Goal: Task Accomplishment & Management: Complete application form

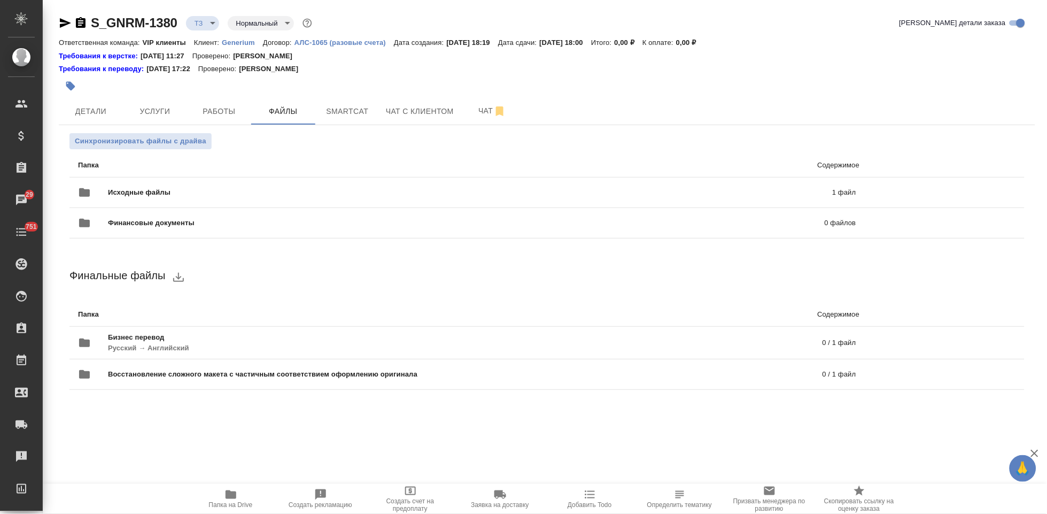
click at [567, 408] on div "Синхронизировать файлы с драйва Папка Содержимое Исходные файлы 1 файл Финансов…" at bounding box center [547, 274] width 976 height 298
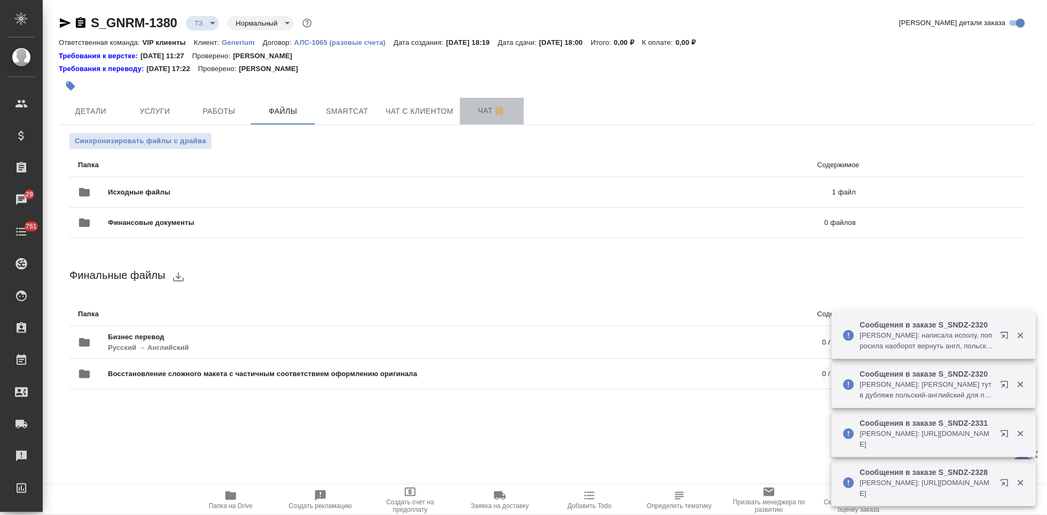
click at [488, 114] on span "Чат" at bounding box center [492, 110] width 51 height 13
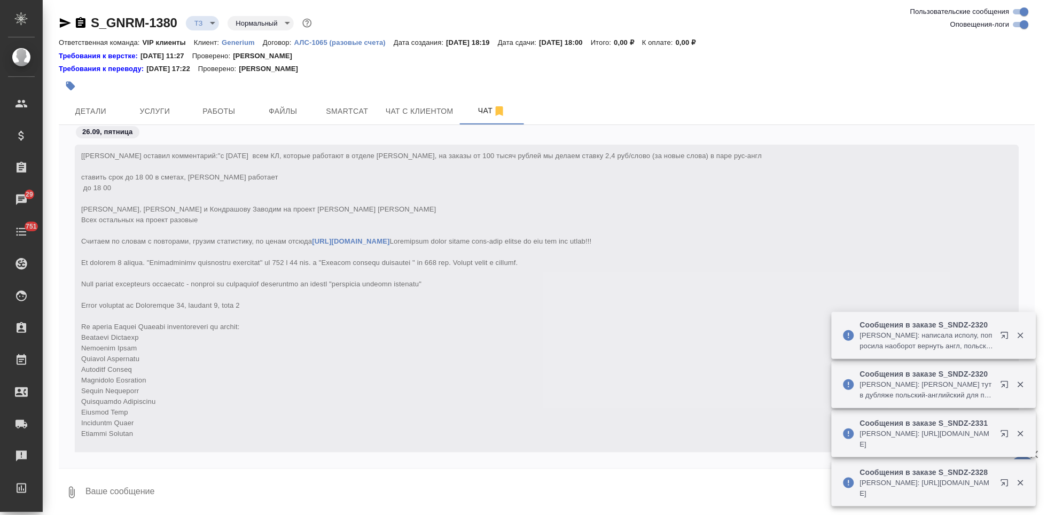
scroll to position [296, 0]
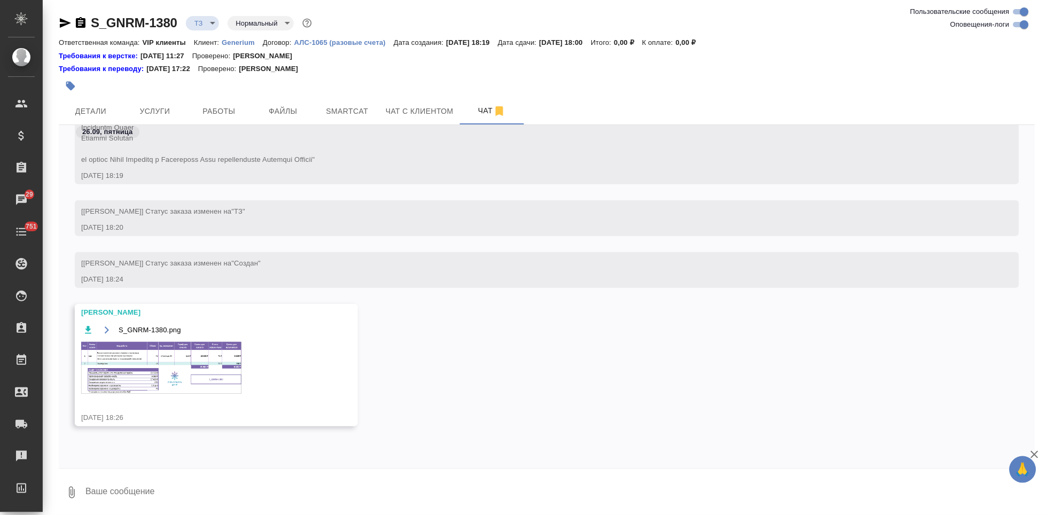
click at [162, 375] on img at bounding box center [161, 368] width 160 height 52
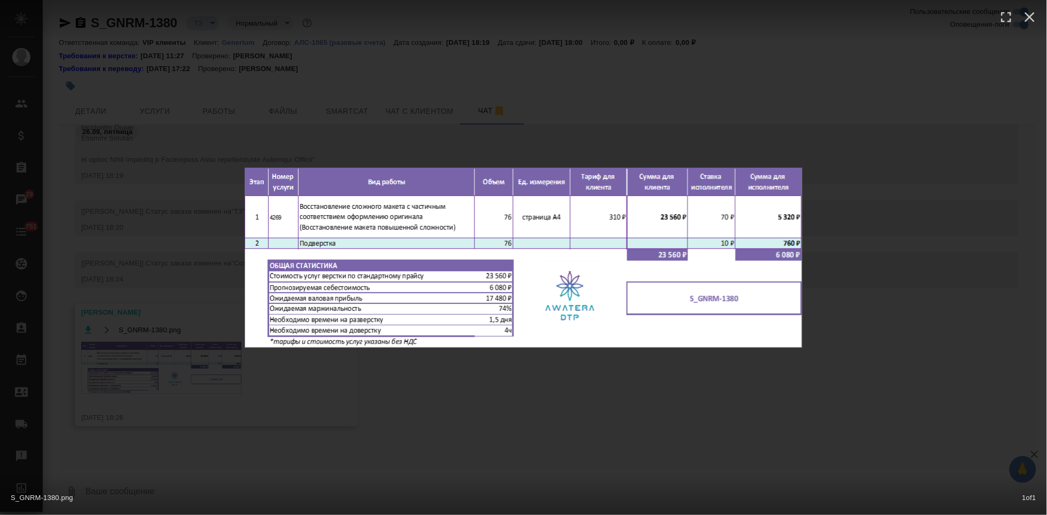
click at [658, 372] on div "S_GNRM-1380.png 1 of 1" at bounding box center [523, 257] width 1047 height 515
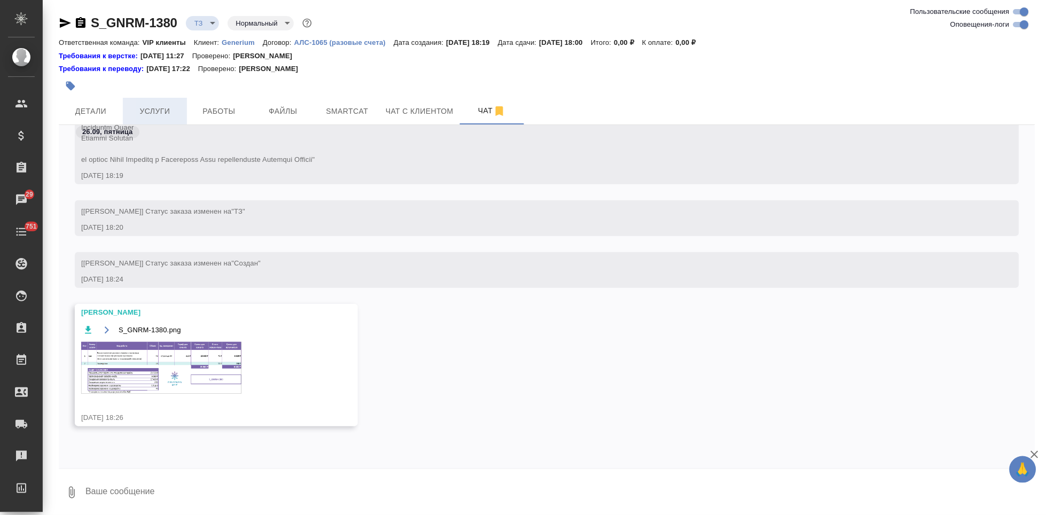
click at [172, 115] on span "Услуги" at bounding box center [154, 111] width 51 height 13
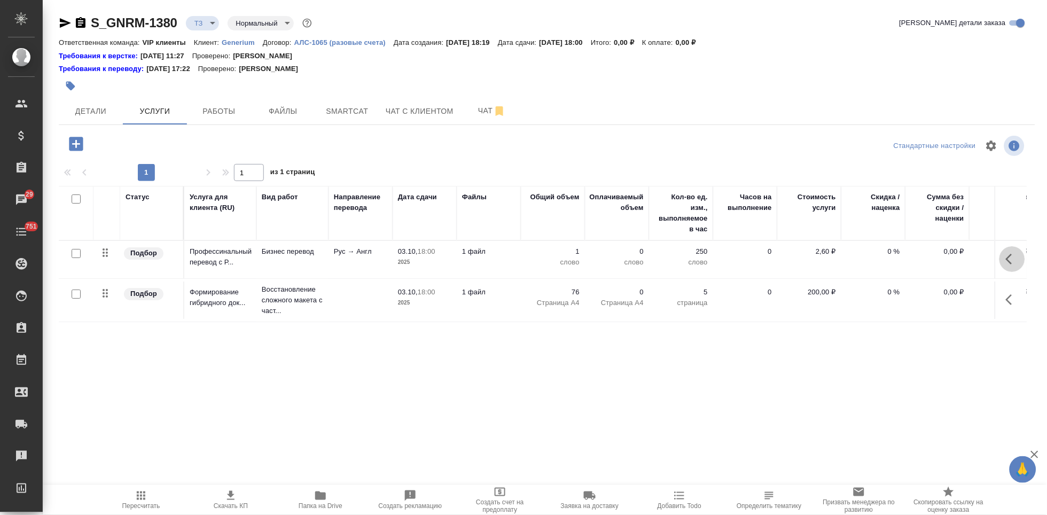
click at [1007, 263] on icon "button" at bounding box center [1012, 259] width 13 height 13
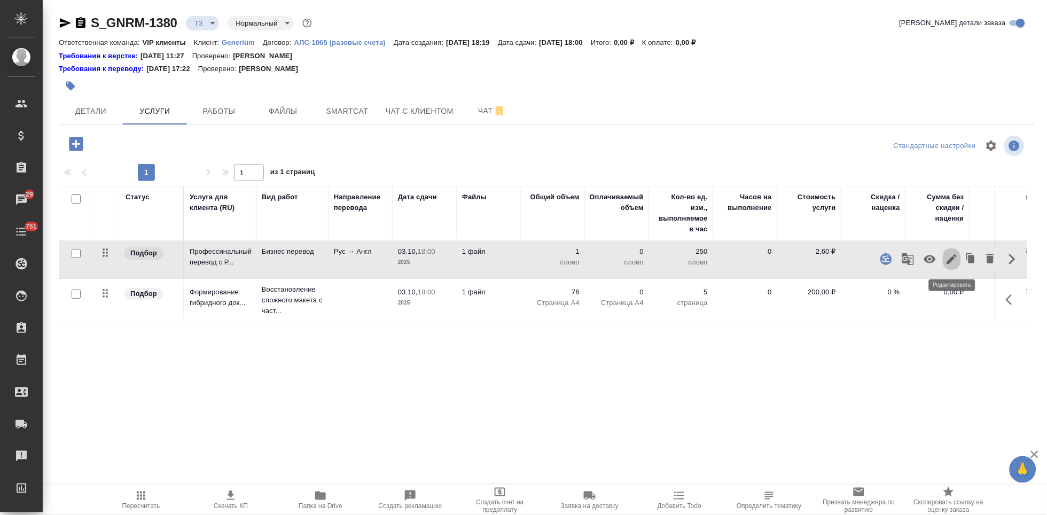
click at [949, 262] on icon "button" at bounding box center [953, 259] width 10 height 10
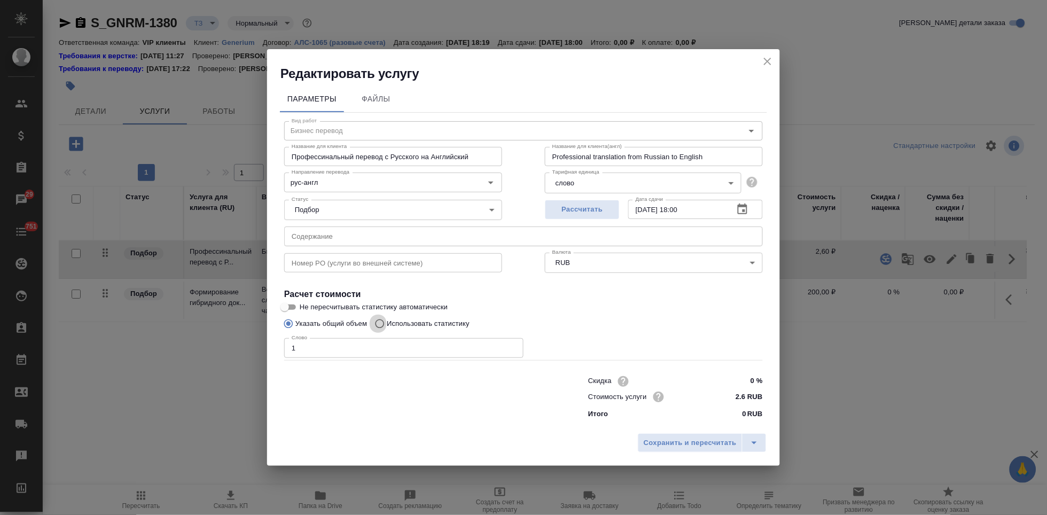
click at [384, 324] on input "Использовать статистику" at bounding box center [378, 324] width 17 height 20
radio input "true"
radio input "false"
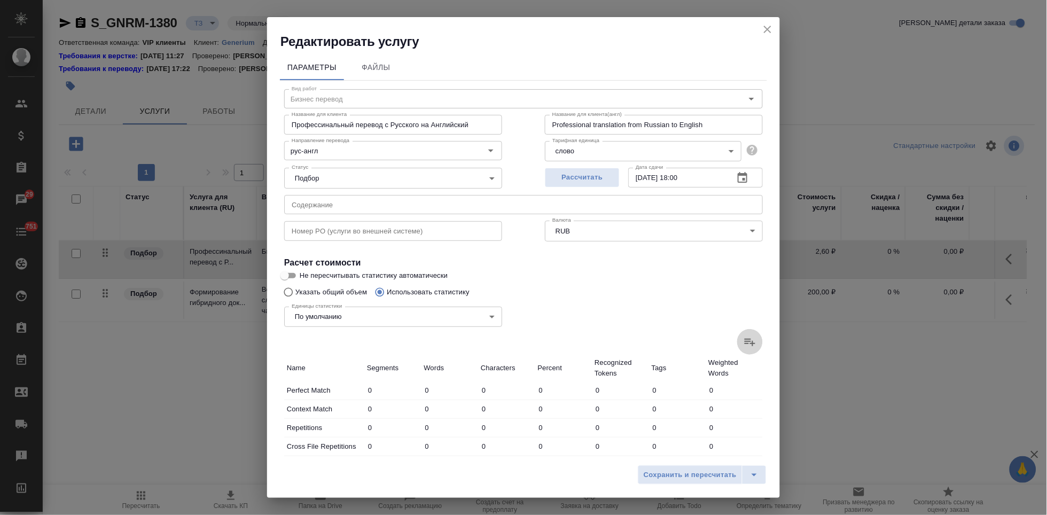
click at [745, 343] on icon at bounding box center [750, 342] width 11 height 7
click at [0, 0] on input "file" at bounding box center [0, 0] width 0 height 0
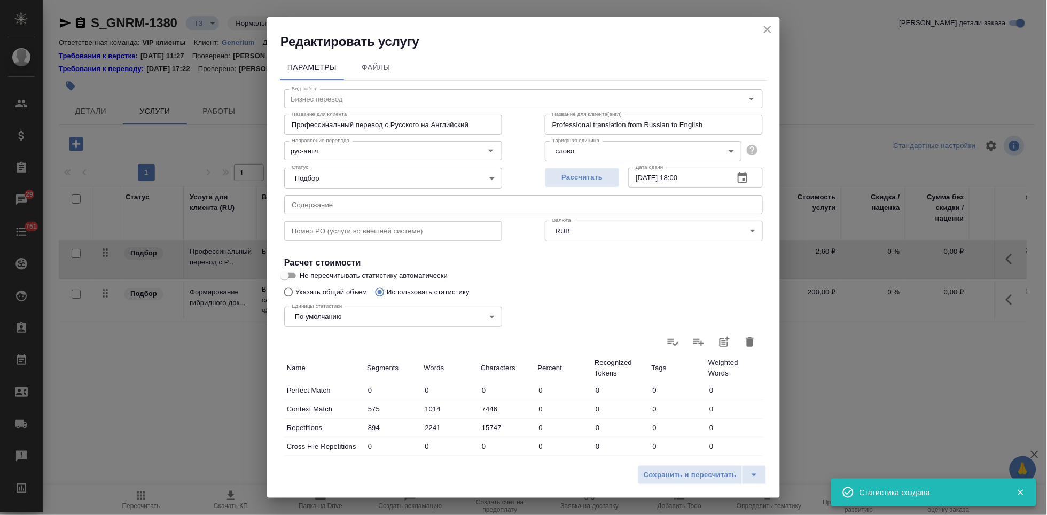
type input "575"
type input "1014"
type input "7446"
type input "894"
type input "2241"
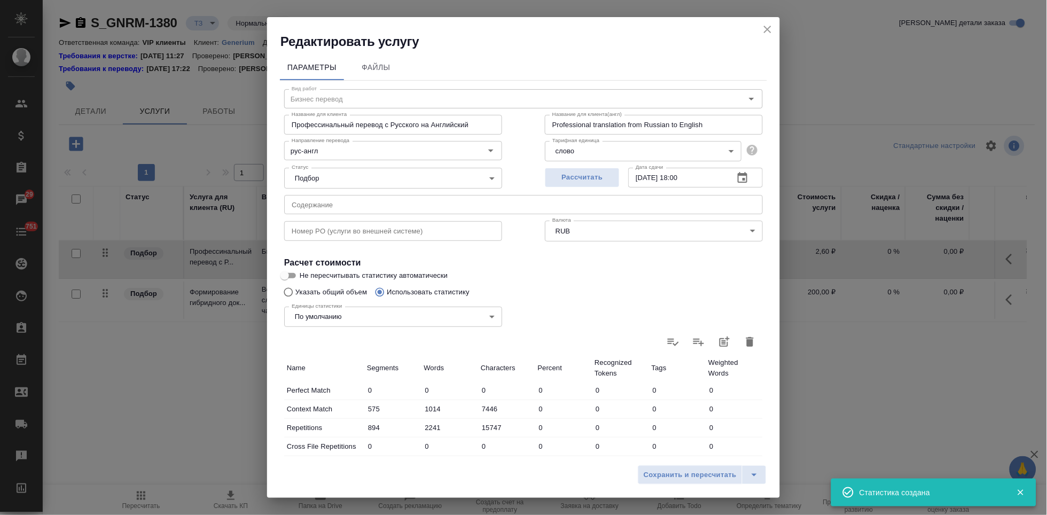
type input "15747"
type input "1383"
type input "2018"
type input "9247"
type input "278"
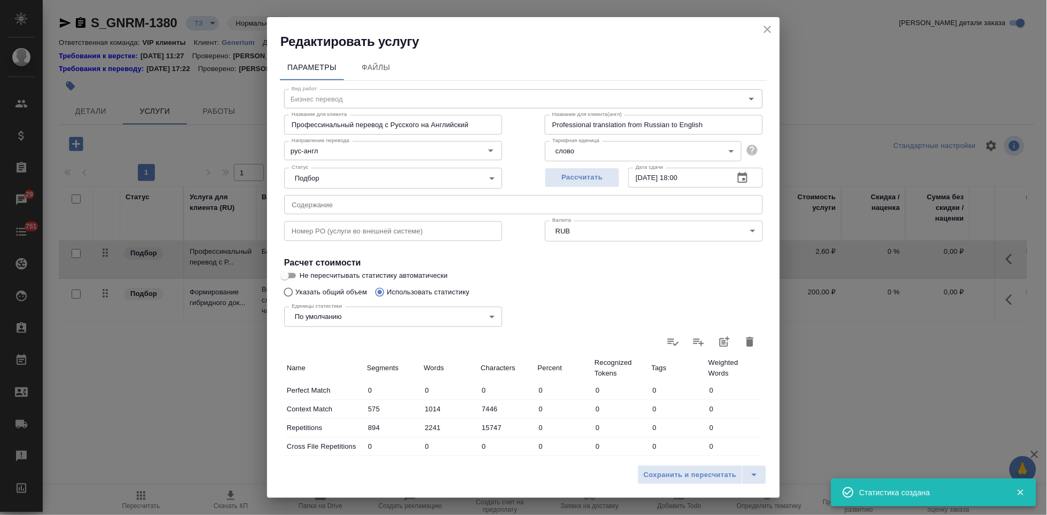
type input "473"
type input "2706"
type input "71"
type input "331"
type input "2433"
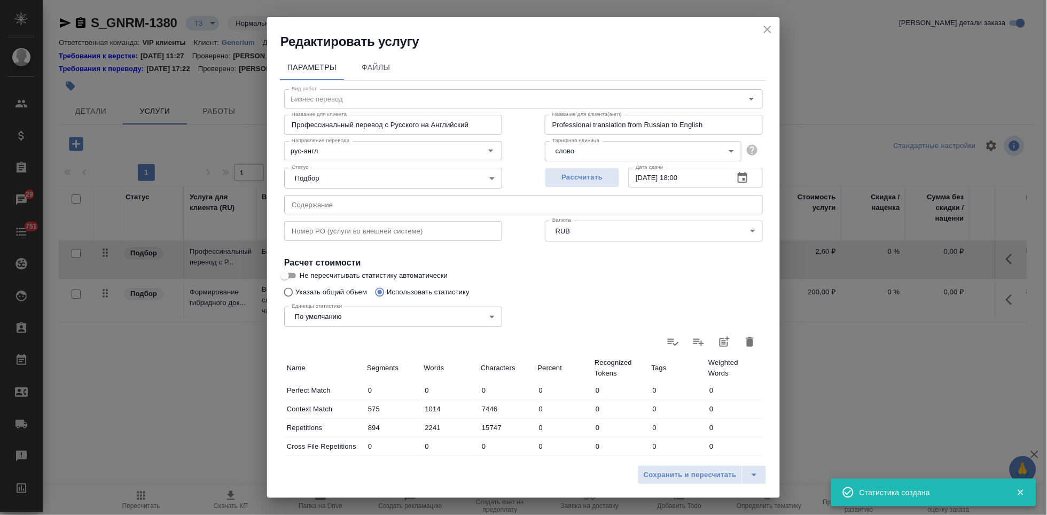
type input "114"
type input "397"
type input "2723"
type input "1932"
type input "11126"
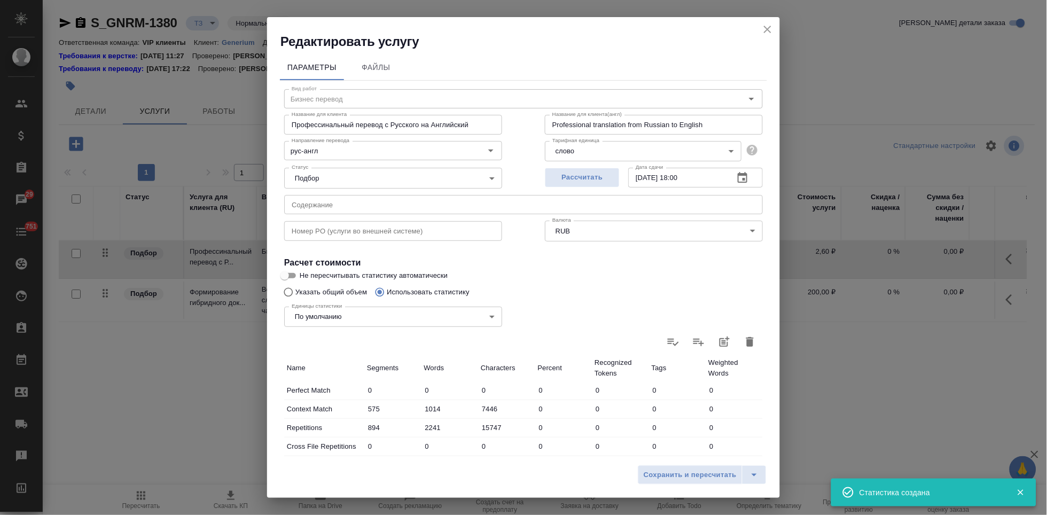
type input "76860"
type input "4353"
type input "15359"
type input "101415"
type input "5247"
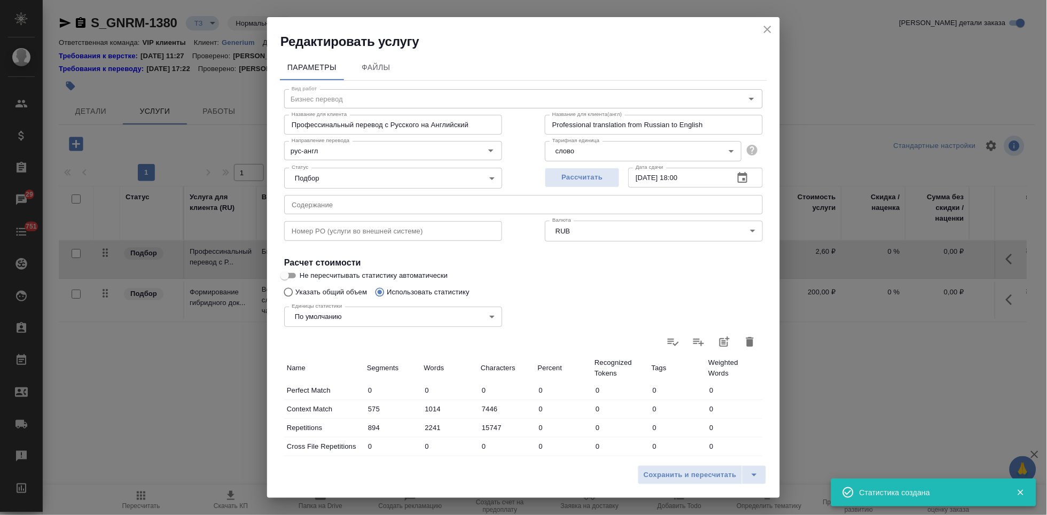
type input "17600"
type input "117162"
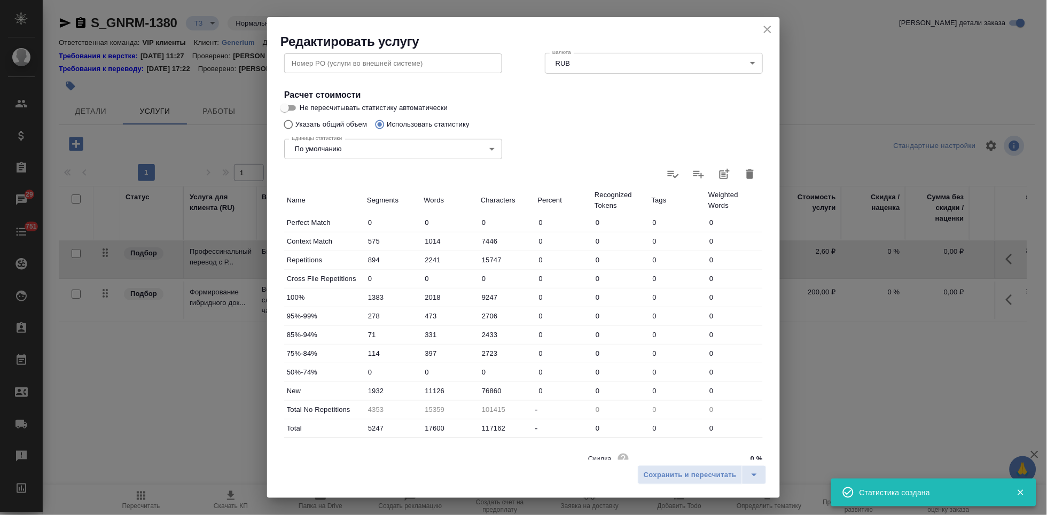
scroll to position [213, 0]
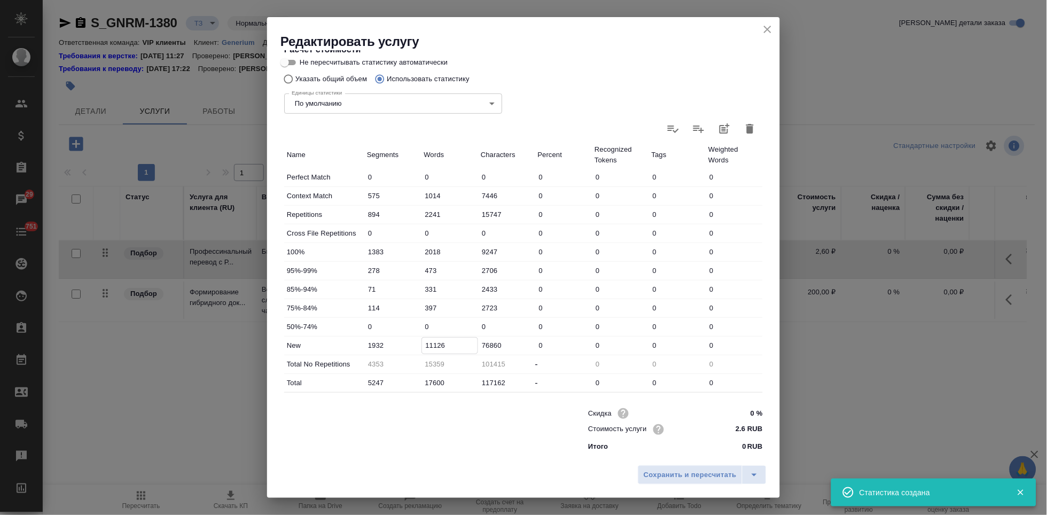
click at [432, 346] on input "11126" at bounding box center [450, 345] width 56 height 15
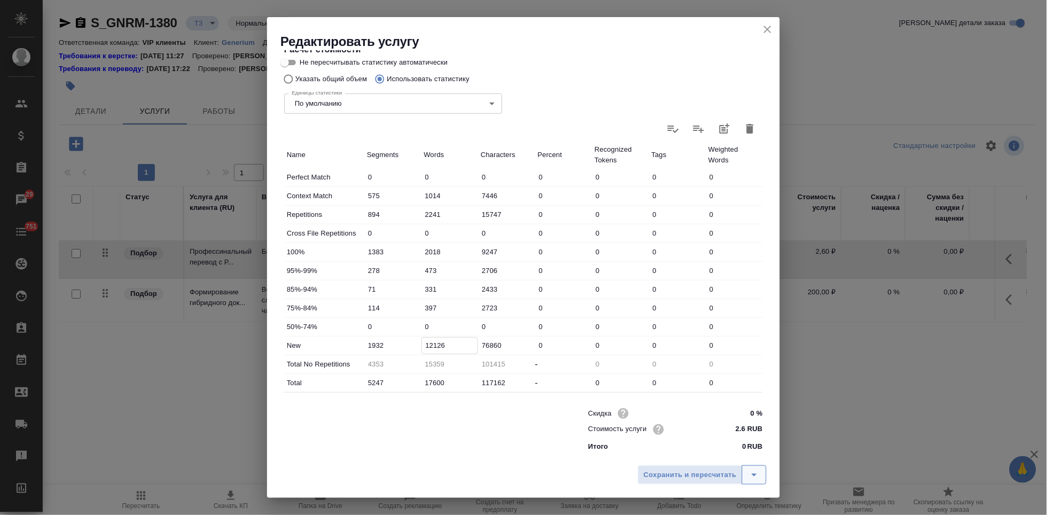
type input "12126"
click at [759, 471] on icon "split button" at bounding box center [754, 475] width 13 height 13
click at [667, 455] on li "Сохранить" at bounding box center [704, 452] width 129 height 17
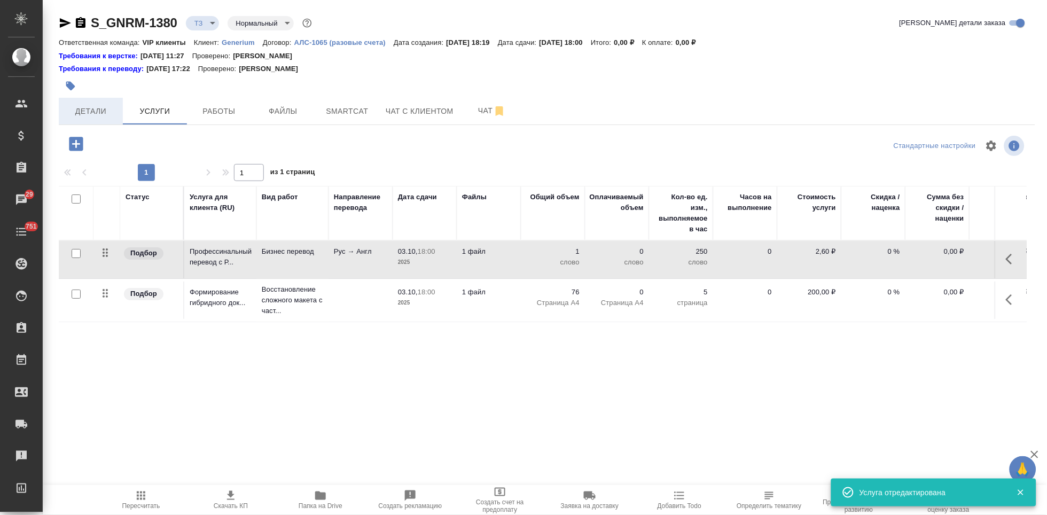
click at [105, 111] on span "Детали" at bounding box center [90, 111] width 51 height 13
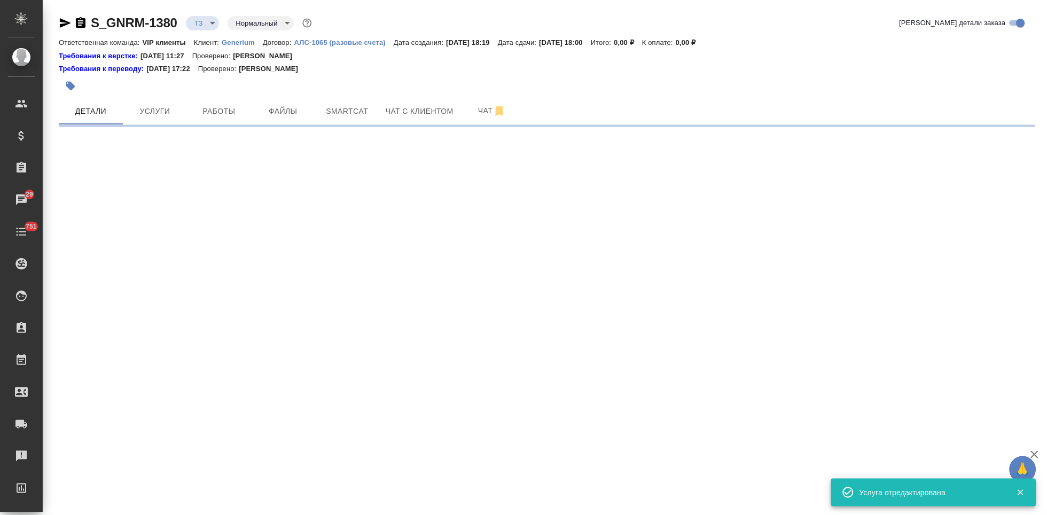
select select "RU"
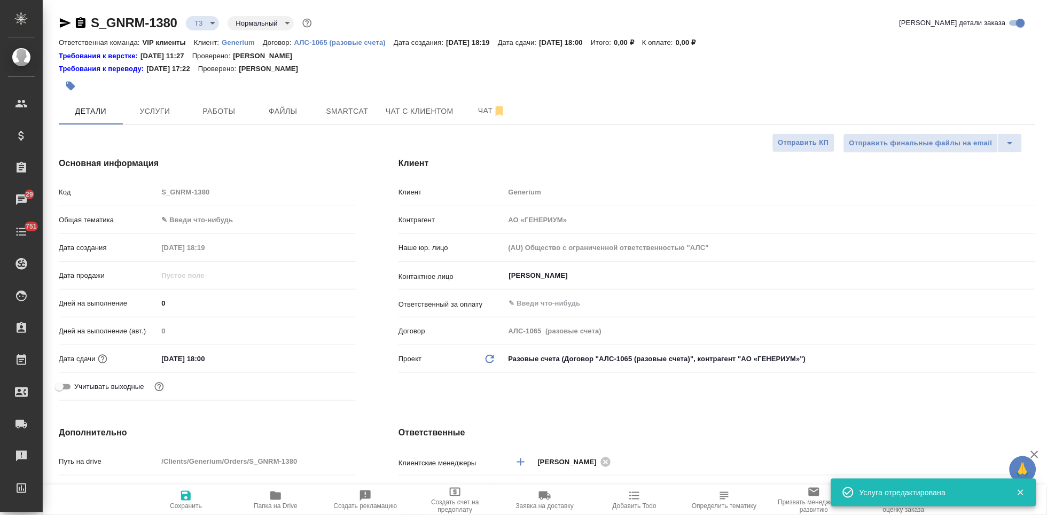
type textarea "x"
click at [158, 109] on span "Услуги" at bounding box center [154, 111] width 51 height 13
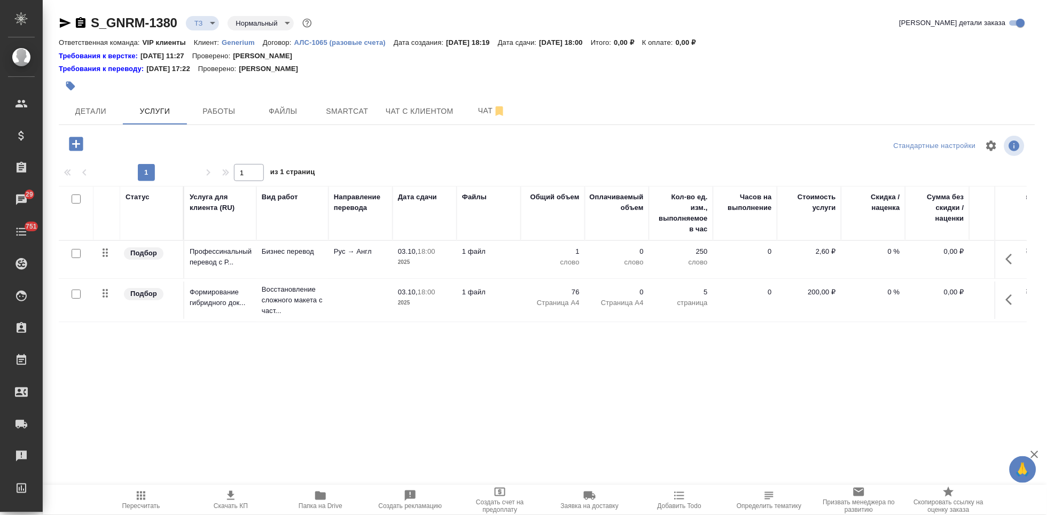
click at [136, 504] on span "Пересчитать" at bounding box center [141, 505] width 38 height 7
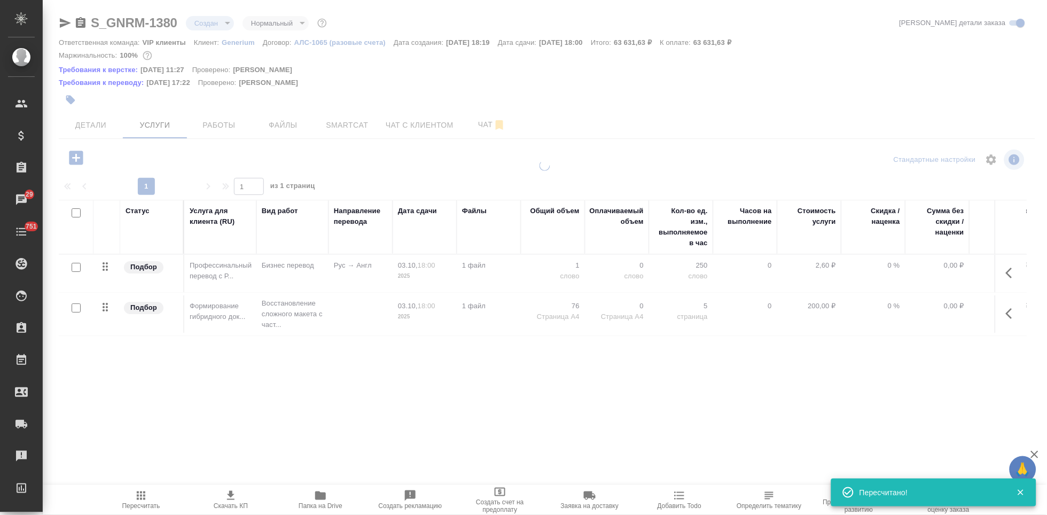
type input "new"
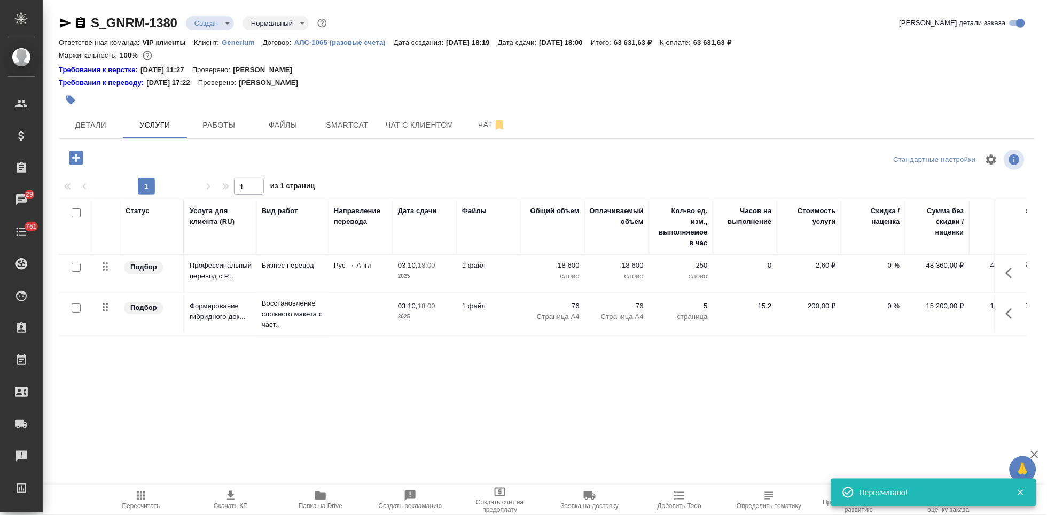
click at [236, 502] on span "Скачать КП" at bounding box center [231, 505] width 34 height 7
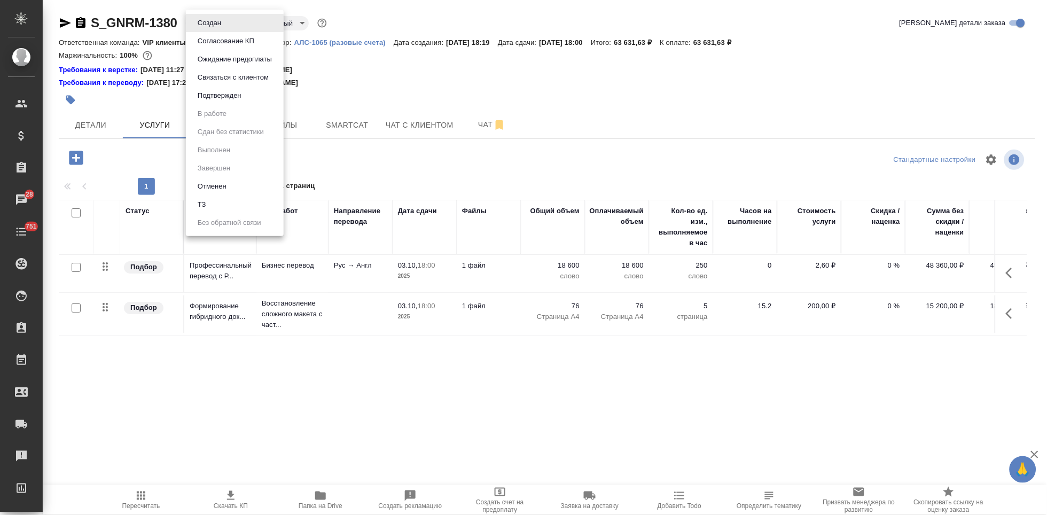
click at [226, 24] on body "🙏 .cls-1 fill:#fff; AWATERA Kabargina Anna Клиенты Спецификации Заказы 28 Чаты …" at bounding box center [523, 257] width 1047 height 515
click at [231, 42] on button "Согласование КП" at bounding box center [226, 41] width 63 height 12
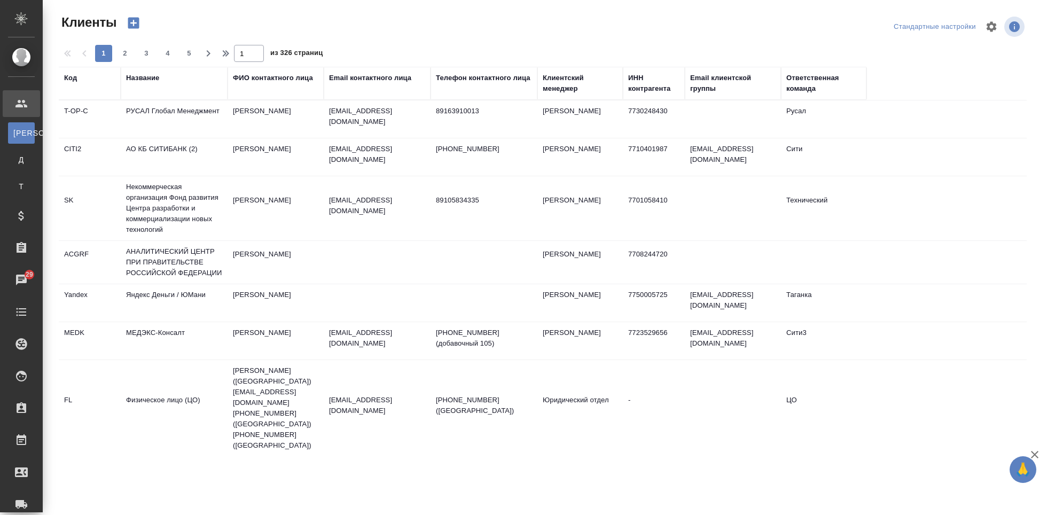
select select "RU"
click at [75, 81] on div "Код" at bounding box center [70, 78] width 13 height 11
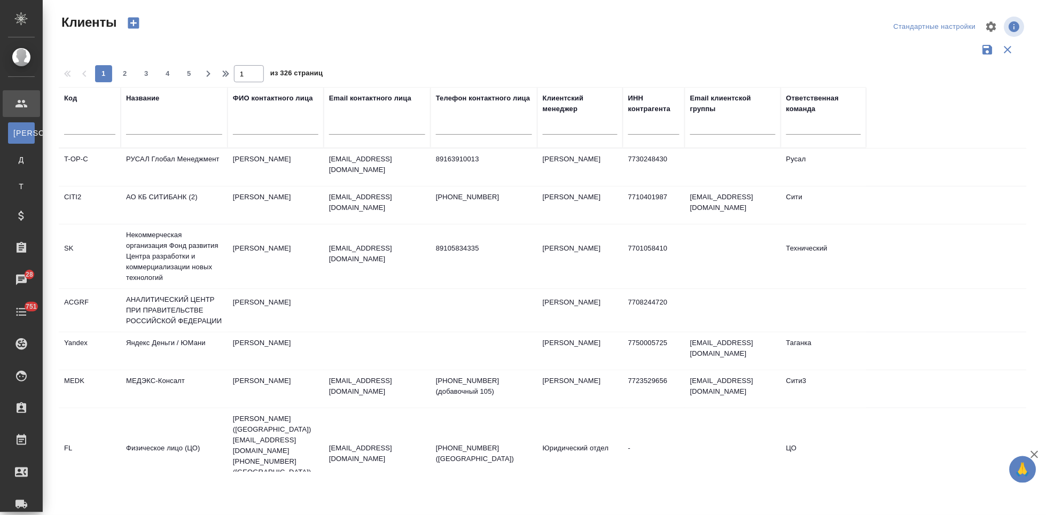
click at [85, 128] on input "text" at bounding box center [89, 127] width 51 height 13
type input "ы"
type input "sndz"
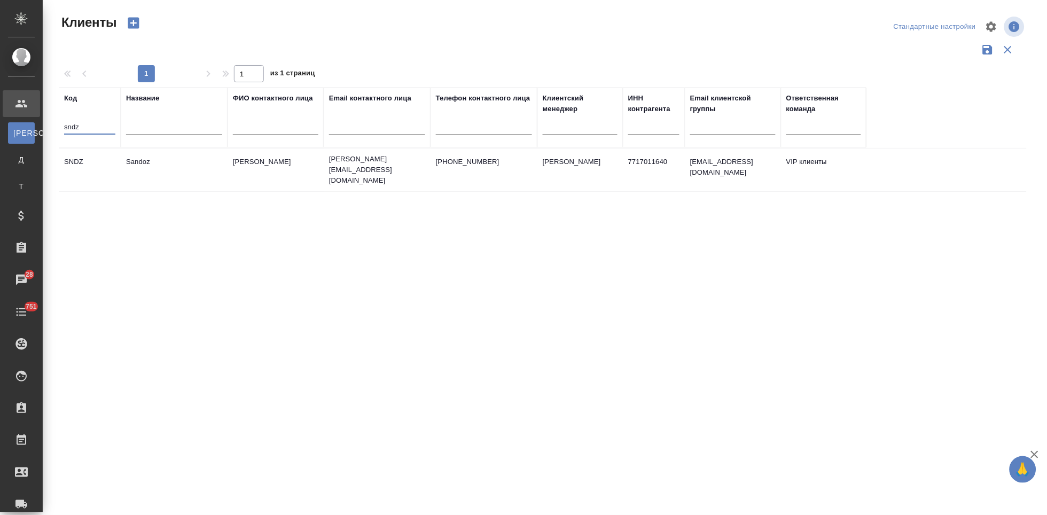
click at [297, 163] on td "Ковалец Ирина" at bounding box center [276, 169] width 96 height 37
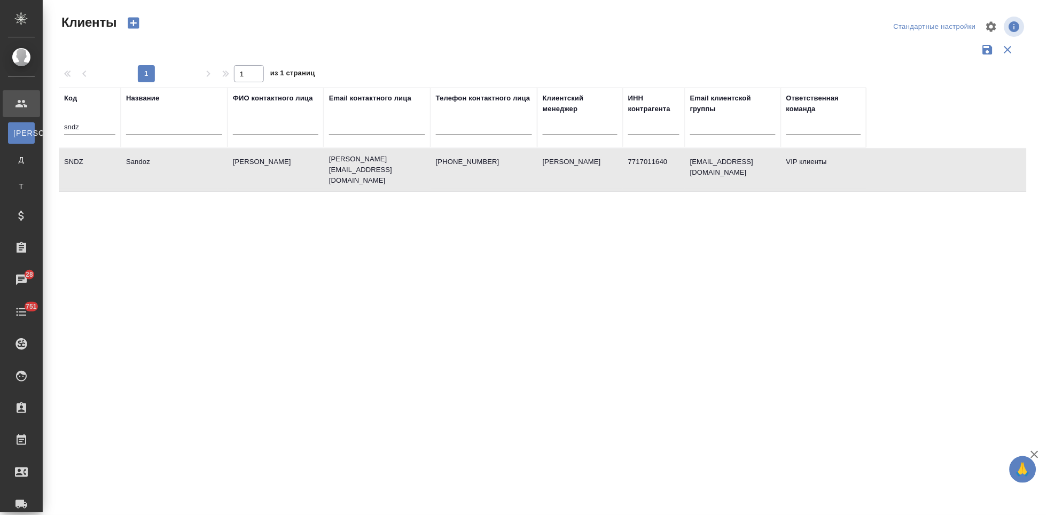
click at [297, 163] on td "Ковалец Ирина" at bounding box center [276, 169] width 96 height 37
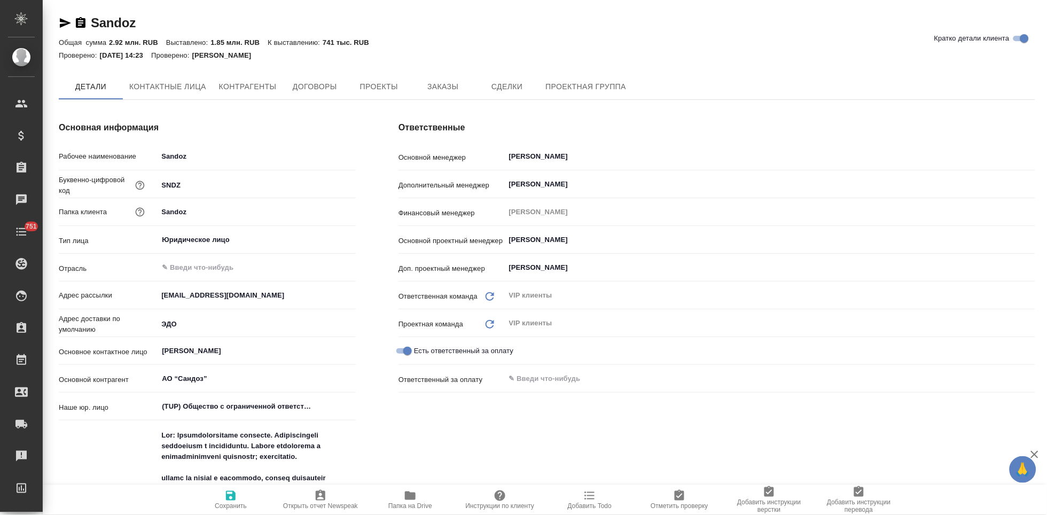
type textarea "x"
drag, startPoint x: 448, startPoint y: 79, endPoint x: 514, endPoint y: 167, distance: 110.0
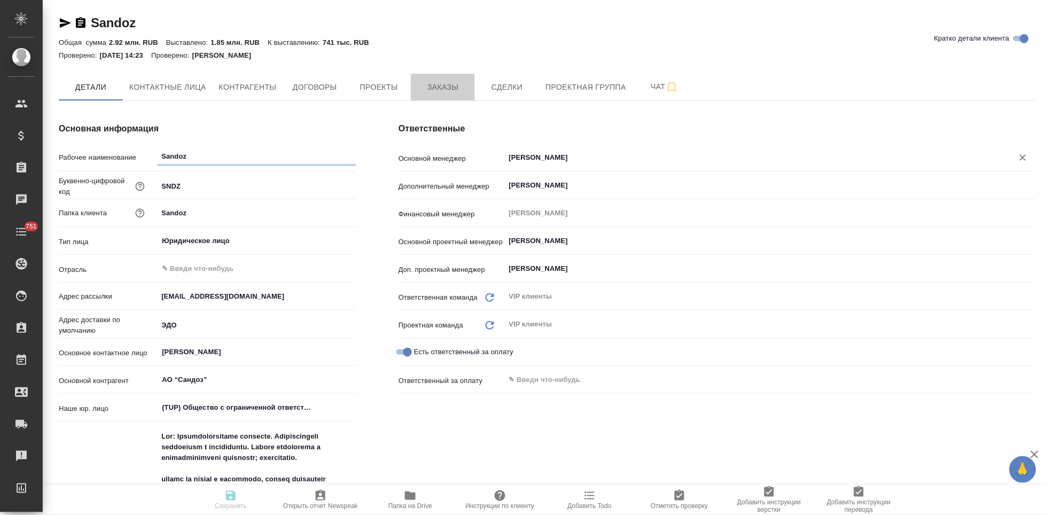
click at [448, 79] on button "Заказы" at bounding box center [443, 87] width 64 height 27
type textarea "x"
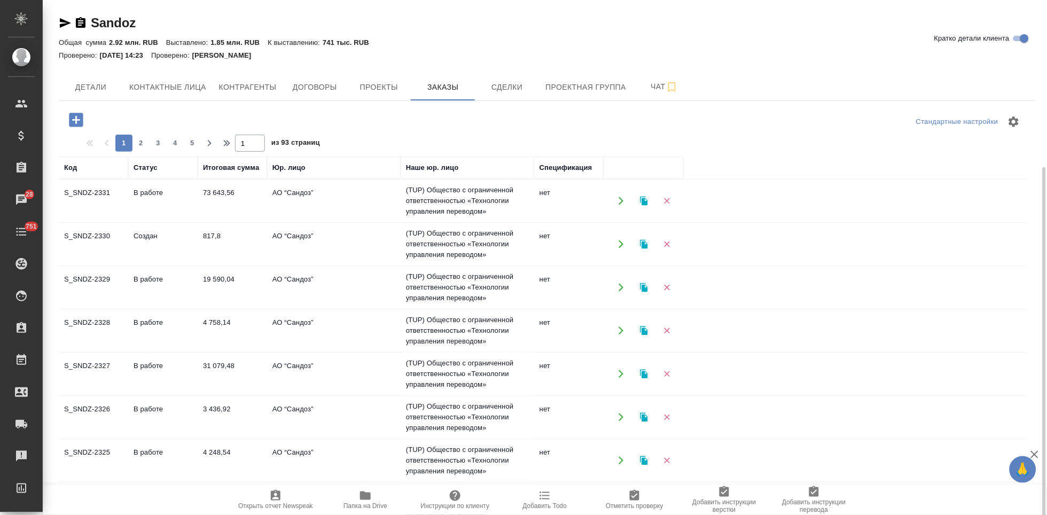
scroll to position [90, 0]
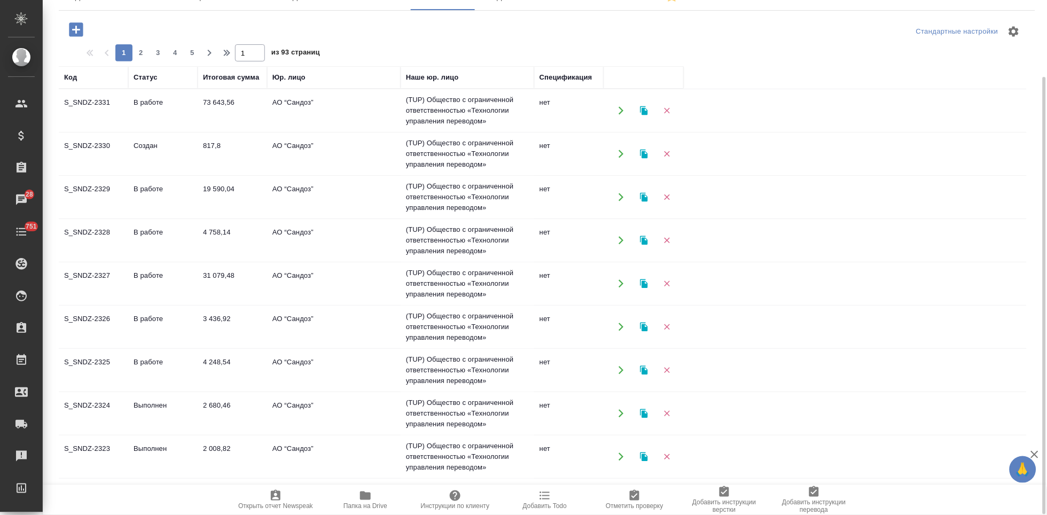
click at [375, 500] on span "Папка на Drive" at bounding box center [365, 500] width 77 height 20
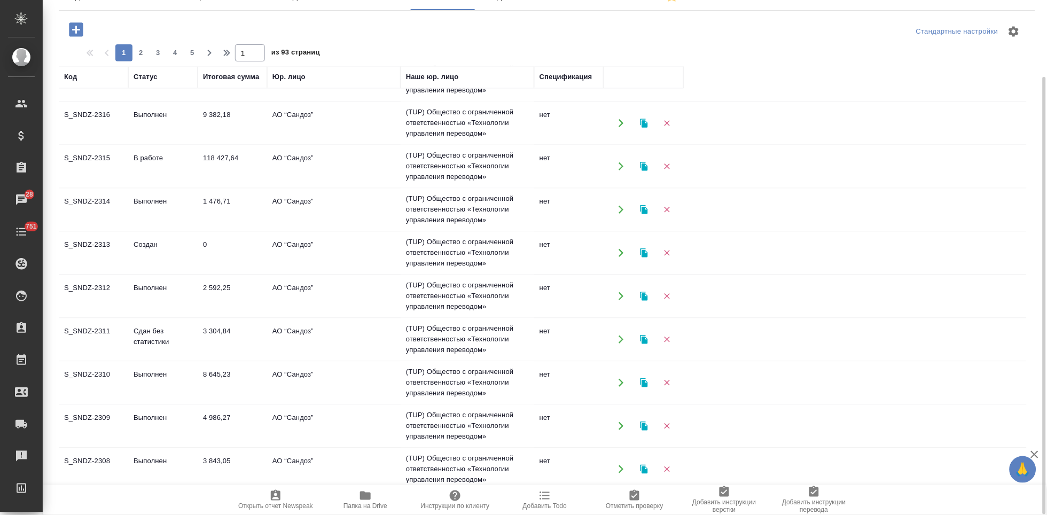
scroll to position [689, 0]
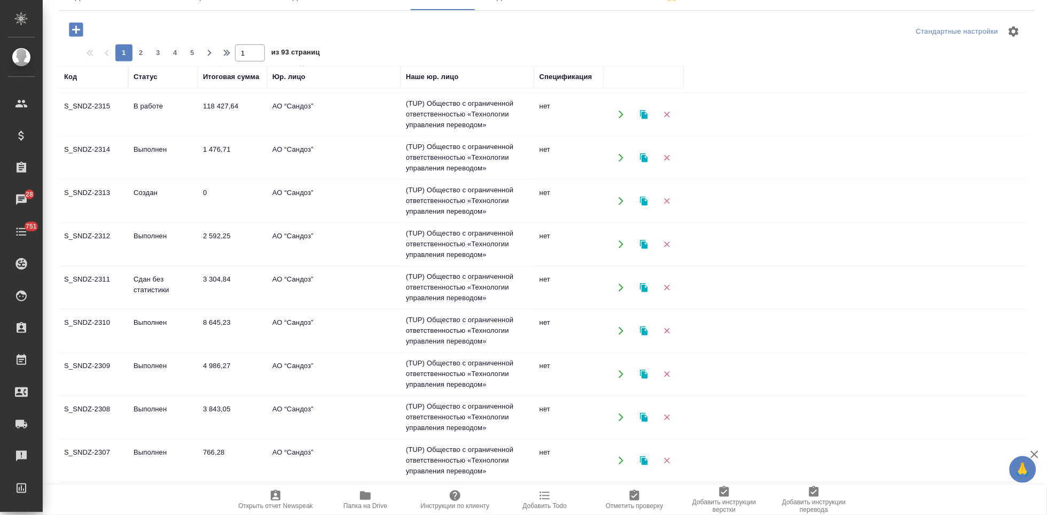
click at [128, 203] on td "Создан" at bounding box center [162, 201] width 69 height 37
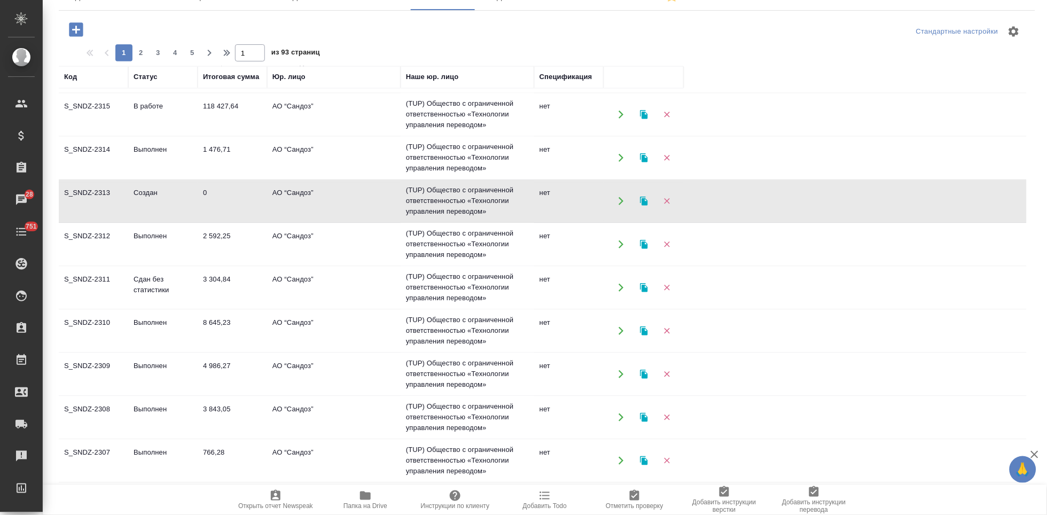
click at [128, 203] on td "Создан" at bounding box center [162, 201] width 69 height 37
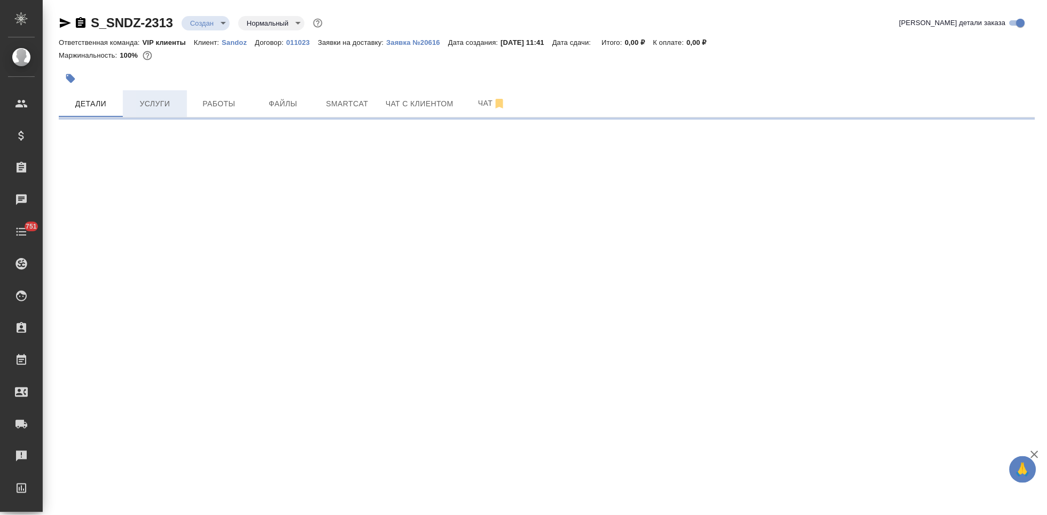
select select "RU"
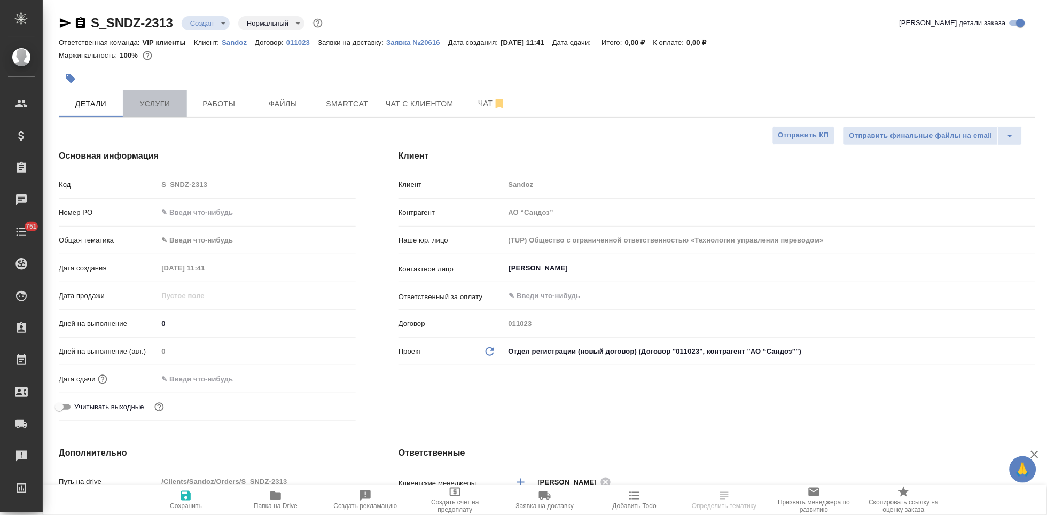
click at [169, 108] on span "Услуги" at bounding box center [154, 103] width 51 height 13
type textarea "x"
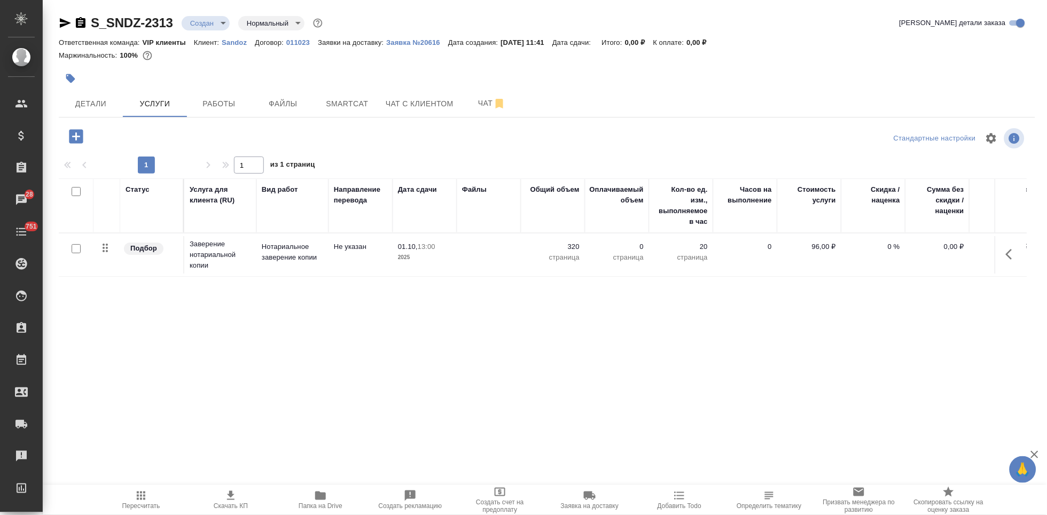
click at [890, 247] on p "0 %" at bounding box center [873, 247] width 53 height 11
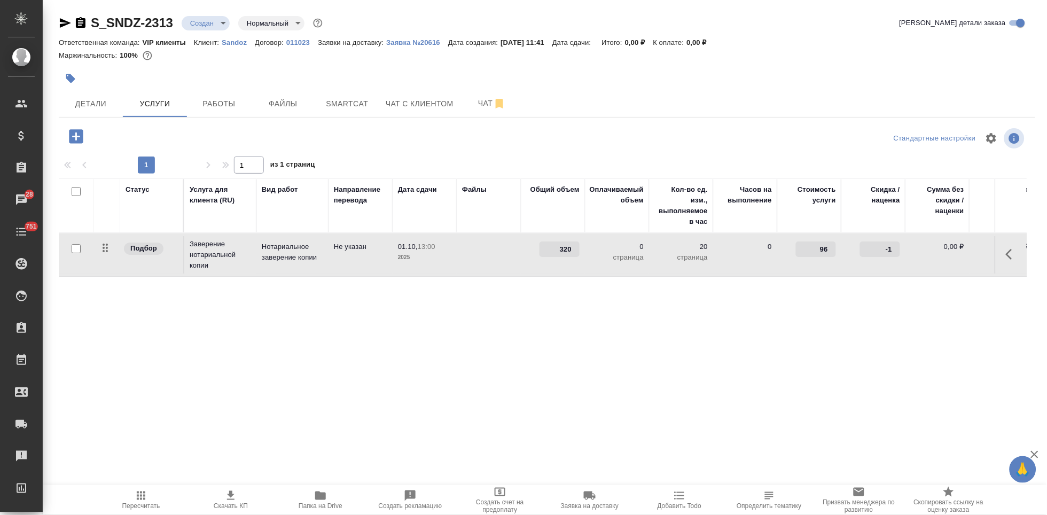
type input "-1"
click at [895, 254] on input "-1" at bounding box center [880, 249] width 40 height 15
type input "-45"
click at [835, 319] on div "Статус Услуга для клиента (RU) Вид работ Направление перевода Дата сдачи Файлы …" at bounding box center [543, 293] width 968 height 230
click at [215, 139] on icon "split button" at bounding box center [215, 135] width 13 height 13
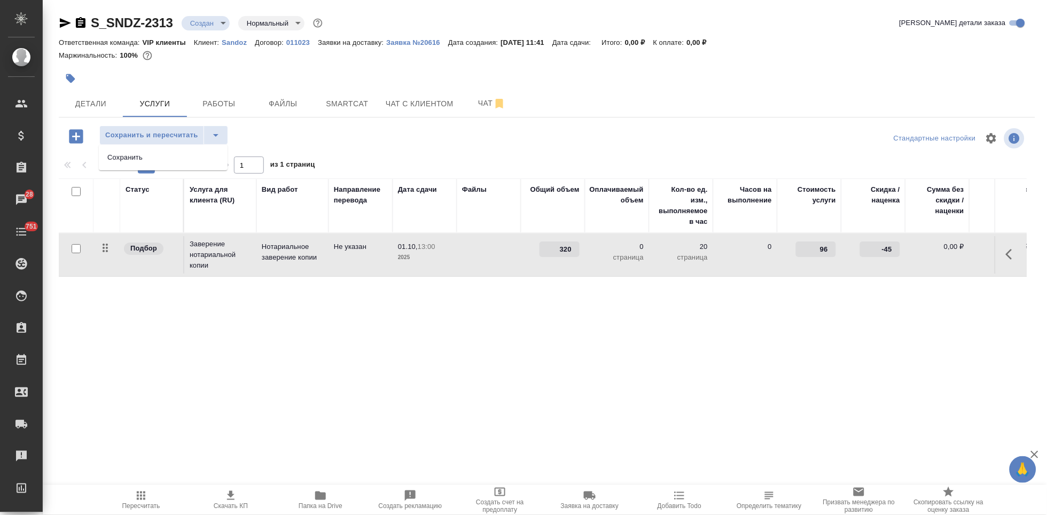
click at [177, 154] on li "Сохранить" at bounding box center [163, 157] width 129 height 17
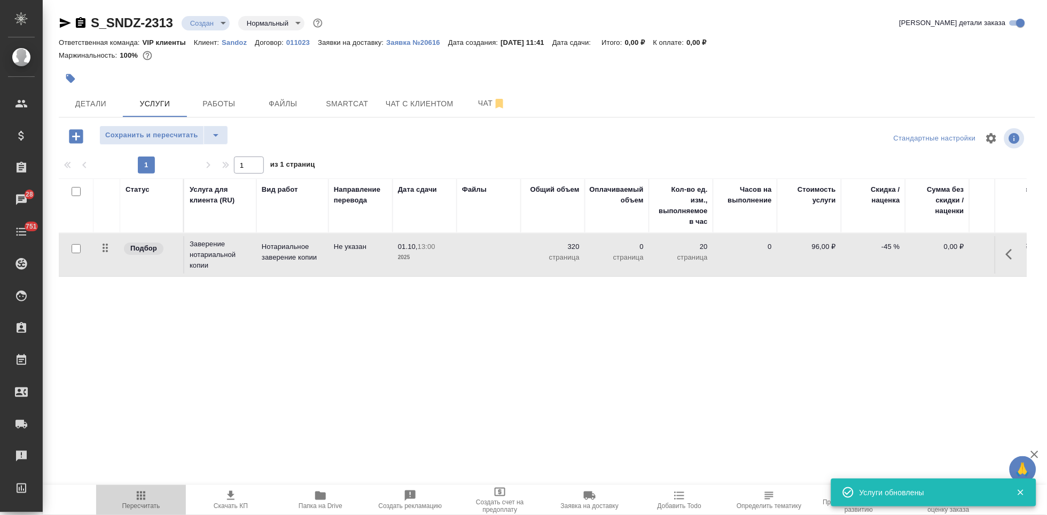
click at [150, 506] on span "Пересчитать" at bounding box center [141, 505] width 38 height 7
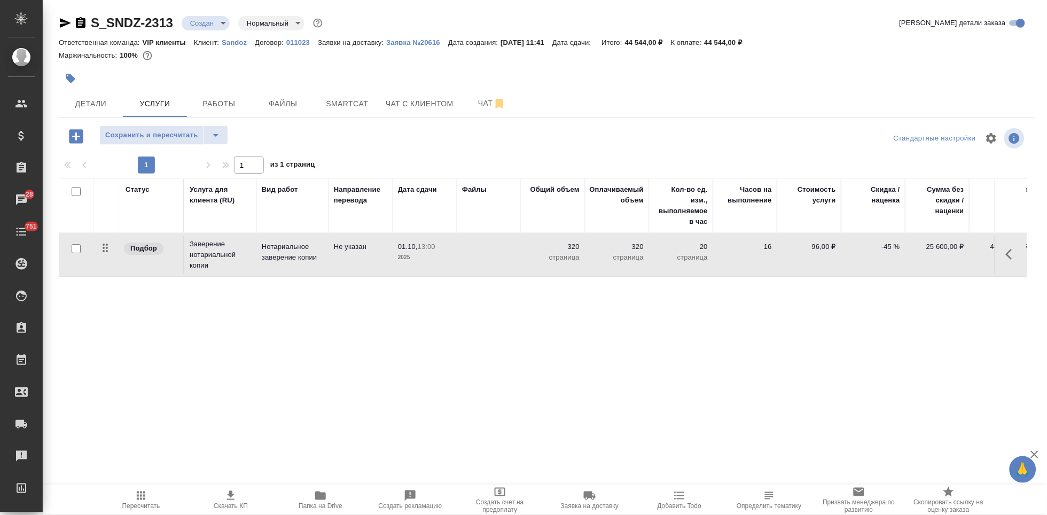
click at [228, 505] on span "Скачать КП" at bounding box center [231, 505] width 34 height 7
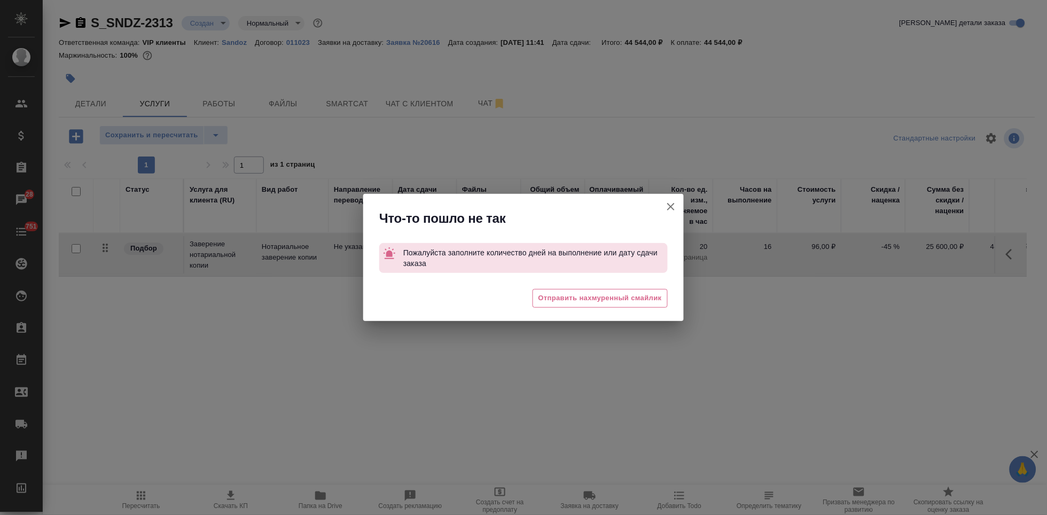
click at [663, 213] on button "[PERSON_NAME] детали заказа" at bounding box center [671, 207] width 26 height 26
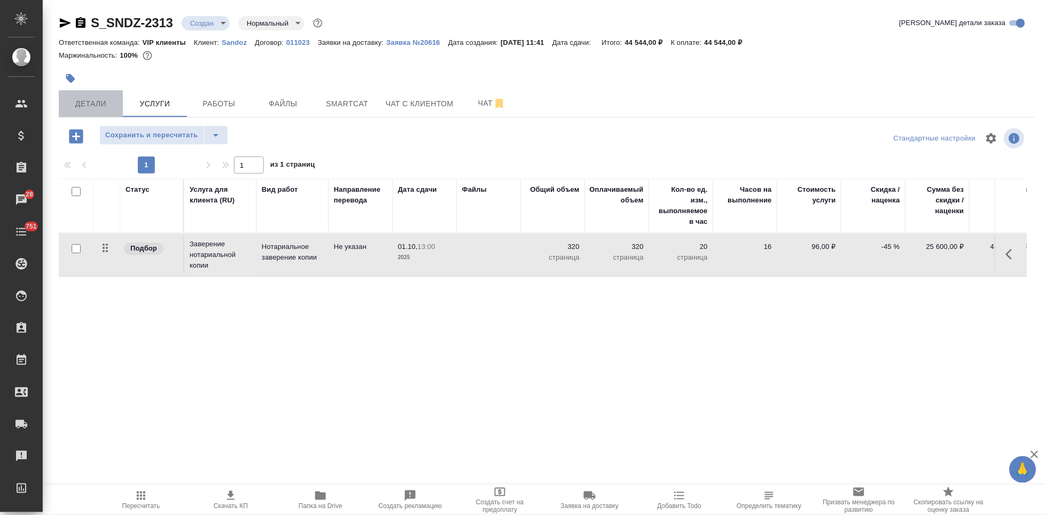
click at [95, 114] on button "Детали" at bounding box center [91, 103] width 64 height 27
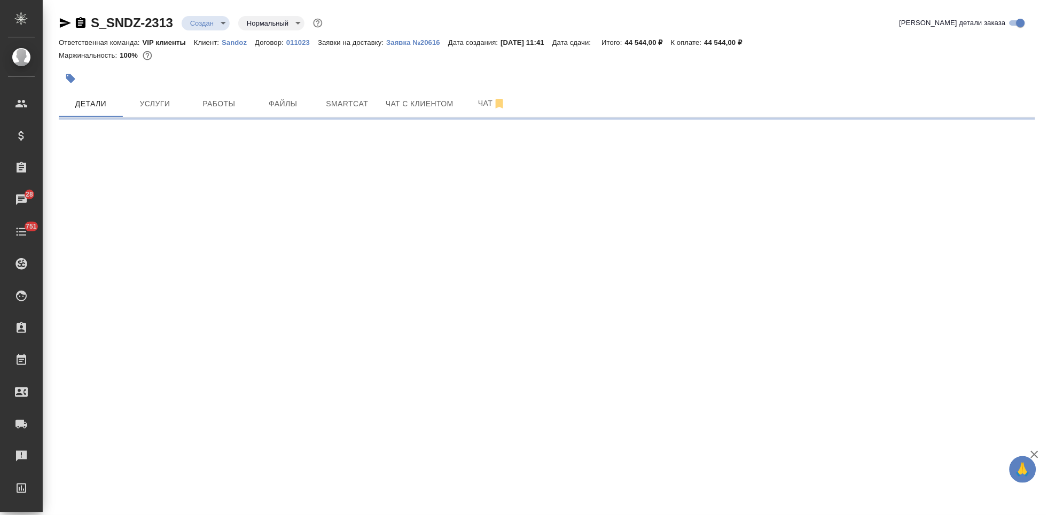
select select "RU"
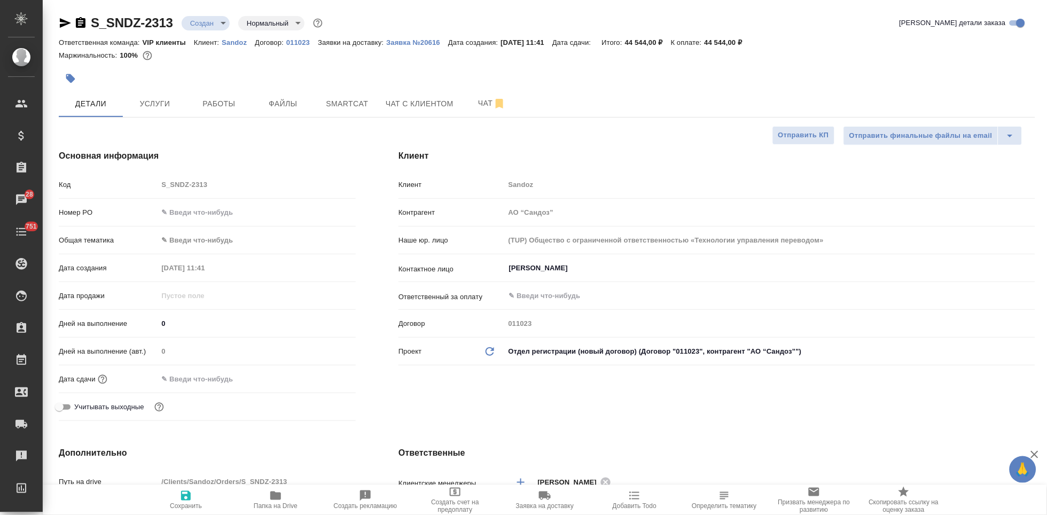
type textarea "x"
click at [149, 187] on div "Код S_SNDZ-2313" at bounding box center [207, 184] width 297 height 19
type textarea "x"
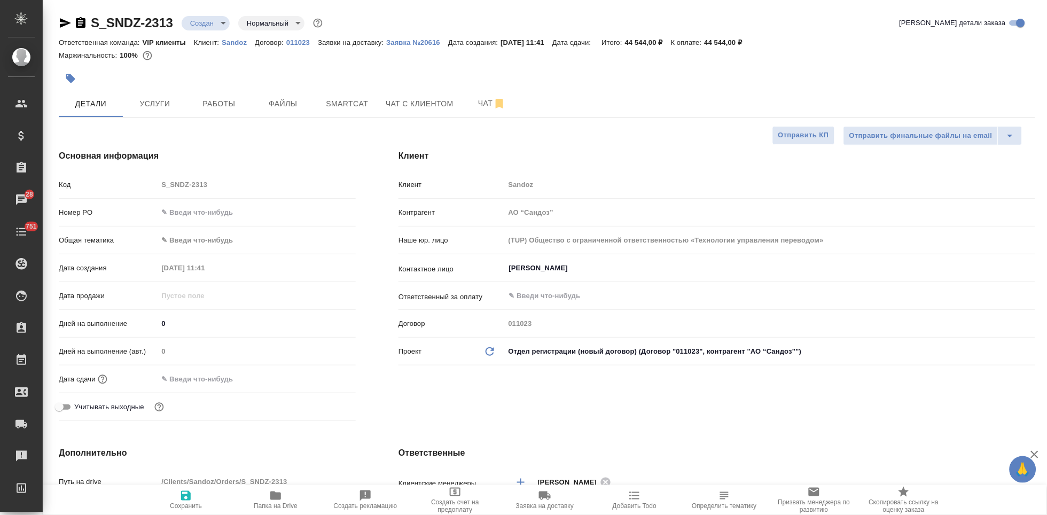
type textarea "x"
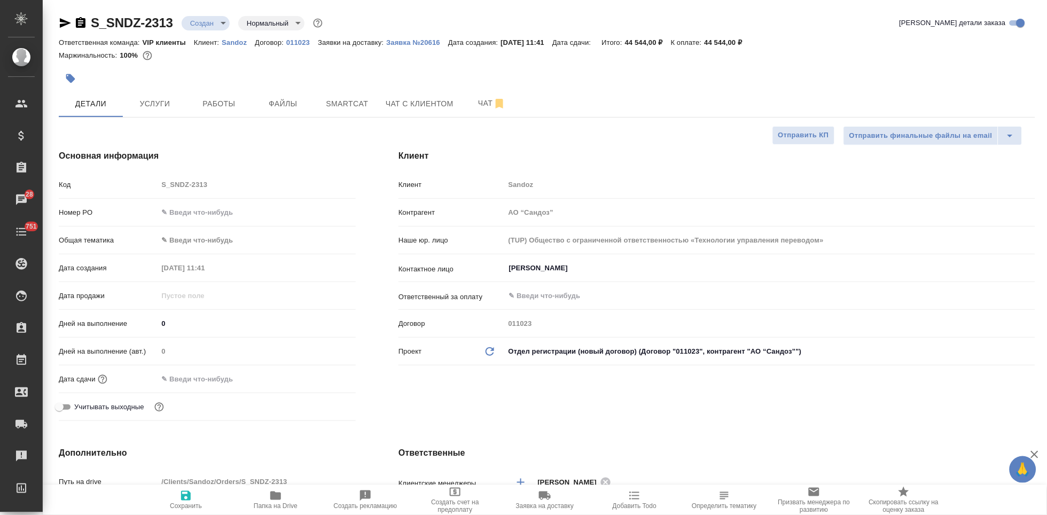
click at [541, 503] on span "Заявка на доставку" at bounding box center [545, 505] width 58 height 7
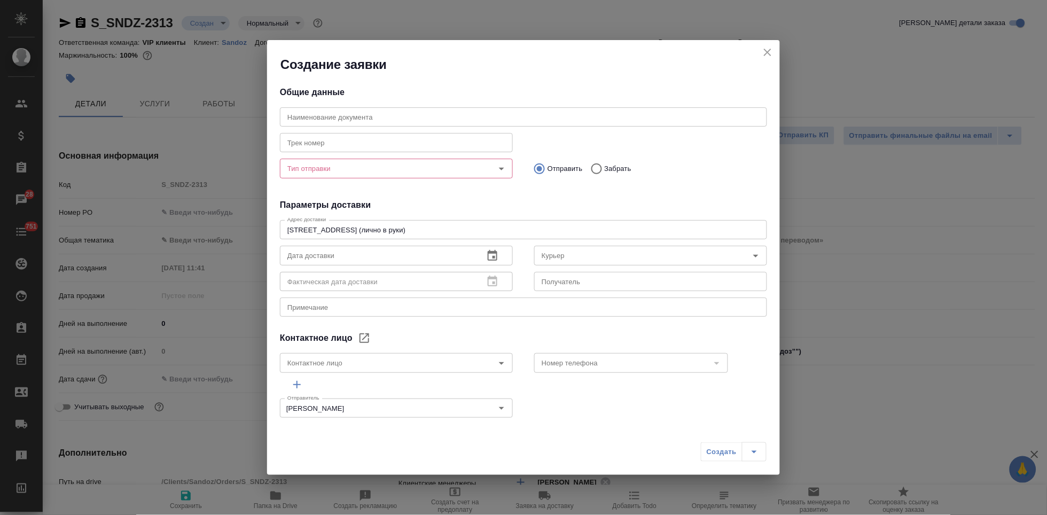
type input "Куликова Ольга"
click at [339, 122] on input "text" at bounding box center [523, 116] width 487 height 19
paste input "S_SNDZ-2313"
type input "S_SNDZ-2313"
click at [329, 309] on textarea at bounding box center [524, 308] width 472 height 8
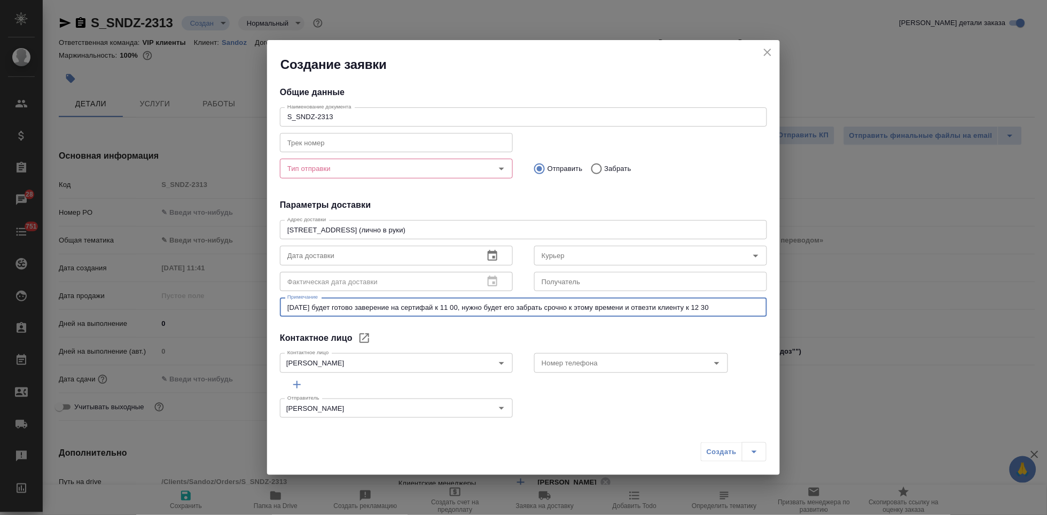
click at [395, 179] on div "Тип отправки Тип отправки" at bounding box center [396, 167] width 233 height 26
type textarea "1 октября будет готово заверение на сертифай к 11 00, нужно будет его забрать с…"
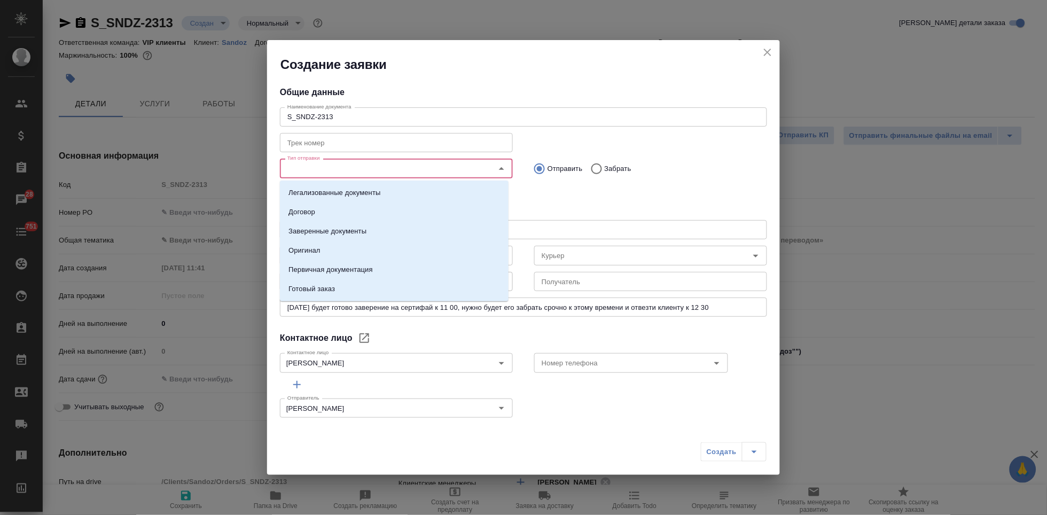
click at [395, 162] on input "Тип отправки" at bounding box center [378, 168] width 191 height 13
click at [327, 235] on p "Заверенные документы" at bounding box center [328, 231] width 78 height 11
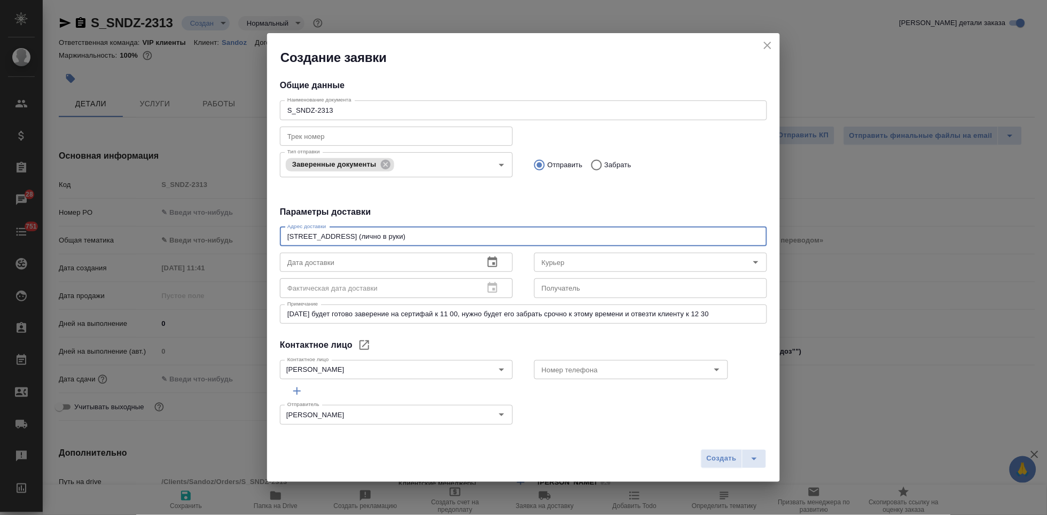
click at [438, 233] on textarea "Ленинградский проспект 70 (лично в руки)" at bounding box center [524, 236] width 472 height 8
type textarea "Ленинградский проспект 70 почтовая комната Сандоз"
click at [488, 259] on icon "button" at bounding box center [493, 262] width 10 height 11
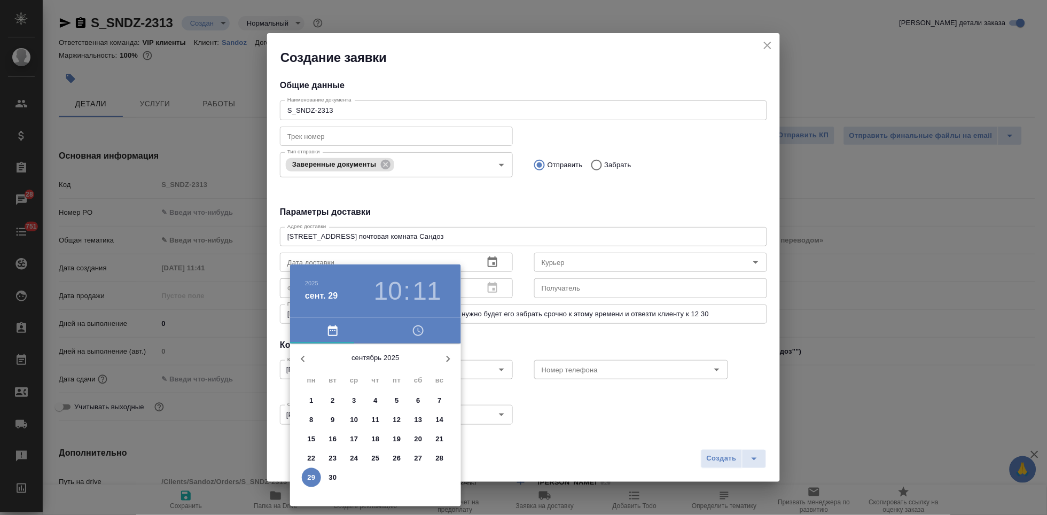
click at [453, 358] on icon "button" at bounding box center [448, 359] width 13 height 13
click at [355, 406] on p "1" at bounding box center [354, 400] width 4 height 11
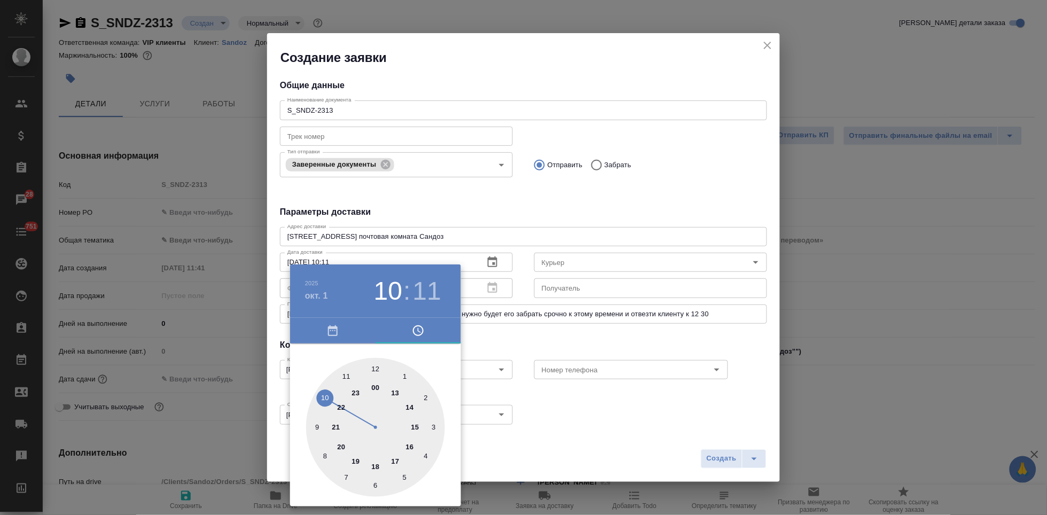
click at [347, 377] on div at bounding box center [375, 427] width 139 height 139
click at [374, 368] on div at bounding box center [375, 427] width 139 height 139
type input "01.10.2025 11:00"
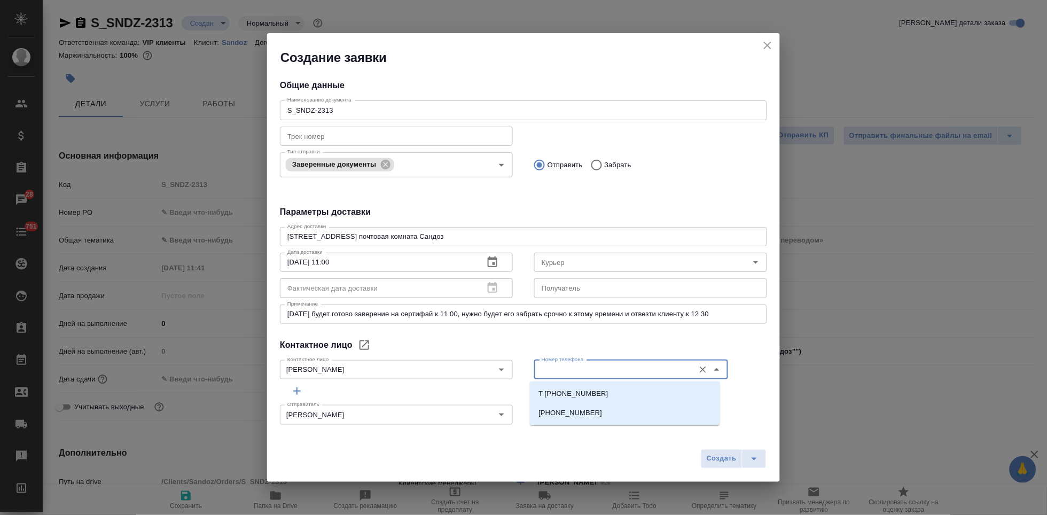
click at [636, 366] on input "Номер телефона" at bounding box center [614, 369] width 152 height 13
click at [561, 415] on p "+79263831536" at bounding box center [571, 413] width 64 height 11
type input "+79263831536"
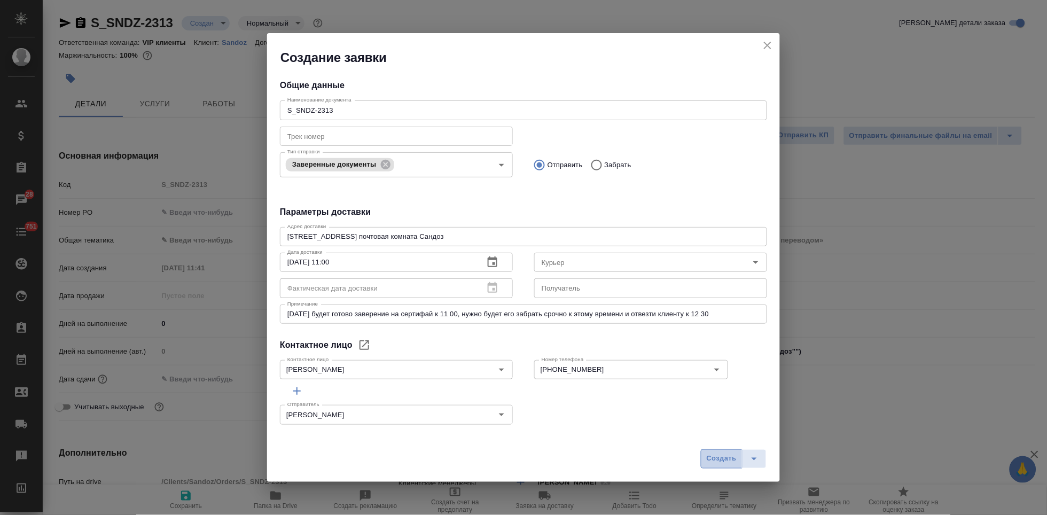
click at [725, 458] on span "Создать" at bounding box center [722, 459] width 30 height 12
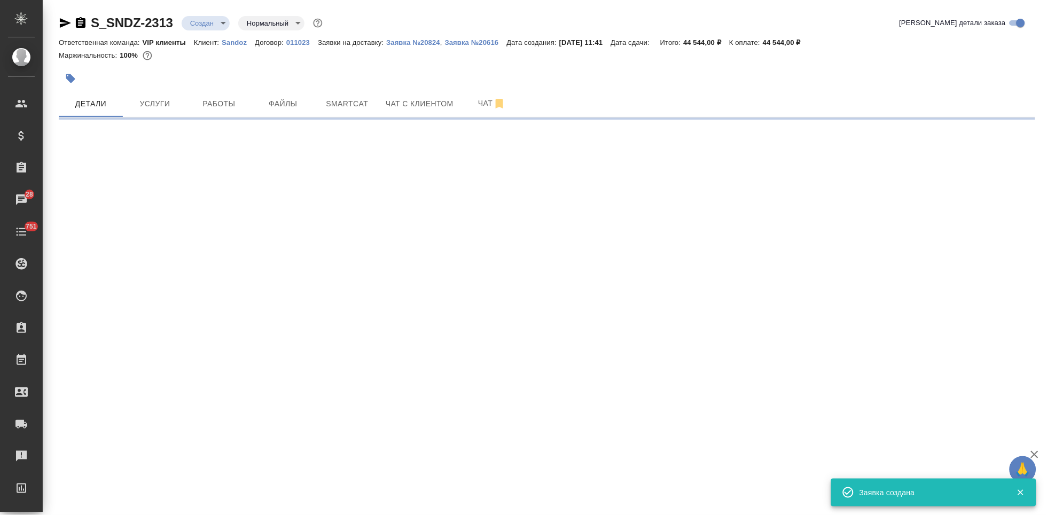
select select "RU"
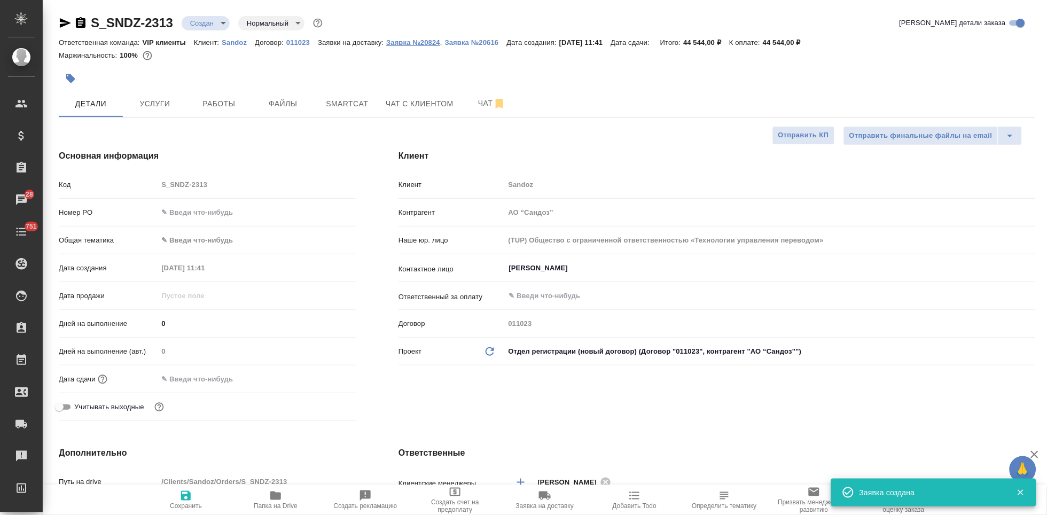
type textarea "x"
click at [401, 44] on p "Заявка №20824" at bounding box center [413, 42] width 54 height 8
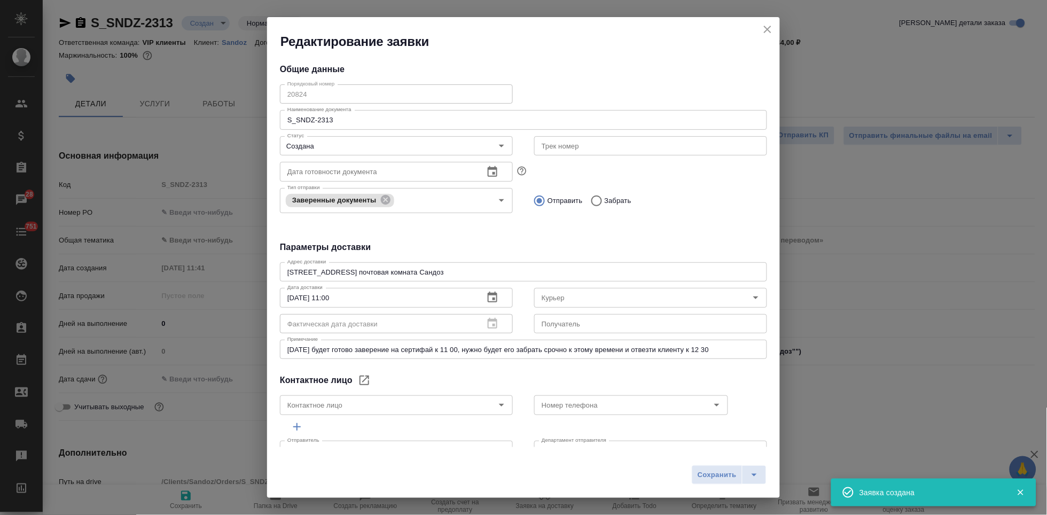
type input "[PERSON_NAME]"
type input "+79263831536"
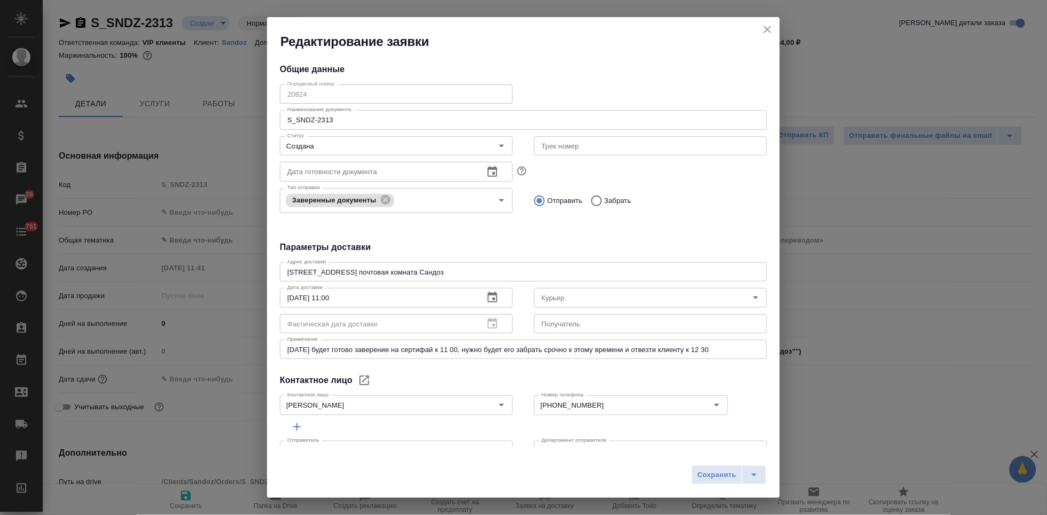
click at [773, 35] on icon "close" at bounding box center [768, 29] width 13 height 13
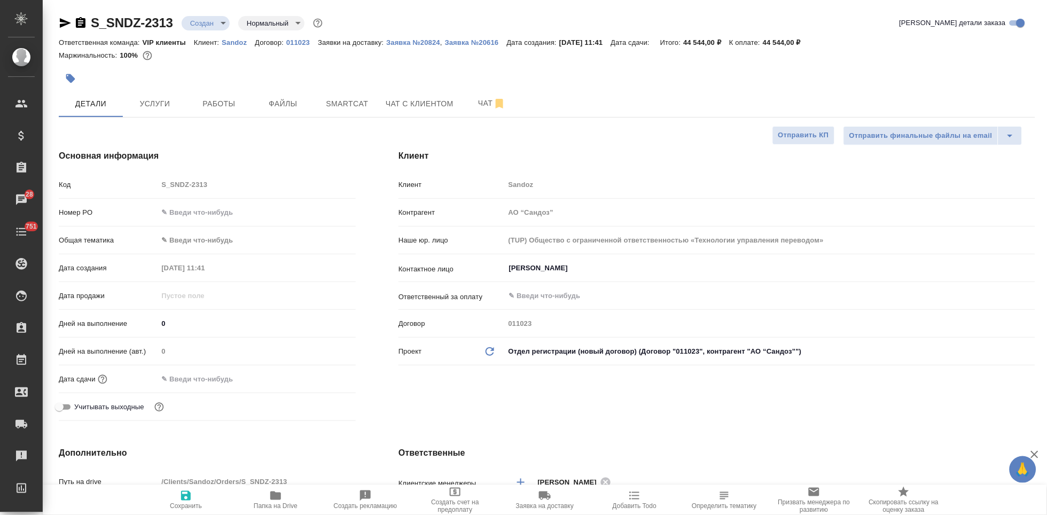
click at [170, 382] on input "text" at bounding box center [205, 378] width 94 height 15
click at [324, 378] on icon "button" at bounding box center [325, 378] width 13 height 13
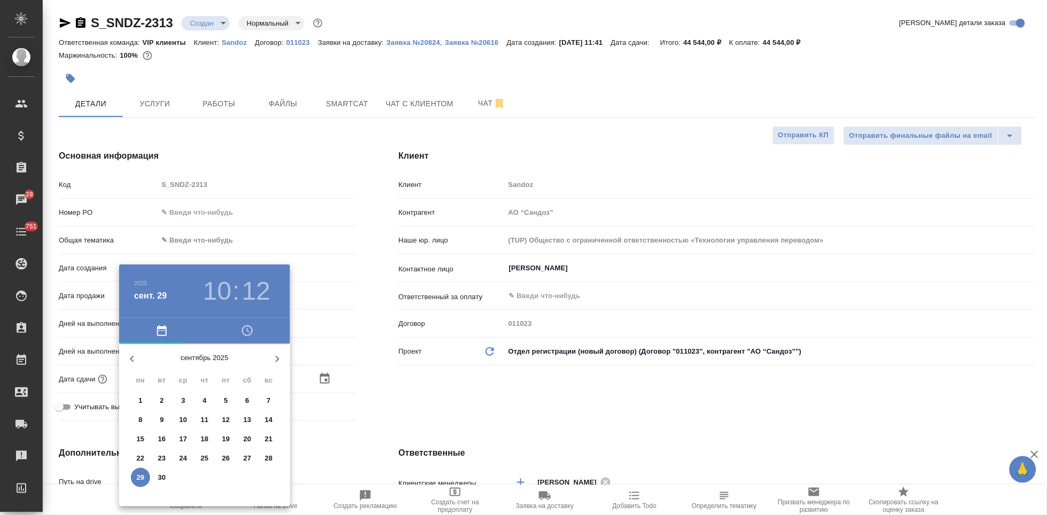
click at [280, 367] on button "button" at bounding box center [278, 359] width 26 height 26
click at [177, 401] on span "1" at bounding box center [183, 400] width 19 height 11
type input "01.10.2025 10:12"
type textarea "x"
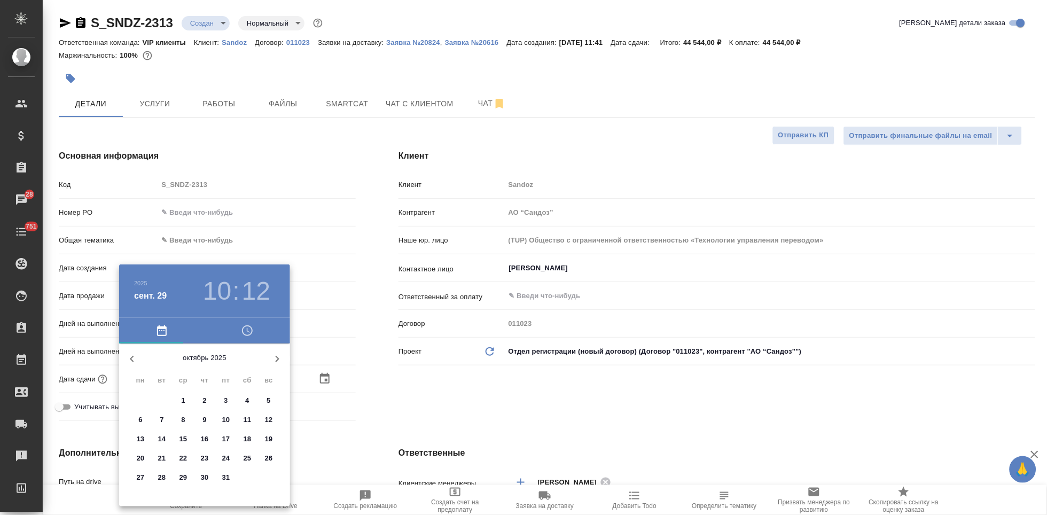
type textarea "x"
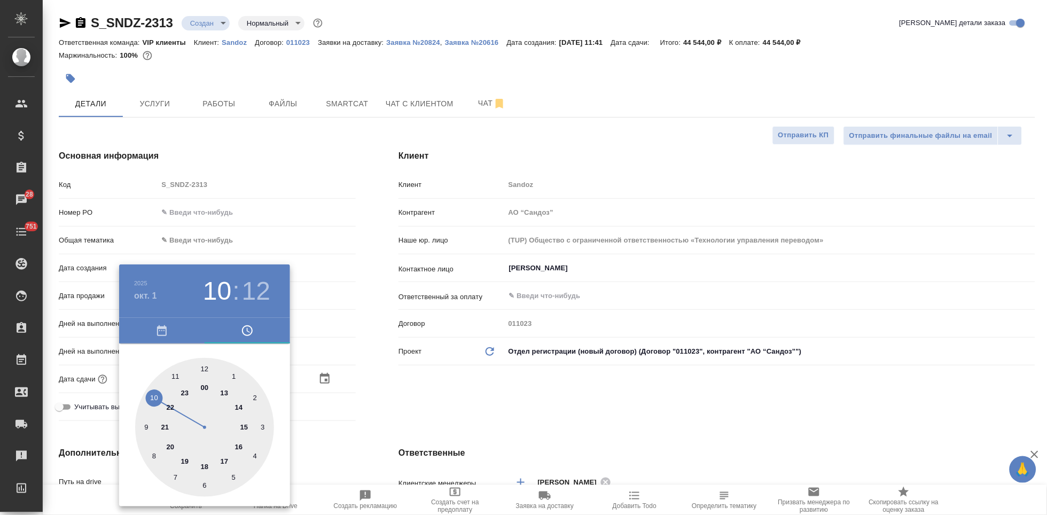
click at [226, 392] on div at bounding box center [204, 427] width 139 height 139
type input "01.10.2025 13:12"
type textarea "x"
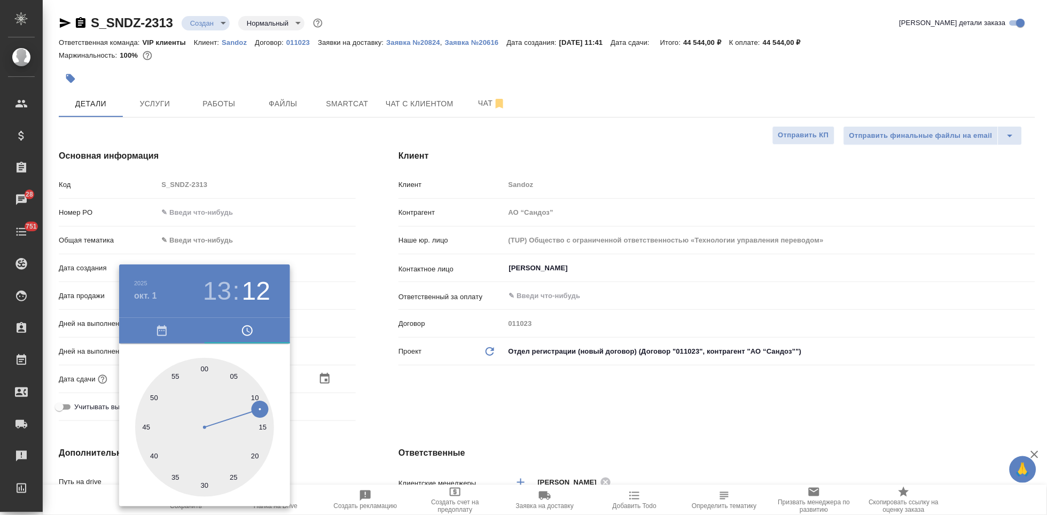
click at [202, 369] on div at bounding box center [204, 427] width 139 height 139
type input "01.10.2025 13:00"
type textarea "x"
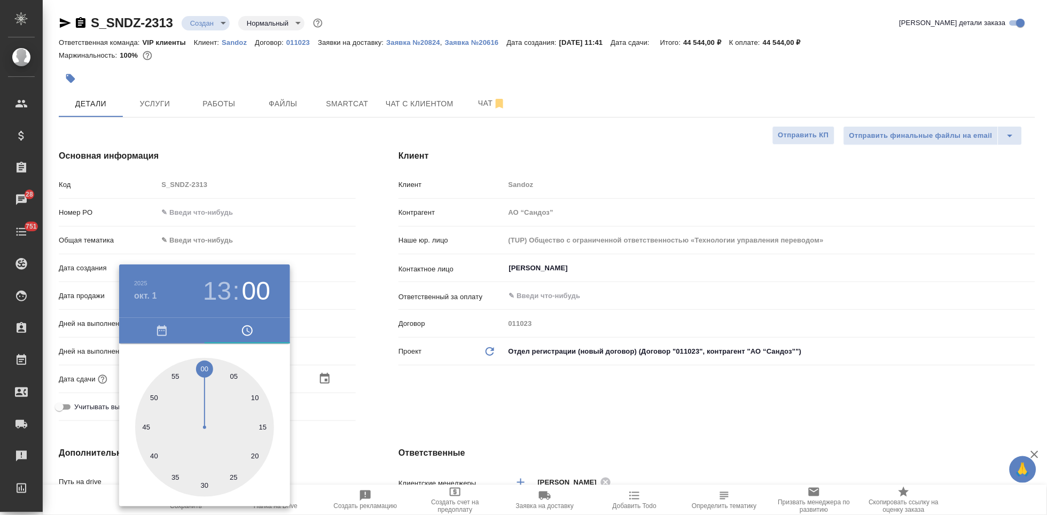
type textarea "x"
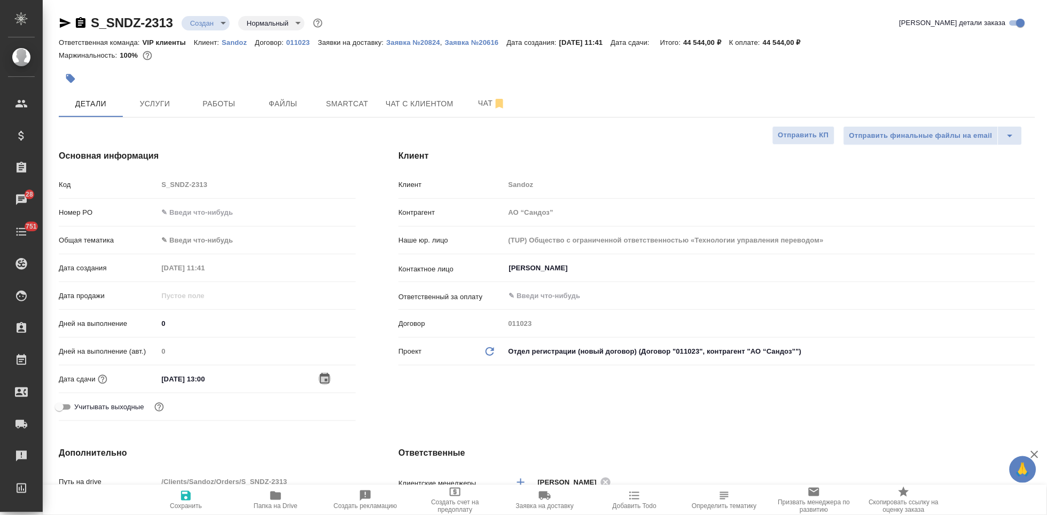
click at [186, 508] on span "Сохранить" at bounding box center [186, 505] width 32 height 7
type textarea "x"
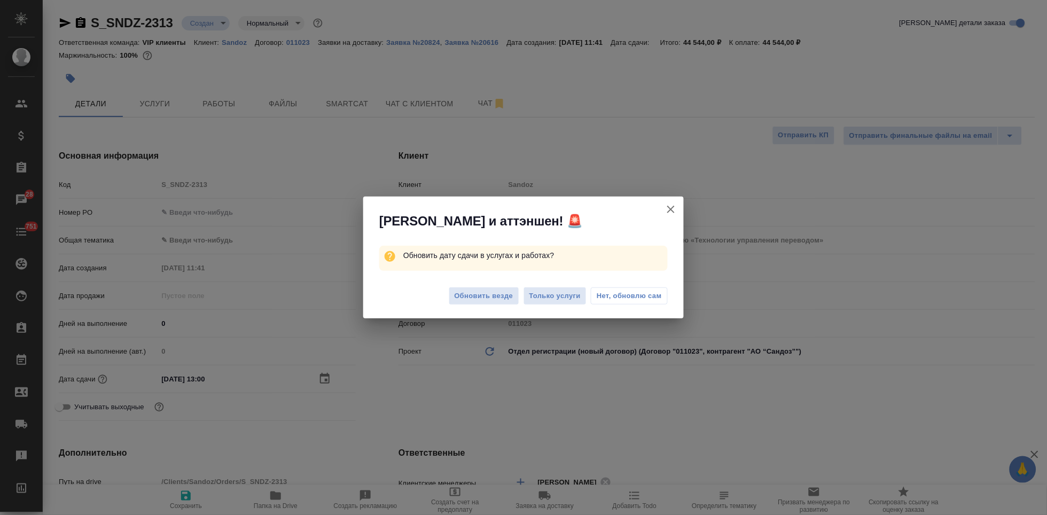
type textarea "x"
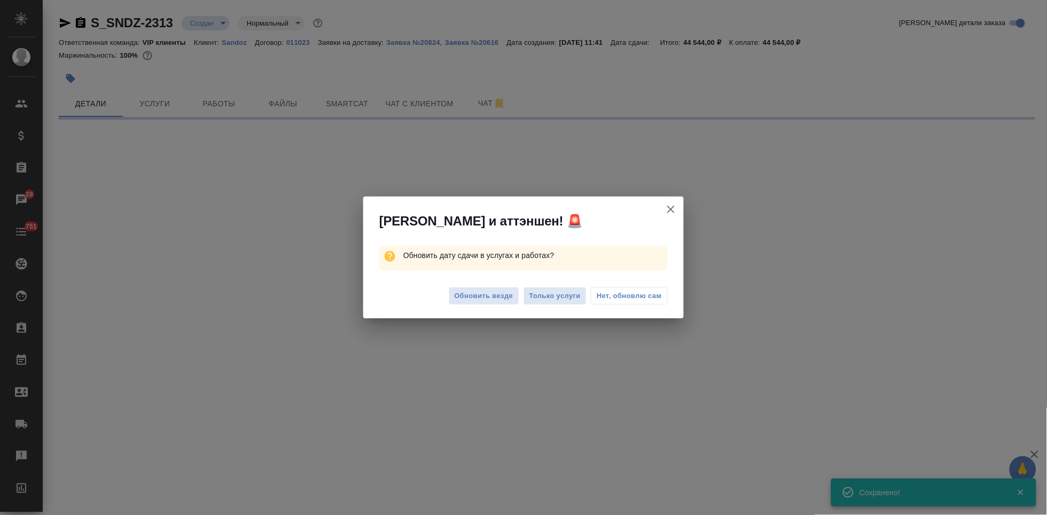
select select "RU"
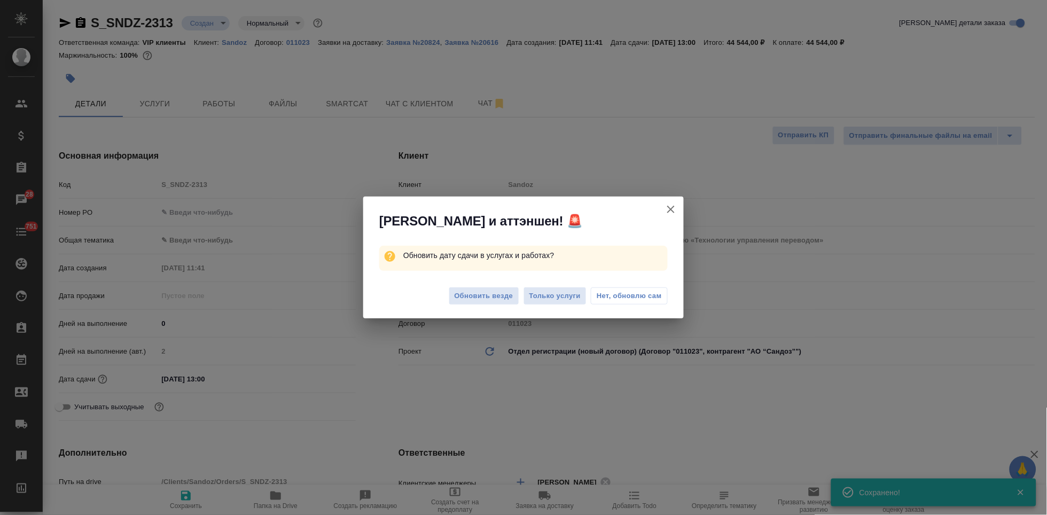
click at [496, 286] on div "Обновить везде Только услуги Нет, обновлю сам" at bounding box center [523, 297] width 321 height 43
type textarea "x"
click at [491, 296] on span "Обновить везде" at bounding box center [484, 296] width 59 height 12
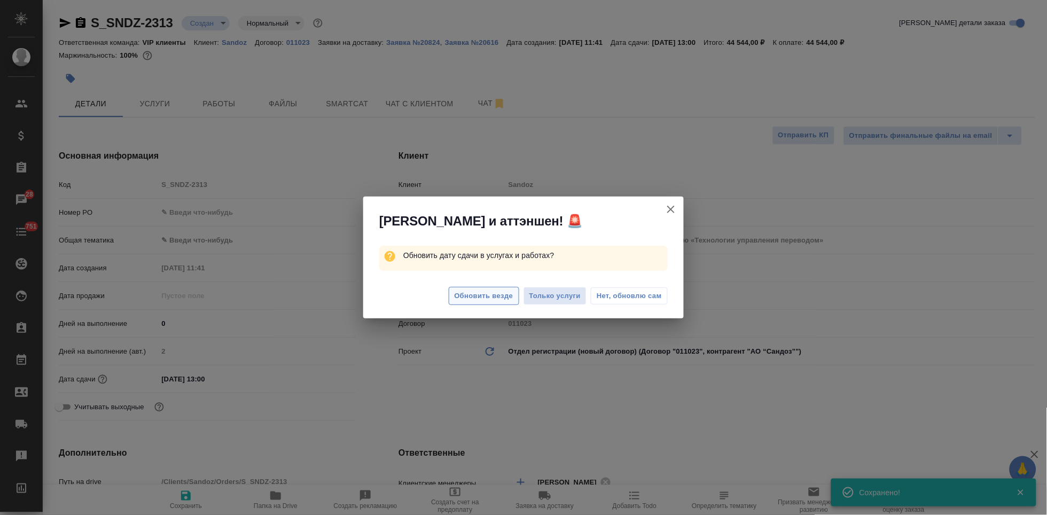
type textarea "x"
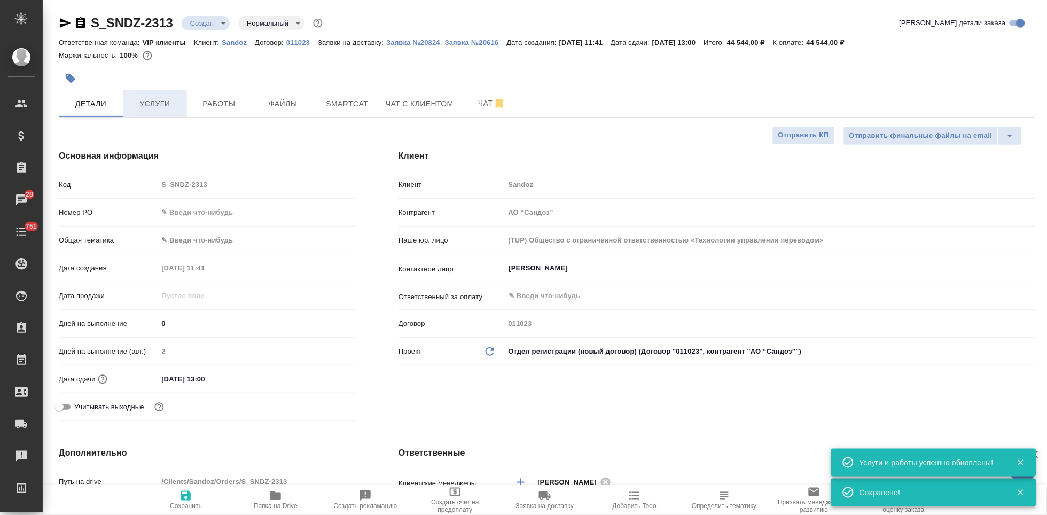
click at [156, 102] on span "Услуги" at bounding box center [154, 103] width 51 height 13
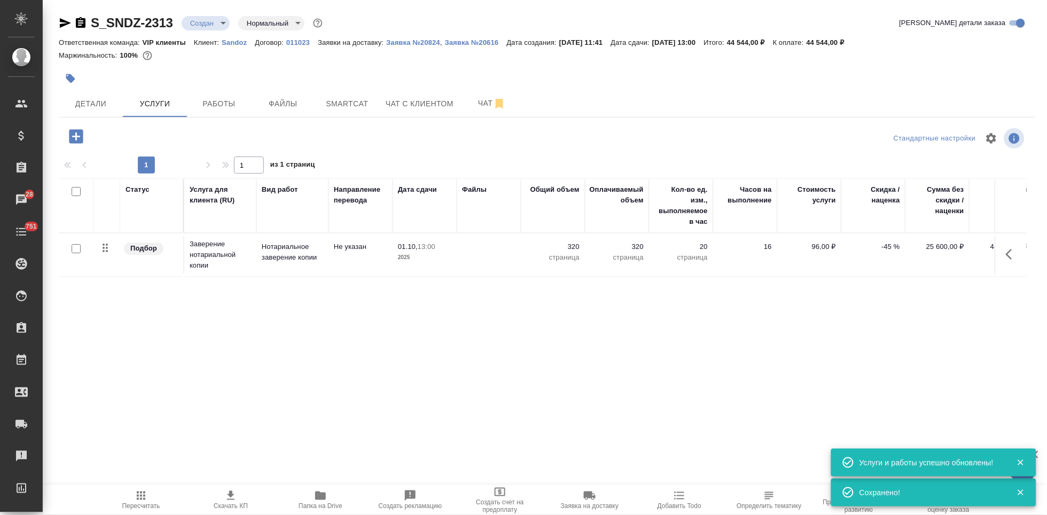
click at [226, 500] on icon "button" at bounding box center [230, 496] width 13 height 13
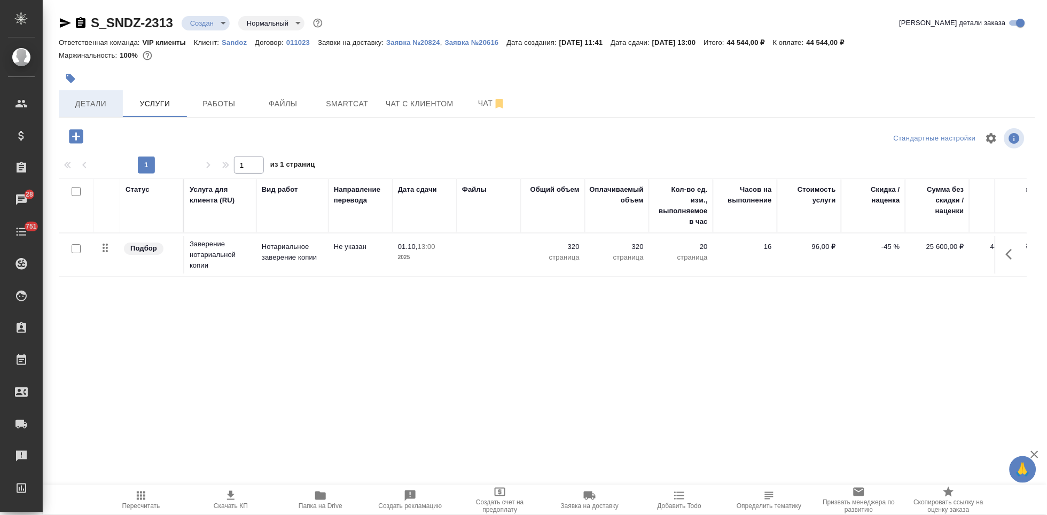
click at [86, 103] on span "Детали" at bounding box center [90, 103] width 51 height 13
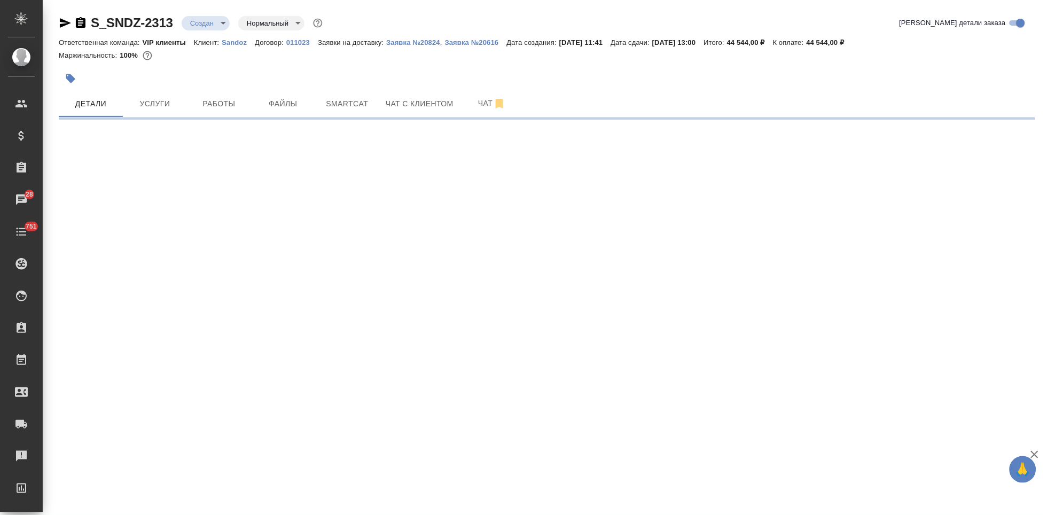
select select "RU"
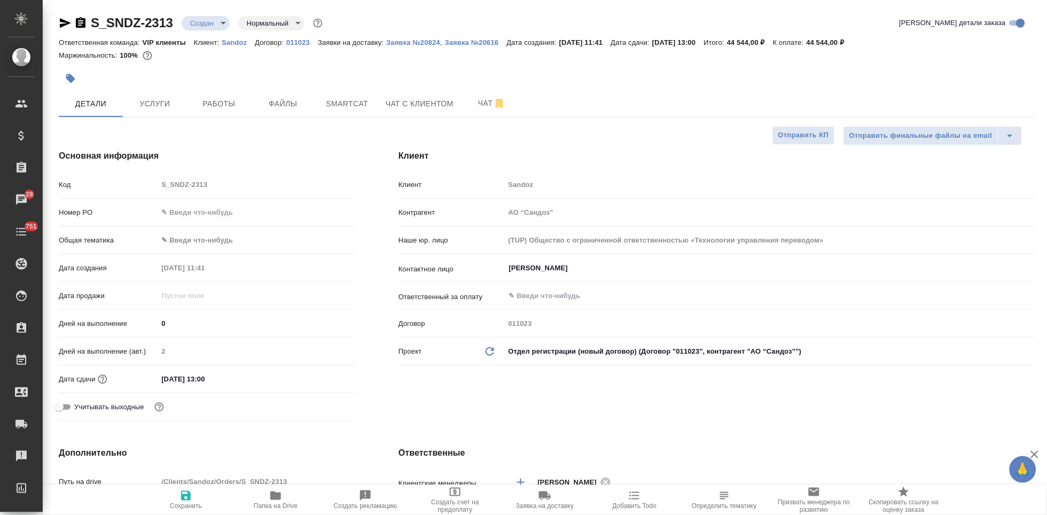
type textarea "x"
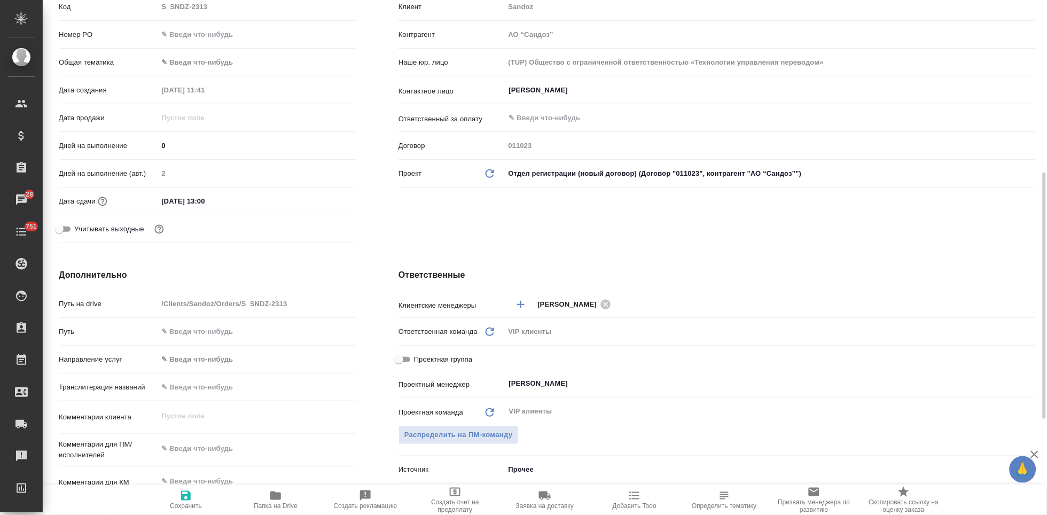
scroll to position [237, 0]
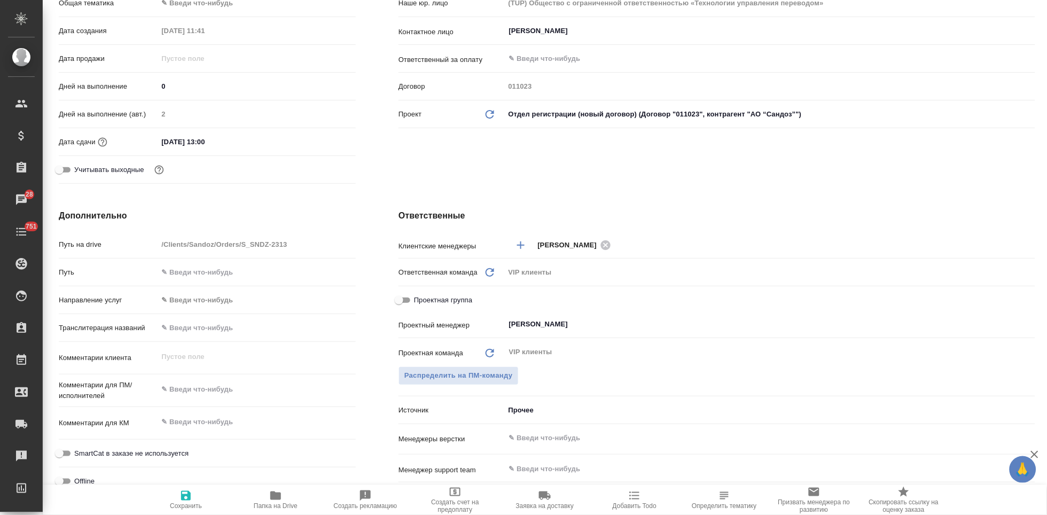
type textarea "x"
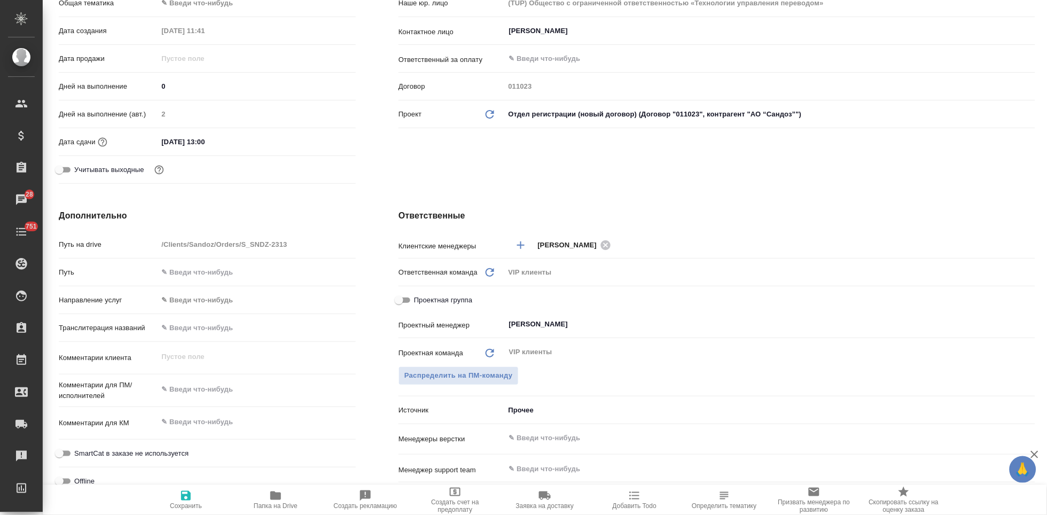
type textarea "x"
click at [203, 396] on textarea at bounding box center [256, 390] width 197 height 18
paste textarea "Сроки и количество НЗК те же: к 1 октября 2025 до 11-11 30, 10 НЗК. Всего в зак…"
type textarea "Сроки и количество НЗК те же: к 1 октября 2025 до 11-11 30, 10 НЗК. Всего в зак…"
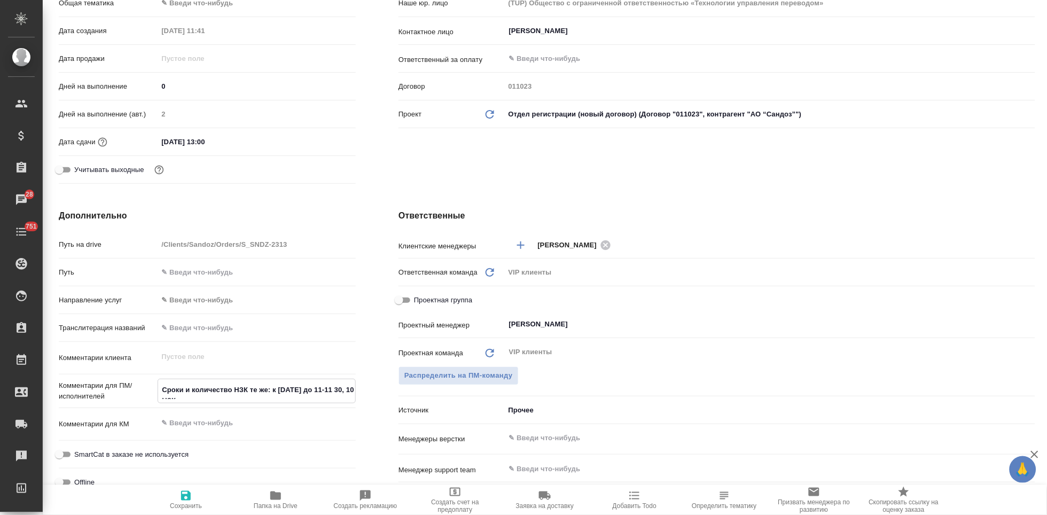
type textarea "x"
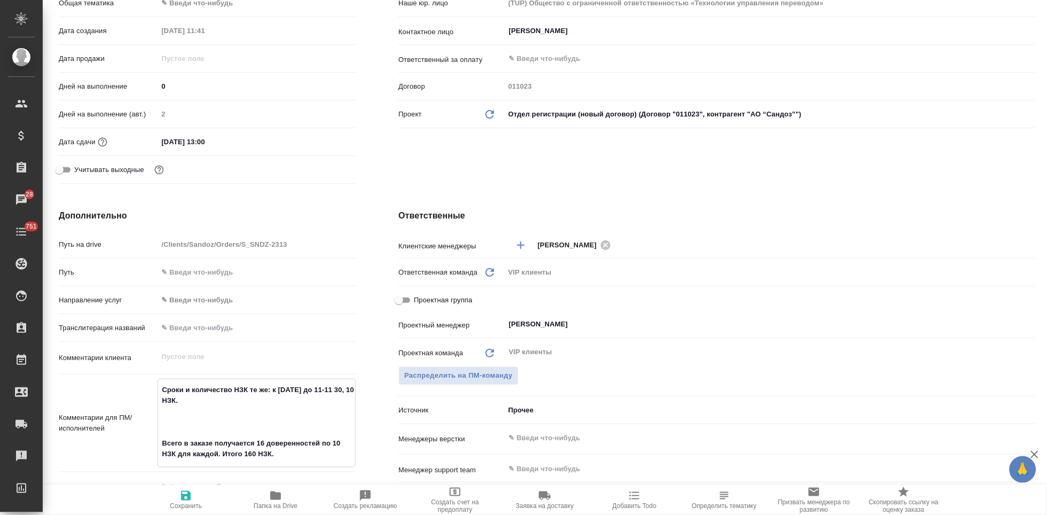
click at [174, 428] on textarea "Сроки и количество НЗК те же: к 1 октября 2025 до 11-11 30, 10 НЗК. Всего в зак…" at bounding box center [256, 422] width 197 height 82
type textarea "Сроки и количество НЗК те же: к 1 октября 2025 до 11-11 30, 10 НЗК. Всего в зак…"
type textarea "x"
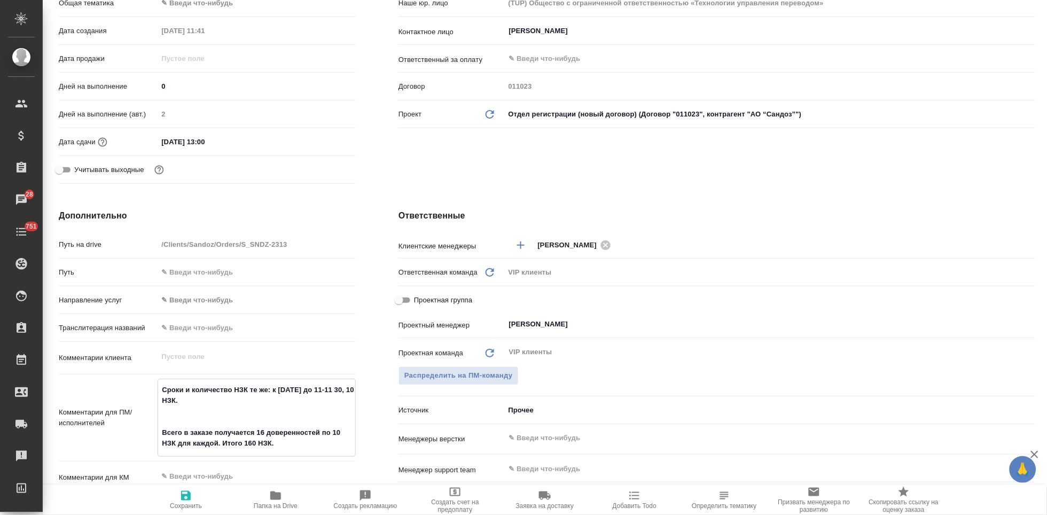
type textarea "Сроки и количество НЗК те же: к 1 октября 2025 до 11-11 30, 10 НЗК. Всего в зак…"
type textarea "x"
type textarea "Сроки и количество НЗК те же: к 1 октября 2025 до 11-11 30, 10 НЗК. Всего в зак…"
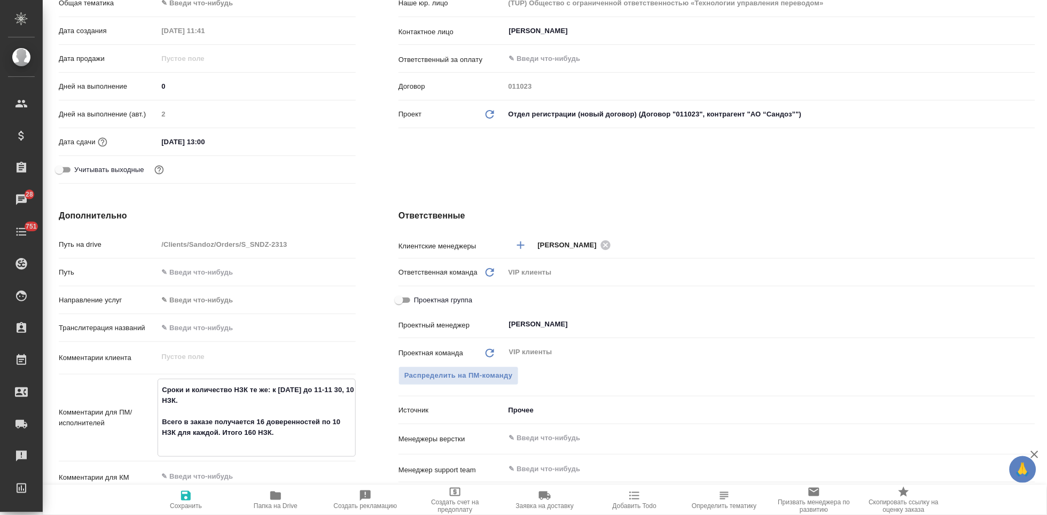
type textarea "x"
click at [290, 427] on textarea "Сроки и количество НЗК те же: к 1 октября 2025 до 11-11 30, 10 НЗК. Всего в зак…" at bounding box center [256, 411] width 197 height 61
click at [285, 438] on textarea "Сроки и количество НЗК те же: к 1 октября 2025 до 11-11 30, 10 НЗК. Всего в зак…" at bounding box center [256, 411] width 197 height 61
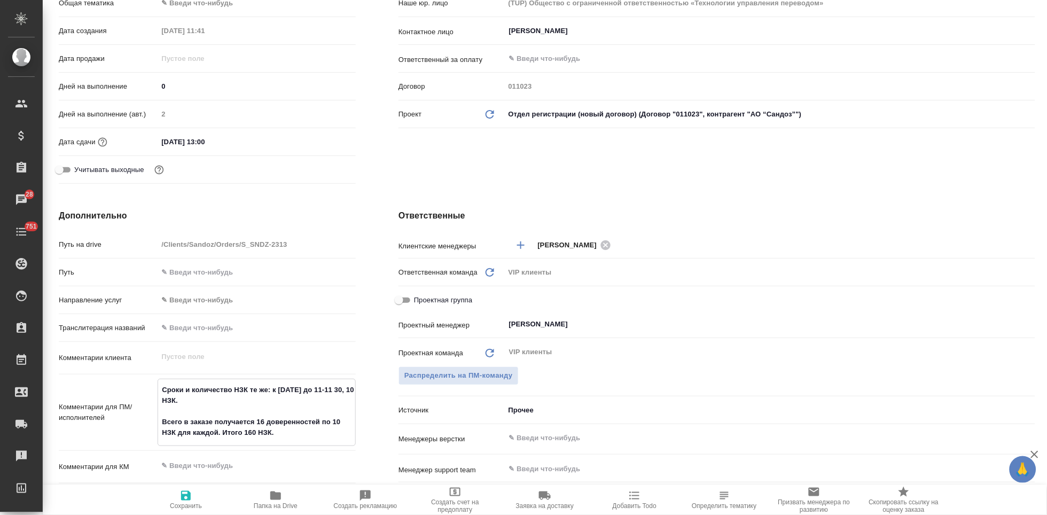
type textarea "Сроки и количество НЗК те же: к 1 октября 2025 до 11-11 30, 10 НЗК. Всего в зак…"
type textarea "x"
type textarea "Сроки и количество НЗК те же: к 1 октября 2025 до 11-11 30, 10 НЗК. Всего в зак…"
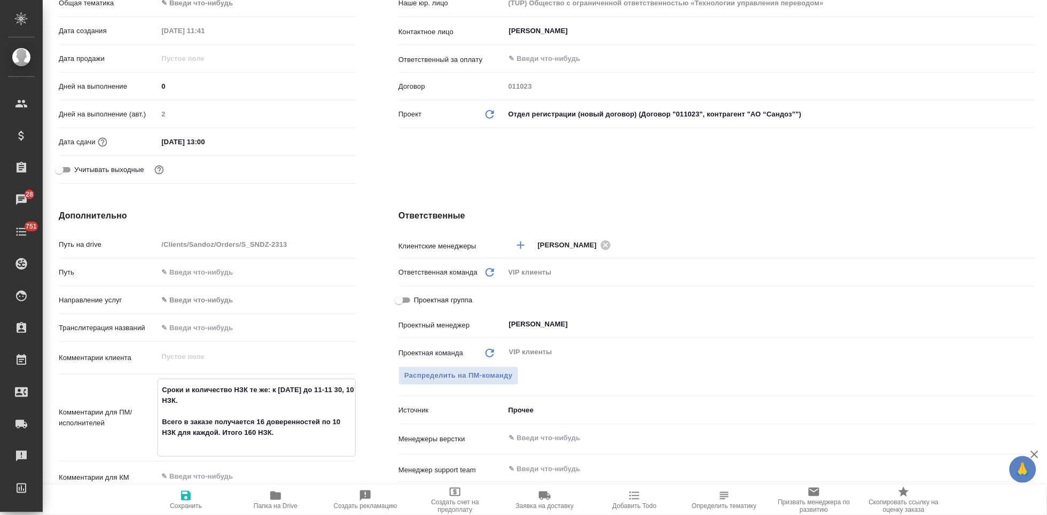
type textarea "x"
type textarea "Сроки и количество НЗК те же: к 1 октября 2025 до 11-11 30, 10 НЗК. Всего в зак…"
type textarea "x"
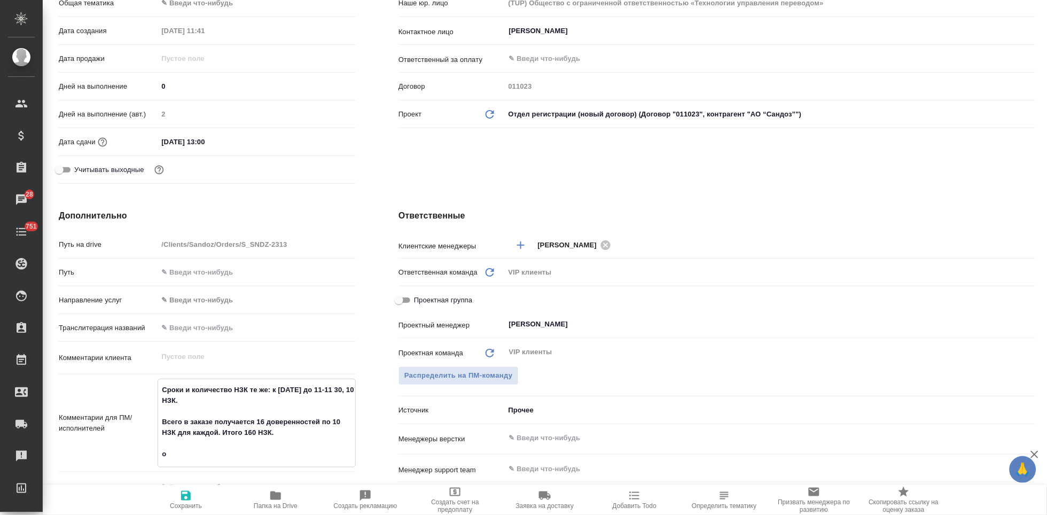
type textarea "x"
type textarea "Сроки и количество НЗК те же: к 1 октября 2025 до 11-11 30, 10 НЗК. Всего в зак…"
type textarea "x"
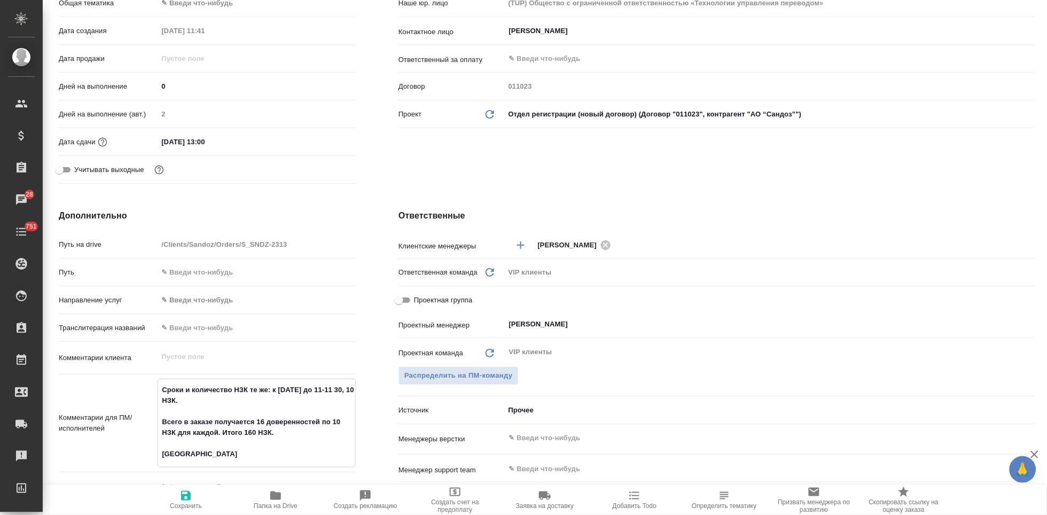
type textarea "x"
type textarea "Сроки и количество НЗК те же: к 1 октября 2025 до 11-11 30, 10 НЗК. Всего в зак…"
type textarea "x"
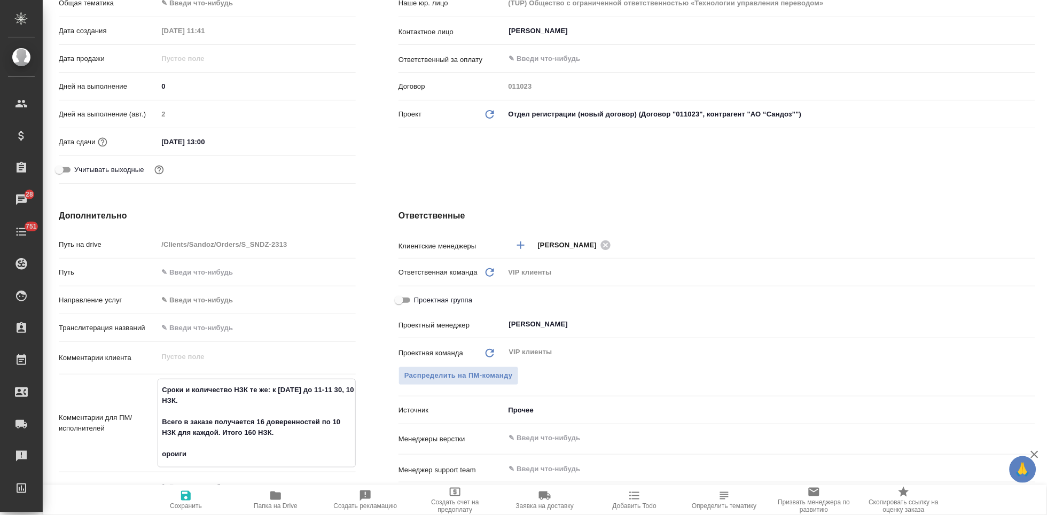
type textarea "Сроки и количество НЗК те же: к 1 октября 2025 до 11-11 30, 10 НЗК. Всего в зак…"
type textarea "x"
type textarea "Сроки и количество НЗК те же: к 1 октября 2025 до 11-11 30, 10 НЗК. Всего в зак…"
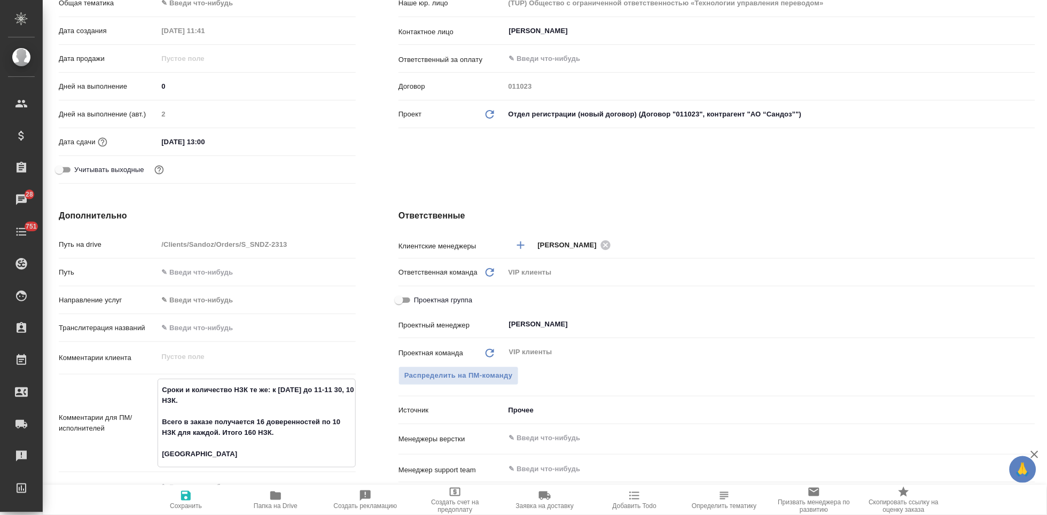
type textarea "x"
type textarea "Сроки и количество НЗК те же: к 1 октября 2025 до 11-11 30, 10 НЗК. Всего в зак…"
type textarea "x"
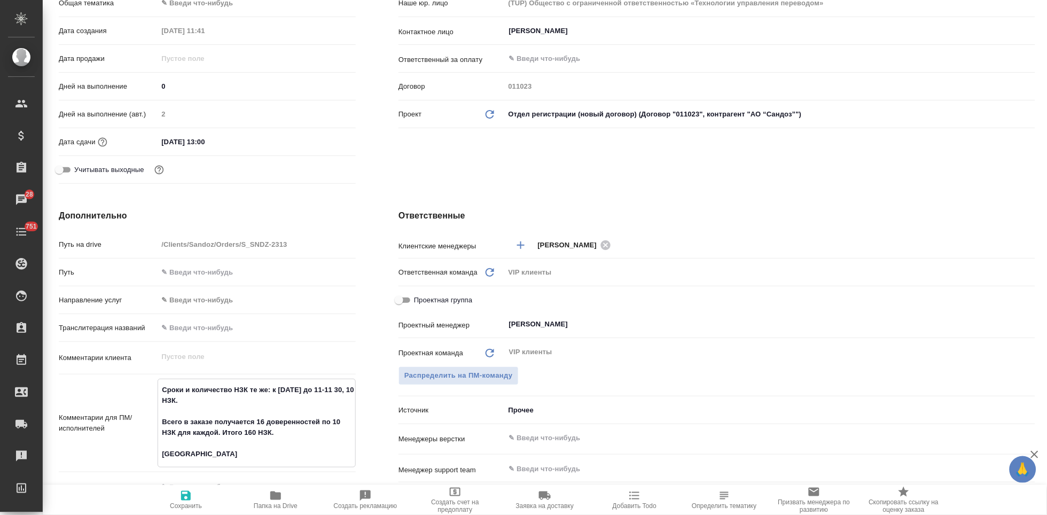
type textarea "x"
type textarea "Сроки и количество НЗК те же: к 1 октября 2025 до 11-11 30, 10 НЗК. Всего в зак…"
type textarea "x"
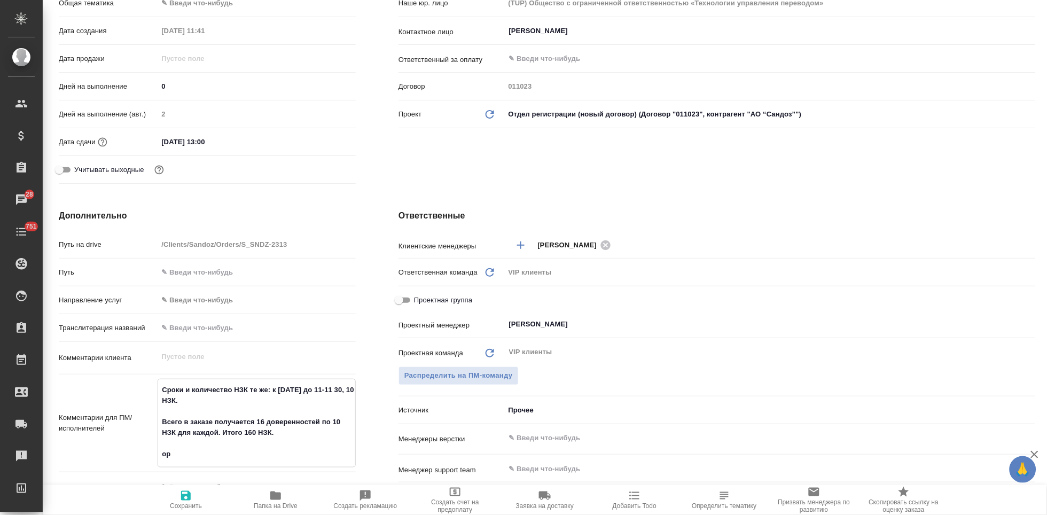
type textarea "x"
type textarea "Сроки и количество НЗК те же: к 1 октября 2025 до 11-11 30, 10 НЗК. Всего в зак…"
type textarea "x"
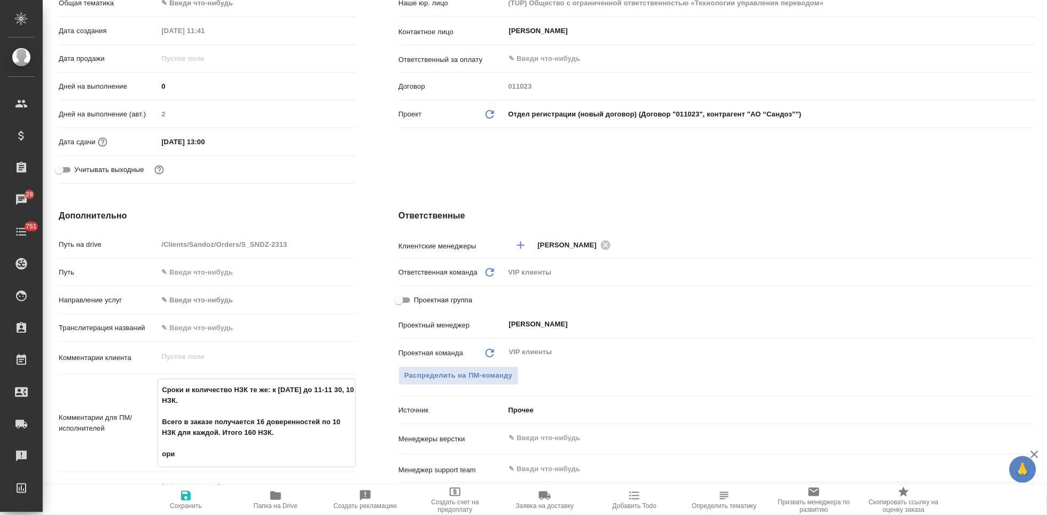
type textarea "Сроки и количество НЗК те же: к 1 октября 2025 до 11-11 30, 10 НЗК. Всего в зак…"
type textarea "x"
type textarea "Сроки и количество НЗК те же: к 1 октября 2025 до 11-11 30, 10 НЗК. Всего в зак…"
type textarea "x"
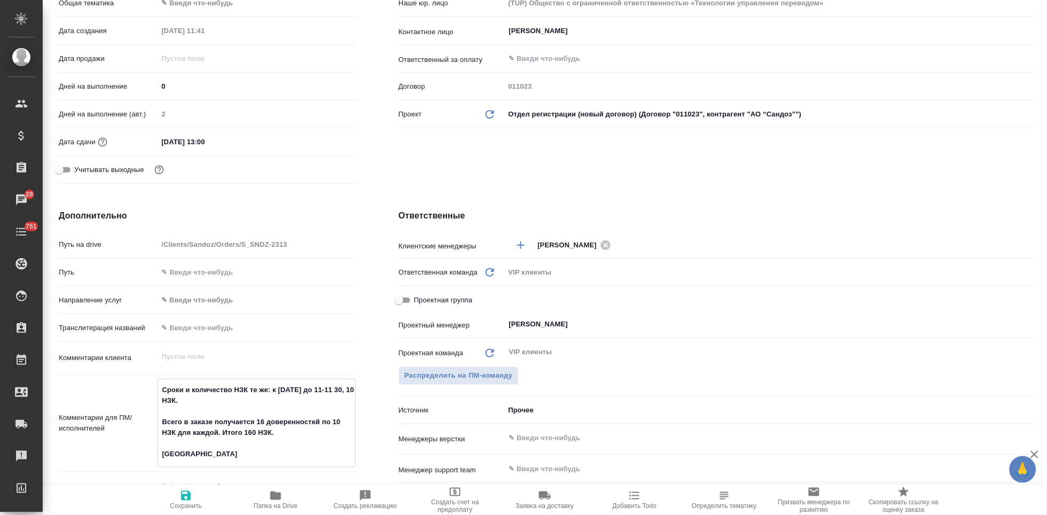
type textarea "Сроки и количество НЗК те же: к 1 октября 2025 до 11-11 30, 10 НЗК. Всего в зак…"
type textarea "x"
type textarea "Сроки и количество НЗК те же: к 1 октября 2025 до 11-11 30, 10 НЗК. Всего в зак…"
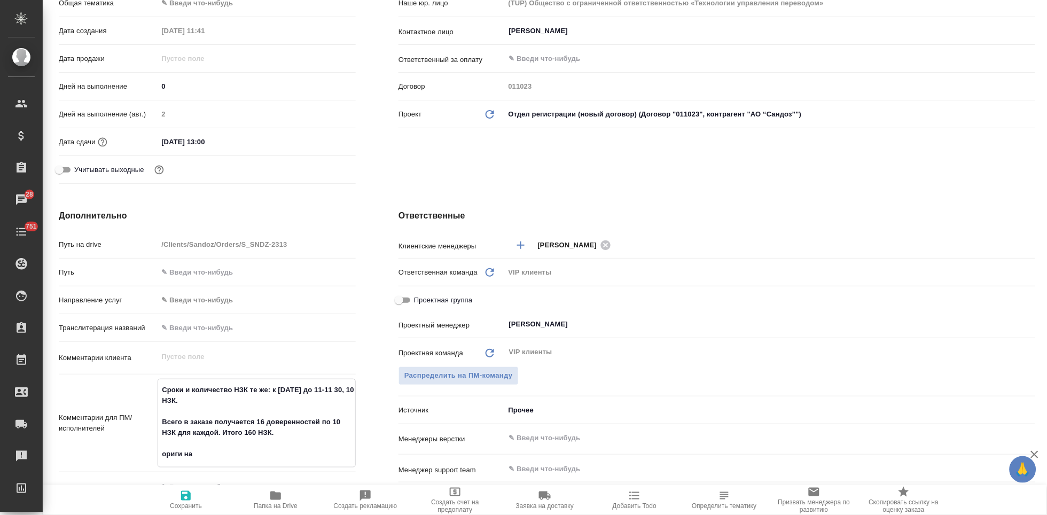
type textarea "x"
type textarea "Сроки и количество НЗК те же: к 1 октября 2025 до 11-11 30, 10 НЗК. Всего в зак…"
type textarea "x"
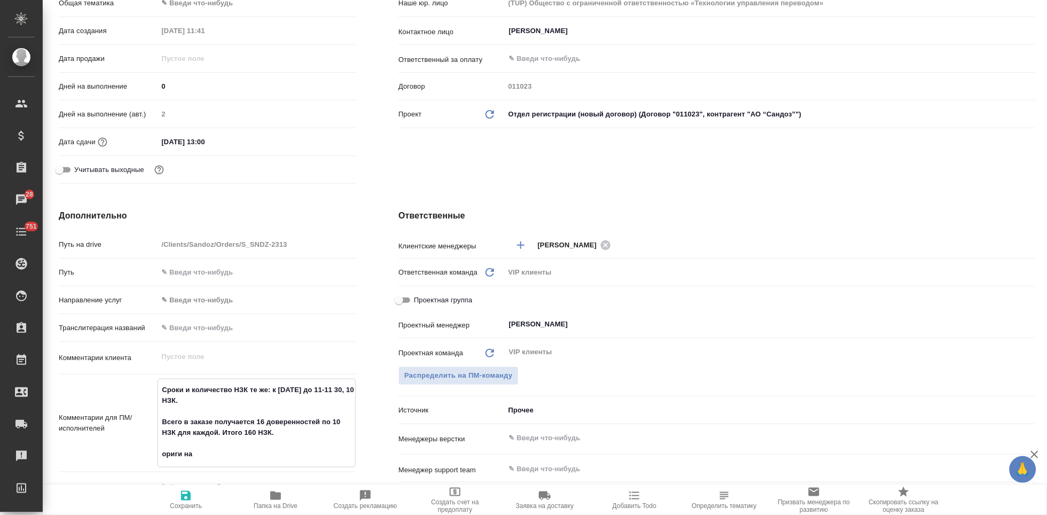
type textarea "Сроки и количество НЗК те же: к 1 октября 2025 до 11-11 30, 10 НЗК. Всего в зак…"
type textarea "x"
type textarea "Сроки и количество НЗК те же: к 1 октября 2025 до 11-11 30, 10 НЗК. Всего в зак…"
type textarea "x"
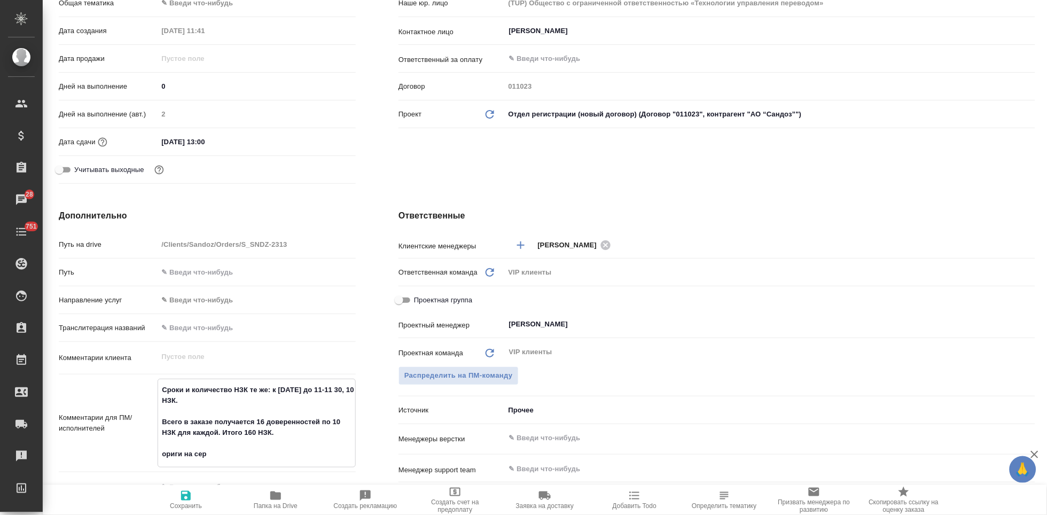
type textarea "x"
type textarea "Сроки и количество НЗК те же: к 1 октября 2025 до 11-11 30, 10 НЗК. Всего в зак…"
type textarea "x"
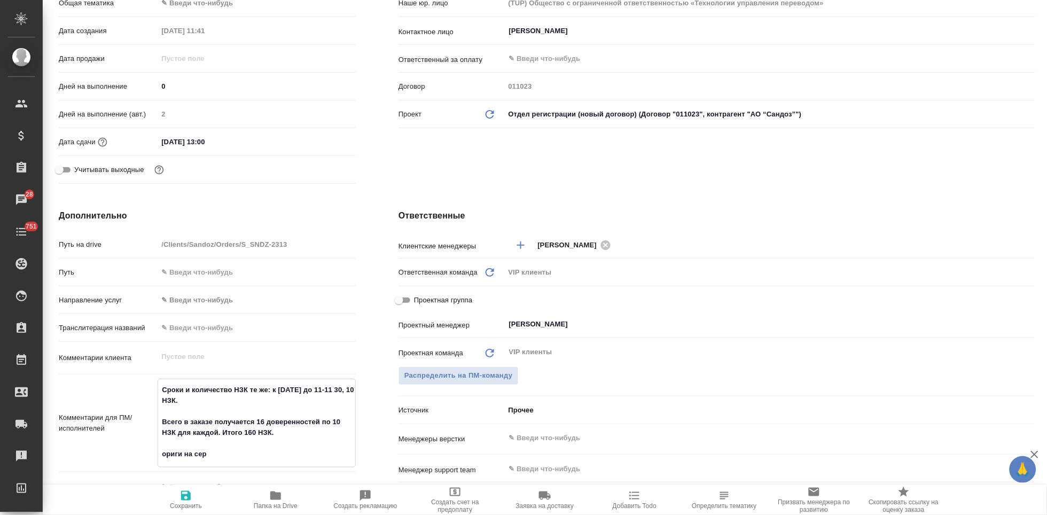
type textarea "x"
type textarea "Сроки и количество НЗК те же: к 1 октября 2025 до 11-11 30, 10 НЗК. Всего в зак…"
type textarea "x"
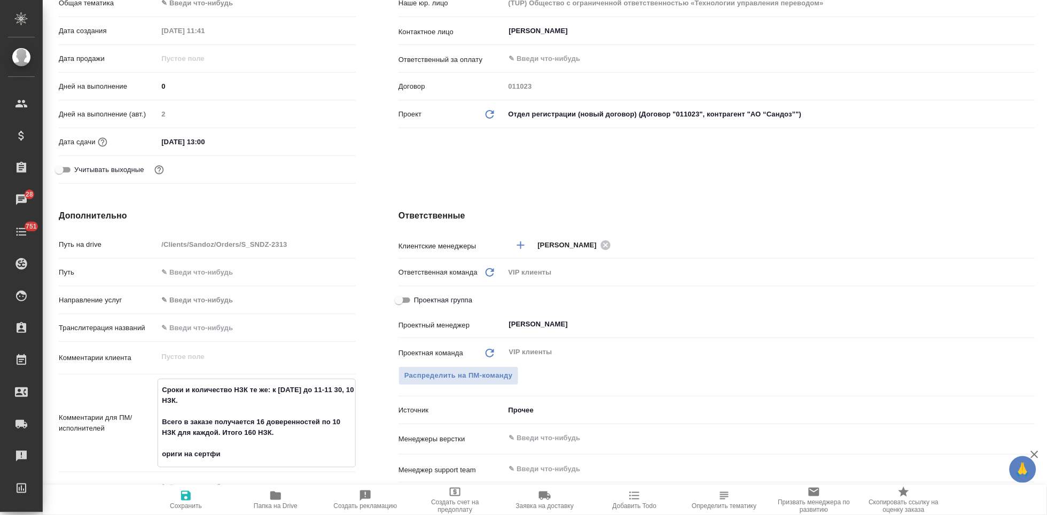
type textarea "Сроки и количество НЗК те же: к 1 октября 2025 до 11-11 30, 10 НЗК. Всего в зак…"
type textarea "x"
type textarea "Сроки и количество НЗК те же: к 1 октября 2025 до 11-11 30, 10 НЗК. Всего в зак…"
type textarea "x"
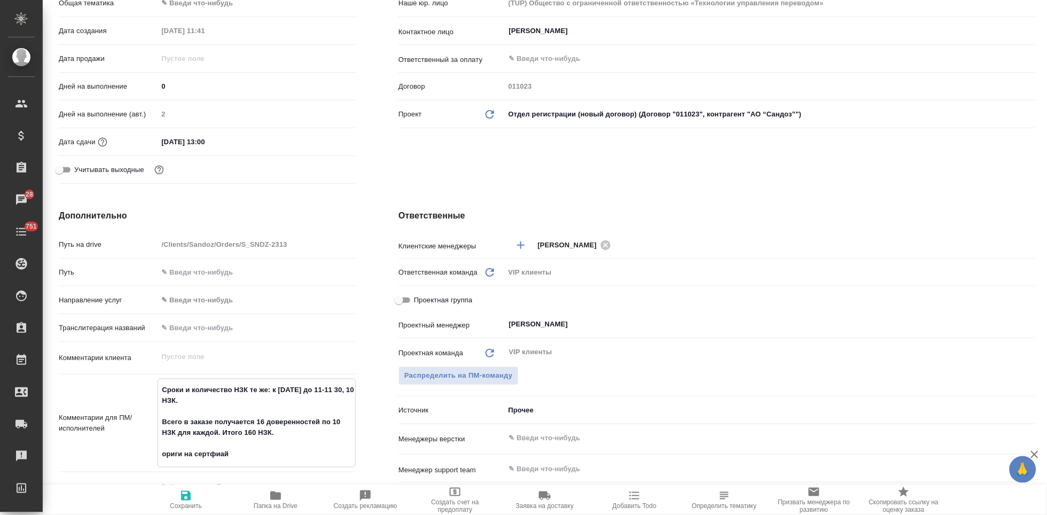
type textarea "Сроки и количество НЗК те же: к 1 октября 2025 до 11-11 30, 10 НЗК. Всего в зак…"
type textarea "x"
type textarea "Сроки и количество НЗК те же: к 1 октября 2025 до 11-11 30, 10 НЗК. Всего в зак…"
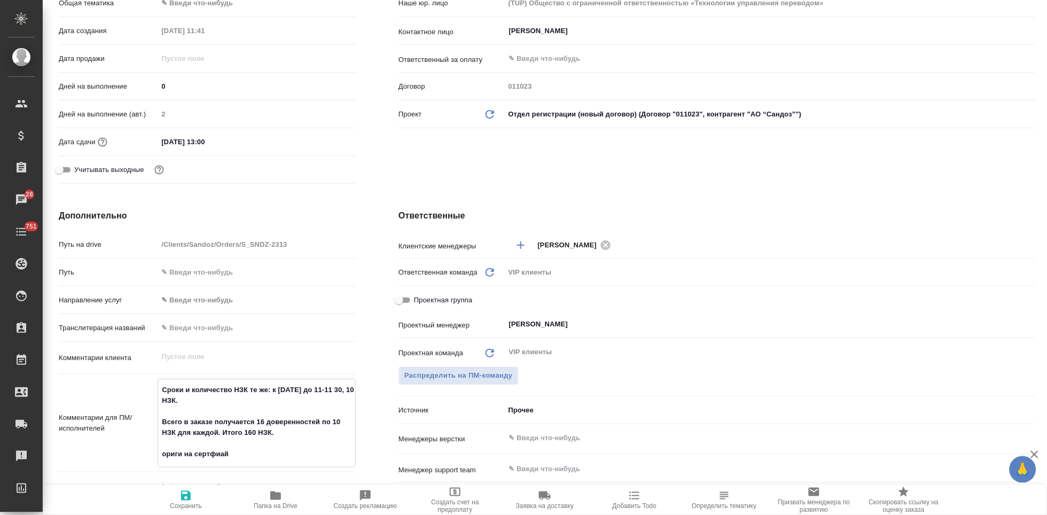
type textarea "x"
type textarea "Сроки и количество НЗК те же: к 1 октября 2025 до 11-11 30, 10 НЗК. Всего в зак…"
type textarea "x"
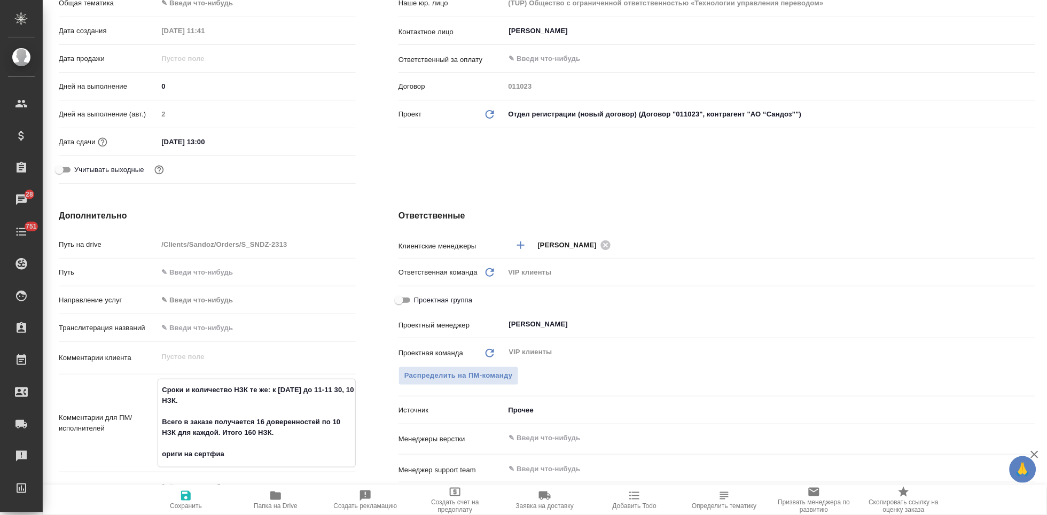
type textarea "x"
type textarea "Сроки и количество НЗК те же: к 1 октября 2025 до 11-11 30, 10 НЗК. Всего в зак…"
type textarea "x"
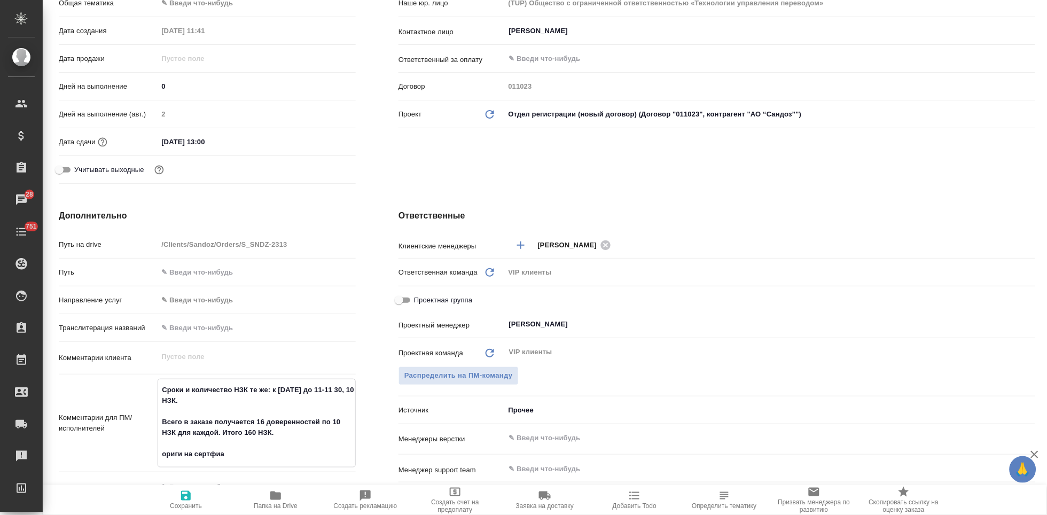
type textarea "x"
type textarea "Сроки и количество НЗК те же: к 1 октября 2025 до 11-11 30, 10 НЗК. Всего в зак…"
type textarea "x"
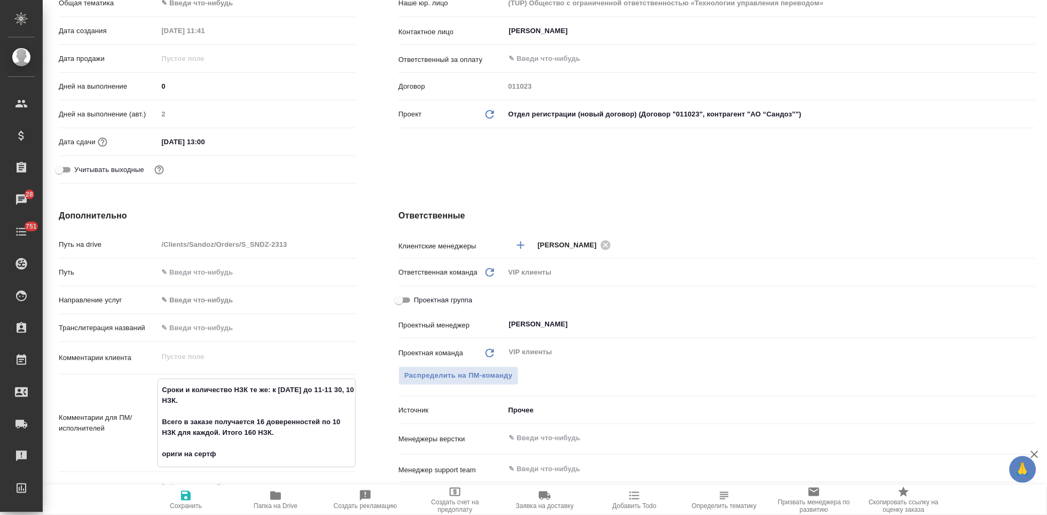
type textarea "Сроки и количество НЗК те же: к 1 октября 2025 до 11-11 30, 10 НЗК. Всего в зак…"
type textarea "x"
type textarea "Сроки и количество НЗК те же: к 1 октября 2025 до 11-11 30, 10 НЗК. Всего в зак…"
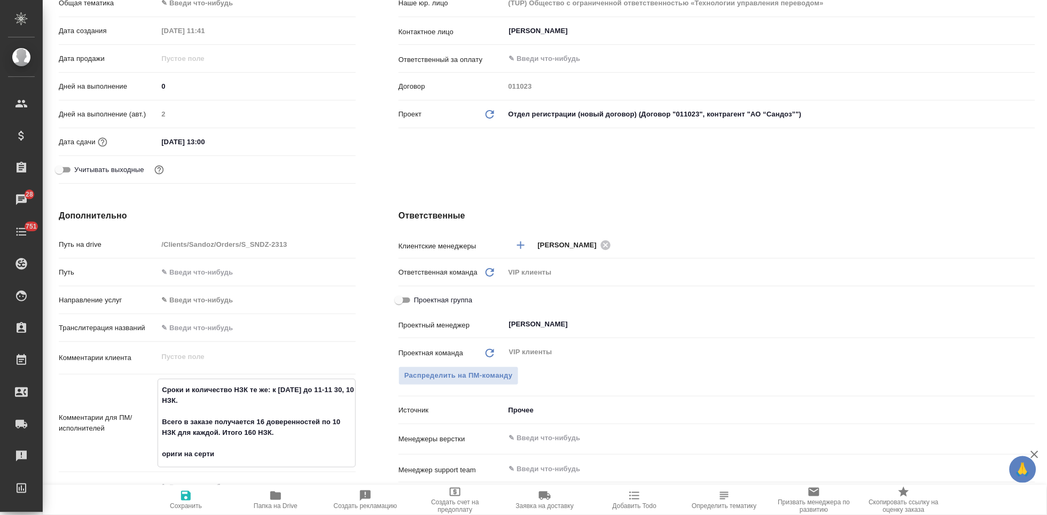
type textarea "x"
type textarea "Сроки и количество НЗК те же: к 1 октября 2025 до 11-11 30, 10 НЗК. Всего в зак…"
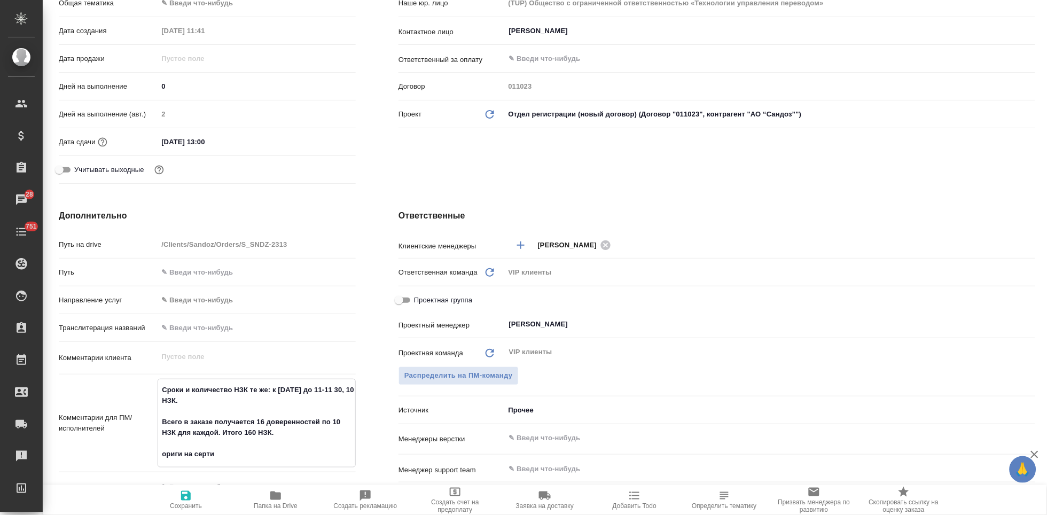
type textarea "x"
type textarea "Сроки и количество НЗК те же: к 1 октября 2025 до 11-11 30, 10 НЗК. Всего в зак…"
type textarea "x"
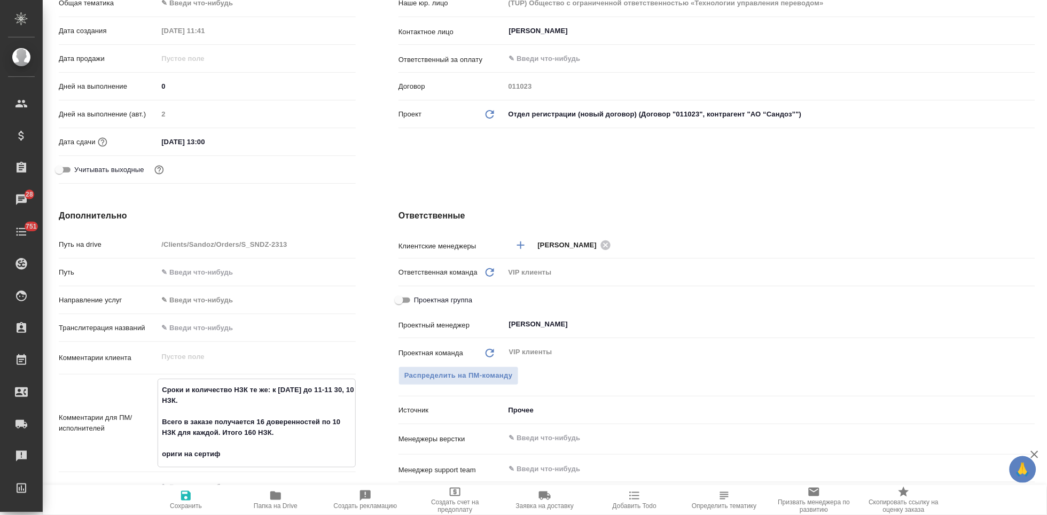
type textarea "x"
type textarea "Сроки и количество НЗК те же: к 1 октября 2025 до 11-11 30, 10 НЗК. Всего в зак…"
type textarea "x"
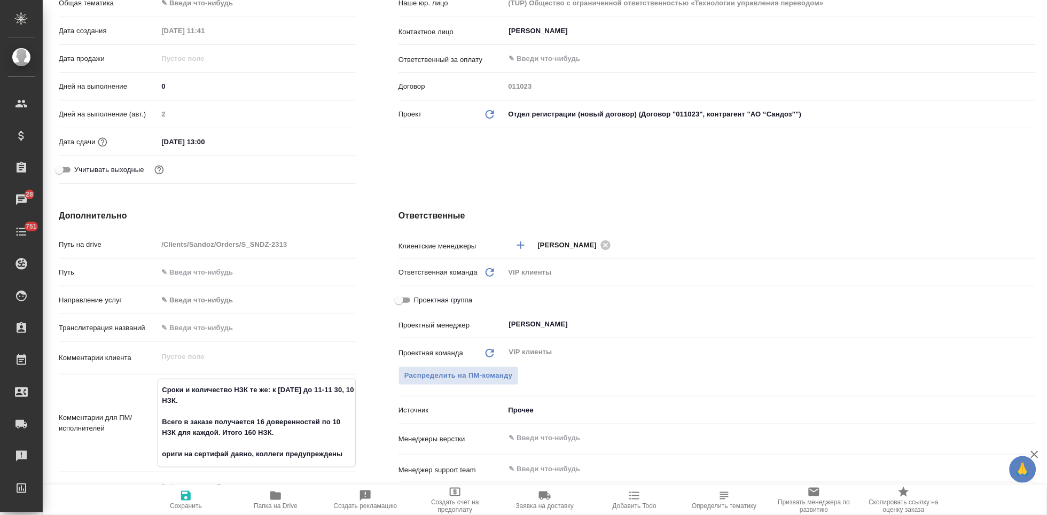
click at [182, 498] on icon "button" at bounding box center [186, 496] width 10 height 10
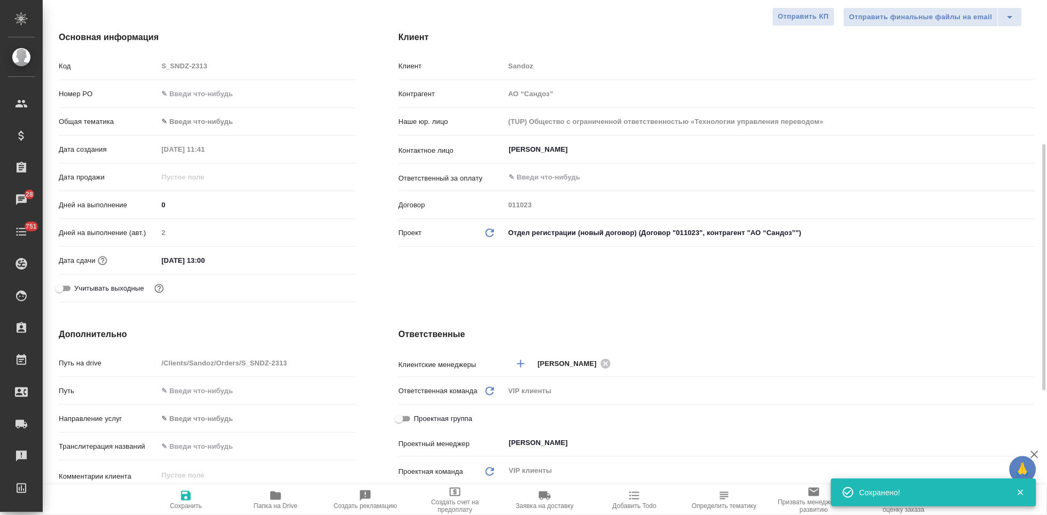
scroll to position [297, 0]
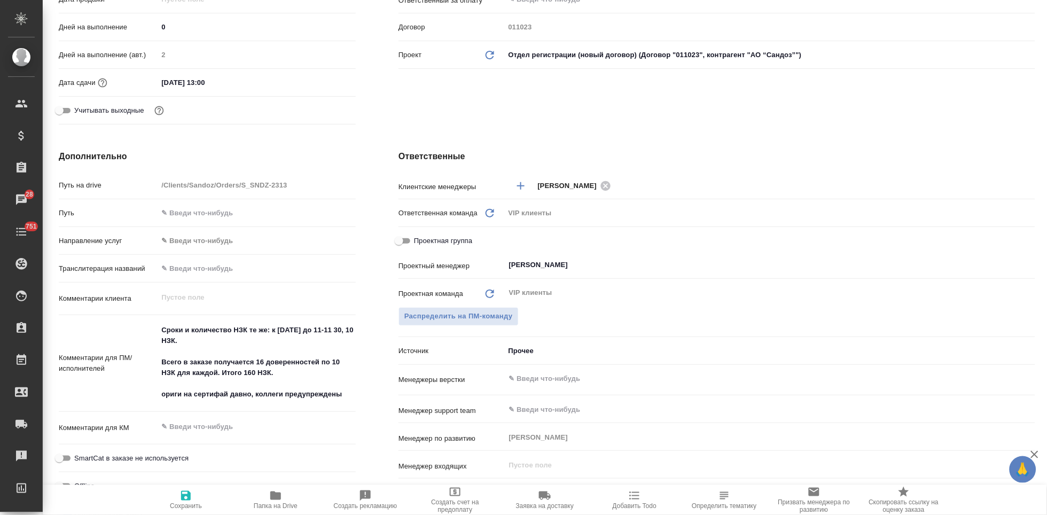
click at [236, 340] on textarea "Сроки и количество НЗК те же: к 1 октября 2025 до 11-11 30, 10 НЗК. Всего в зак…" at bounding box center [257, 362] width 198 height 82
click at [188, 505] on span "Сохранить" at bounding box center [186, 505] width 32 height 7
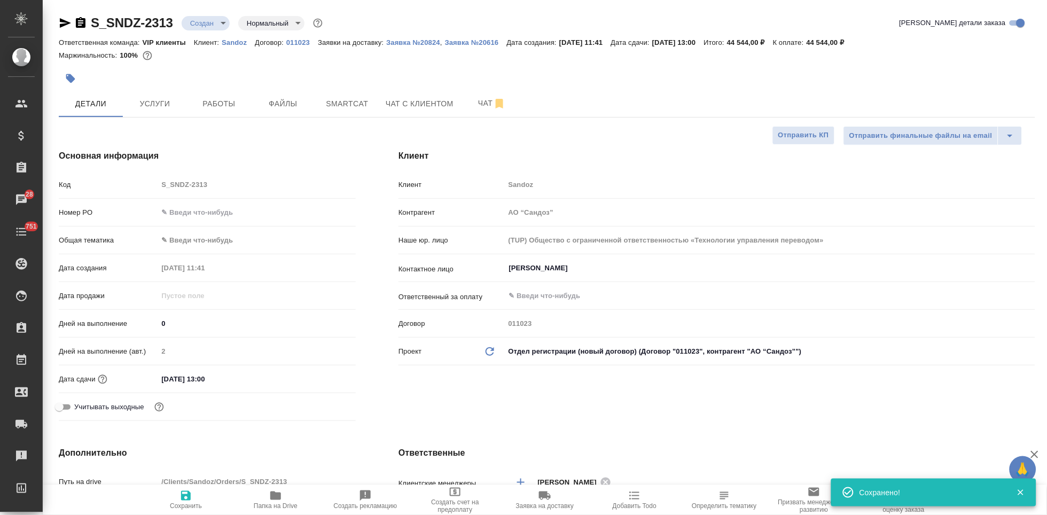
scroll to position [119, 0]
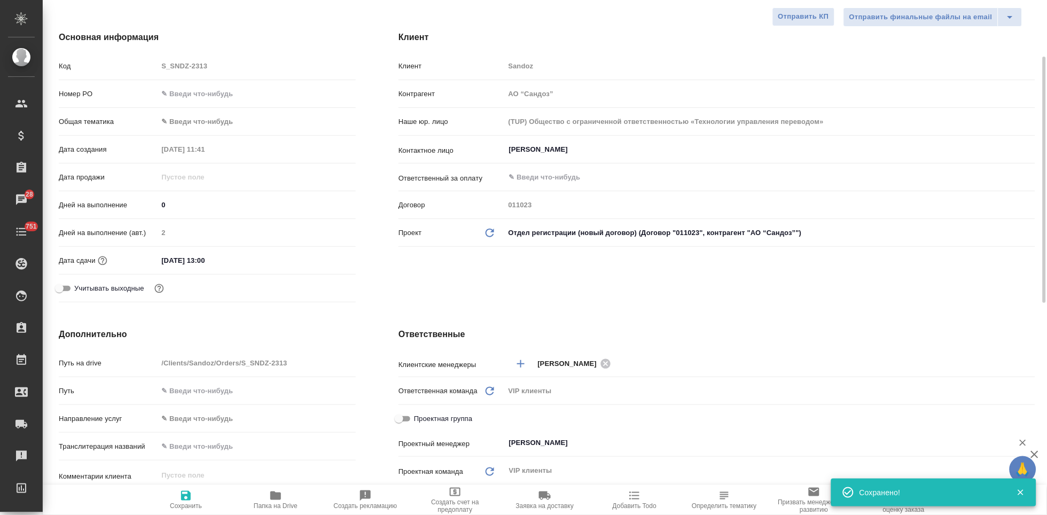
click at [605, 447] on input "[PERSON_NAME]" at bounding box center [752, 443] width 488 height 13
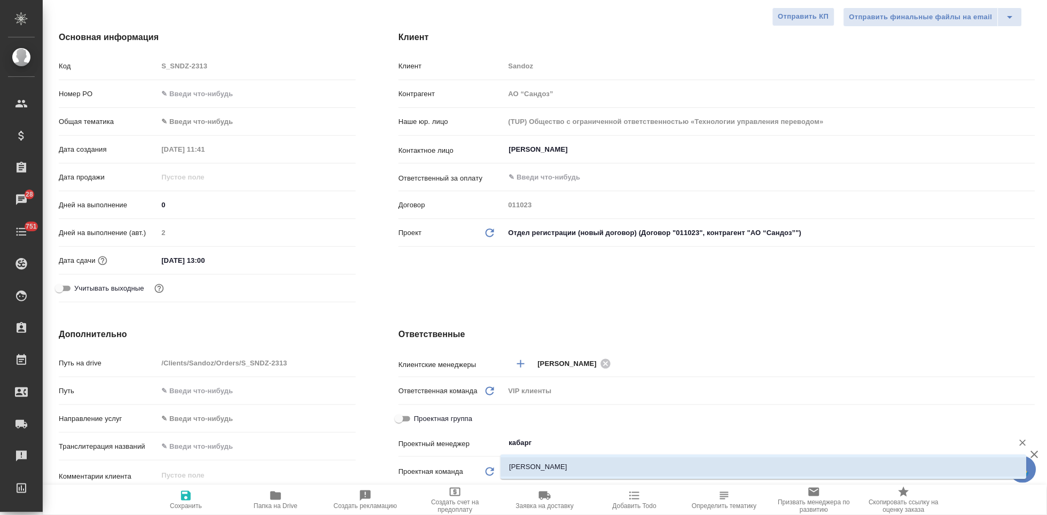
click at [625, 461] on li "[PERSON_NAME]" at bounding box center [764, 466] width 526 height 19
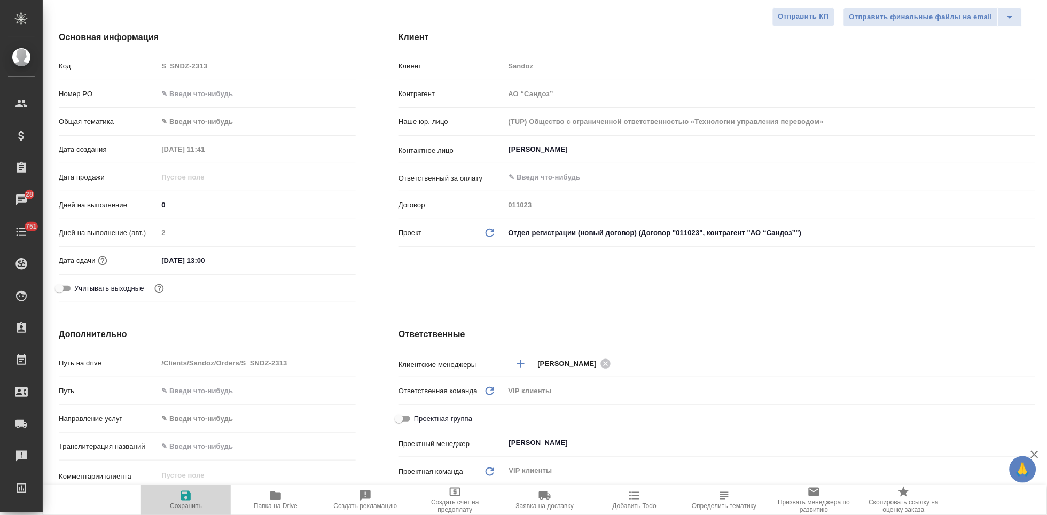
click at [177, 500] on span "Сохранить" at bounding box center [185, 500] width 77 height 20
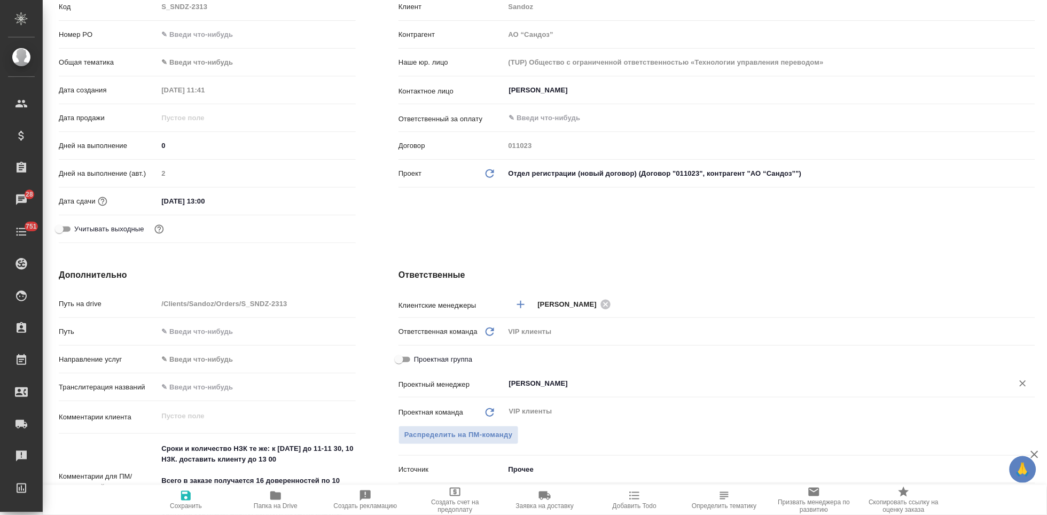
scroll to position [237, 0]
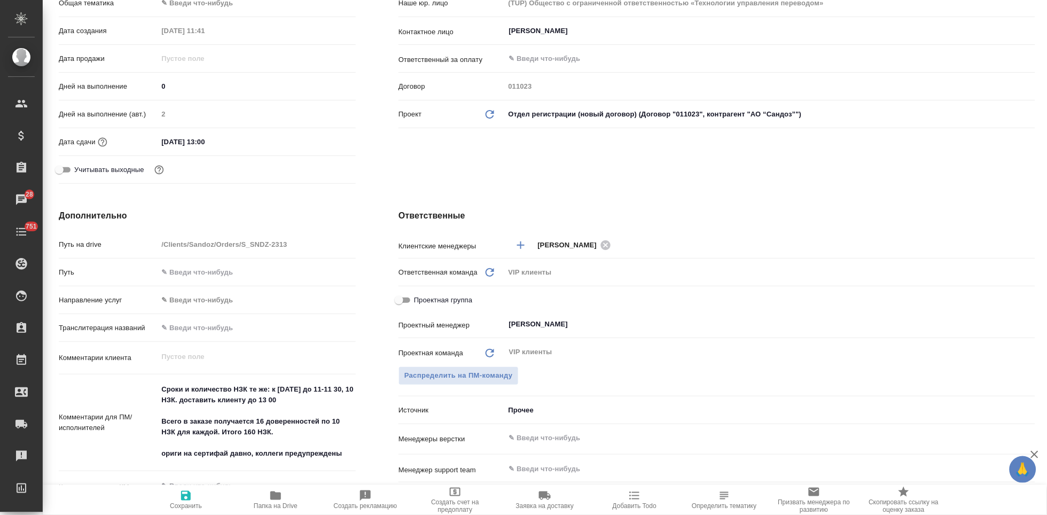
click at [180, 501] on icon "button" at bounding box center [186, 496] width 13 height 13
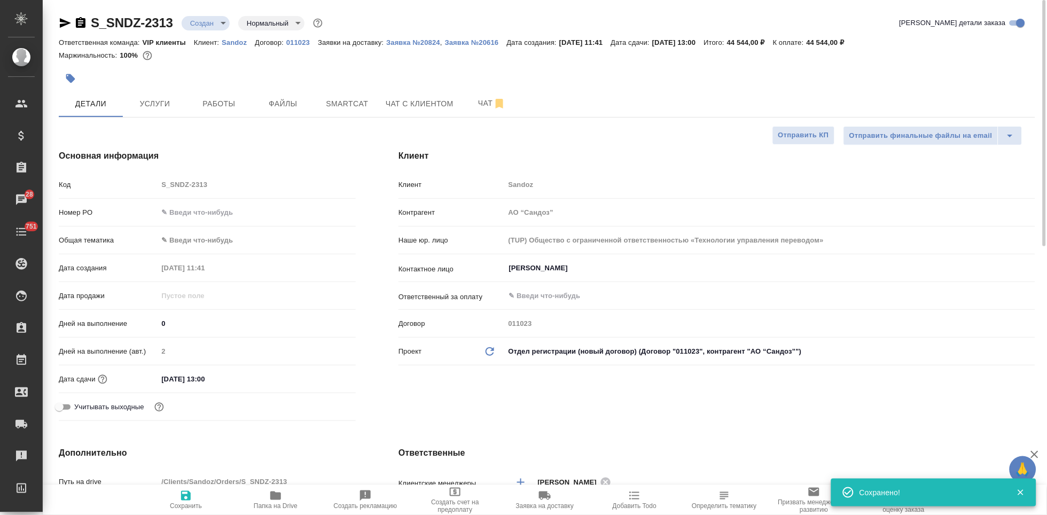
click at [223, 30] on div "S_SNDZ-2313 Создан new Нормальный normal" at bounding box center [192, 22] width 266 height 17
click at [221, 24] on body "🙏 .cls-1 fill:#fff; AWATERA Kabargina Anna Клиенты Спецификации Заказы 28 Чаты …" at bounding box center [523, 257] width 1047 height 515
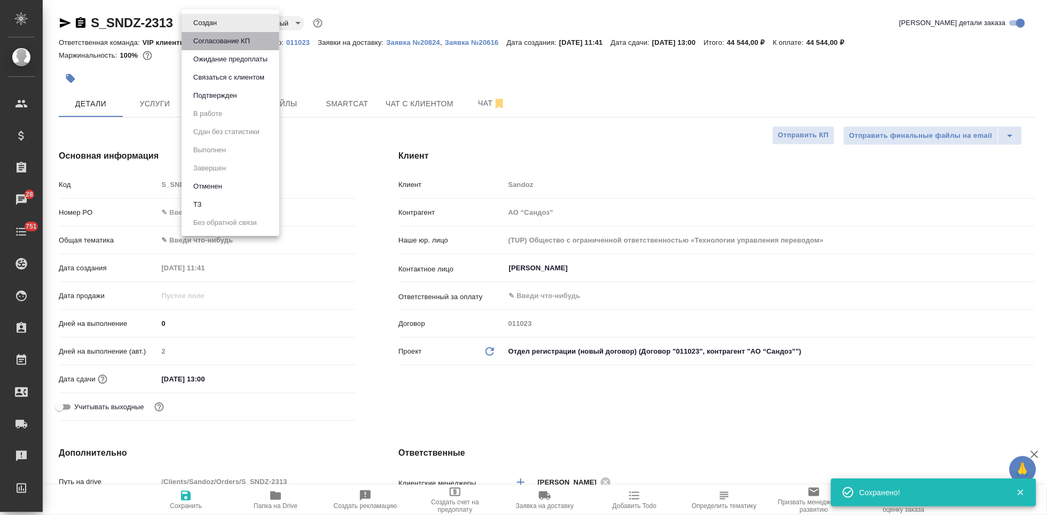
click at [221, 44] on button "Согласование КП" at bounding box center [221, 41] width 63 height 12
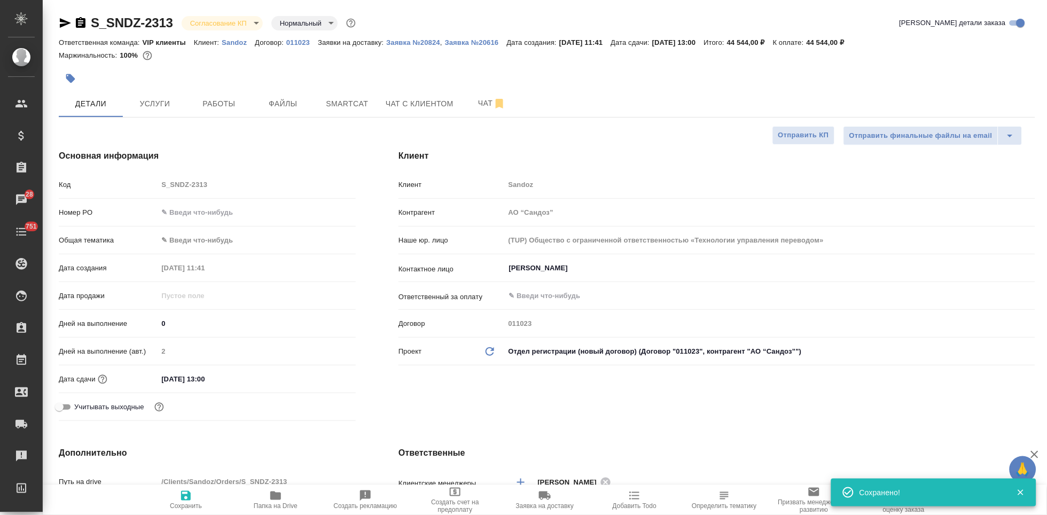
click at [234, 42] on p "Sandoz" at bounding box center [238, 42] width 33 height 8
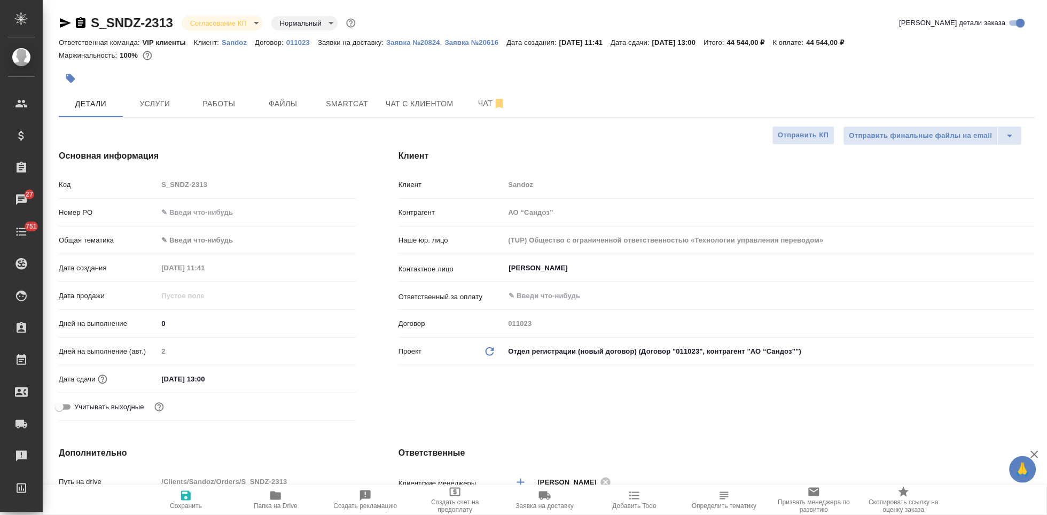
click at [231, 40] on p "Sandoz" at bounding box center [238, 42] width 33 height 8
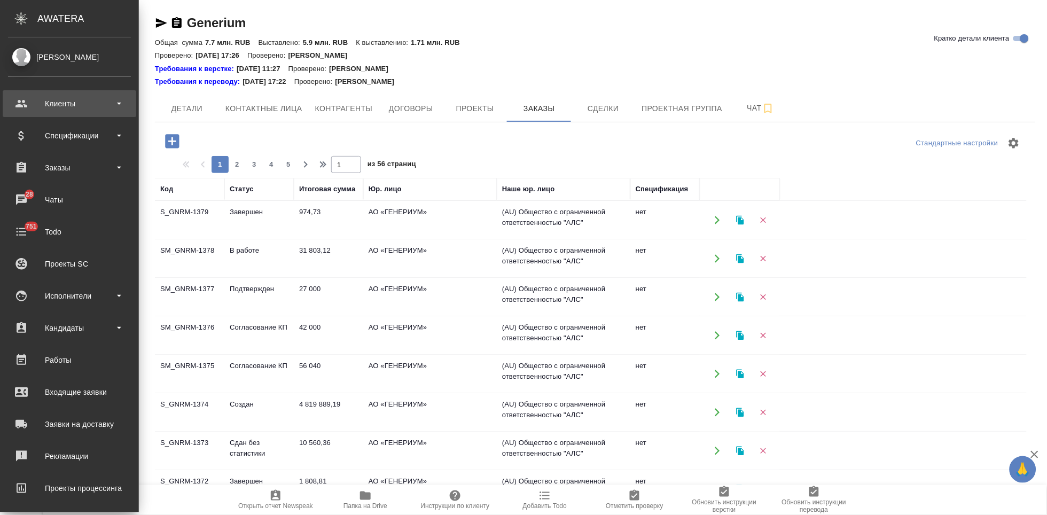
click at [33, 106] on div "Клиенты" at bounding box center [69, 104] width 123 height 16
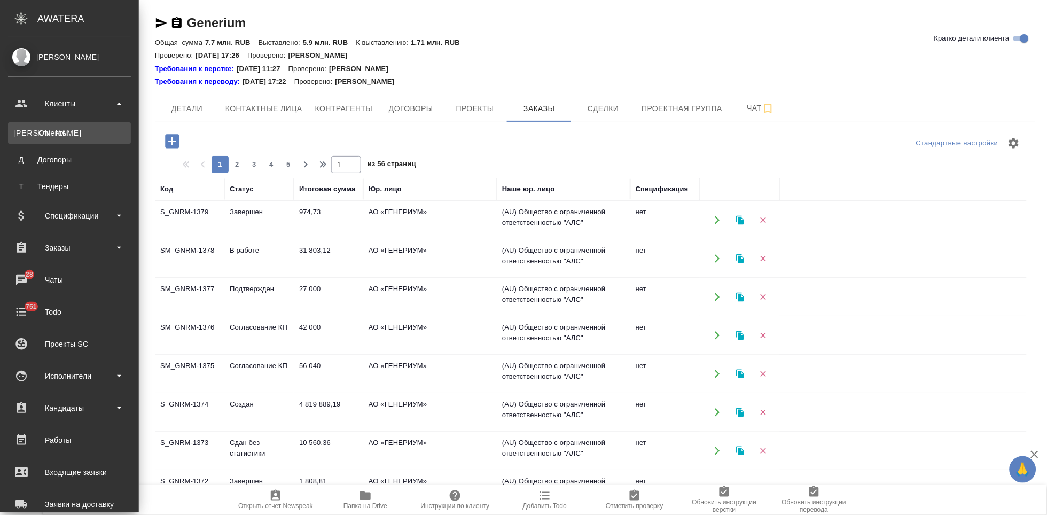
click at [45, 143] on link "К Клиенты" at bounding box center [69, 132] width 123 height 21
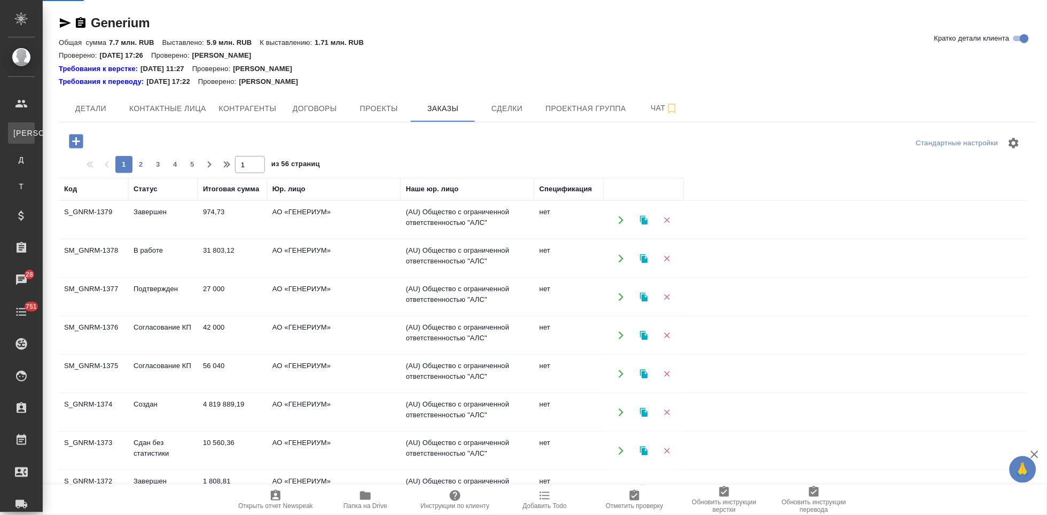
select select "RU"
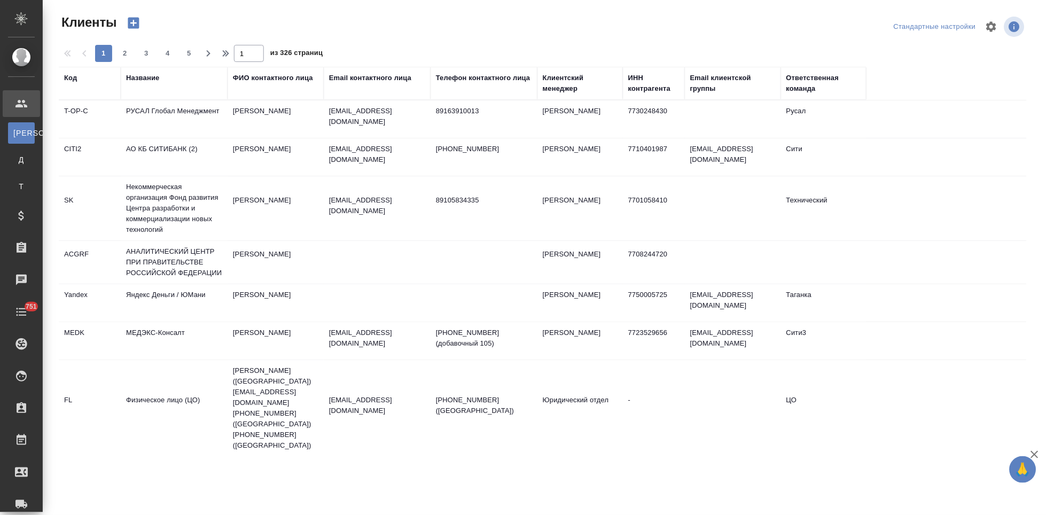
click at [71, 76] on div "Код" at bounding box center [70, 78] width 13 height 11
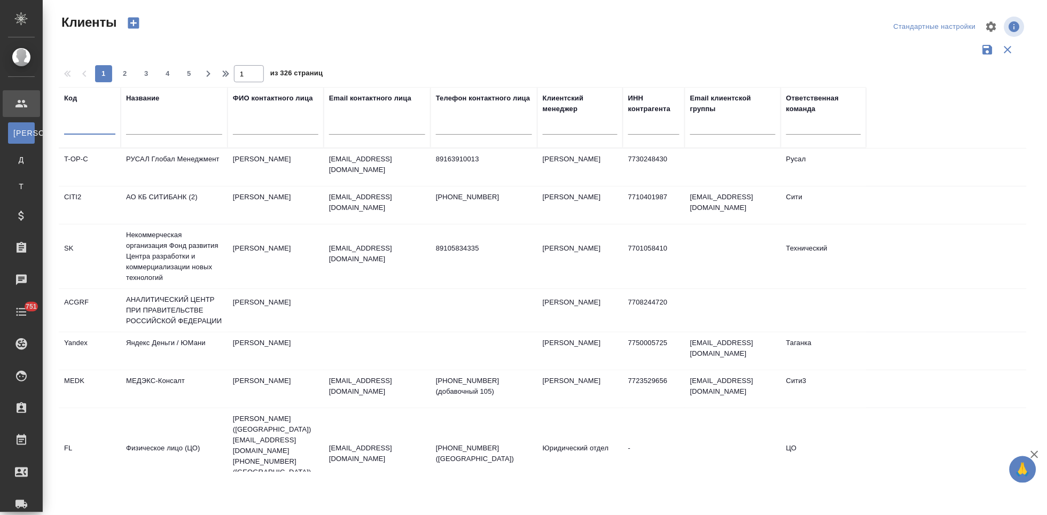
click at [92, 132] on input "text" at bounding box center [89, 127] width 51 height 13
type input "nvrt"
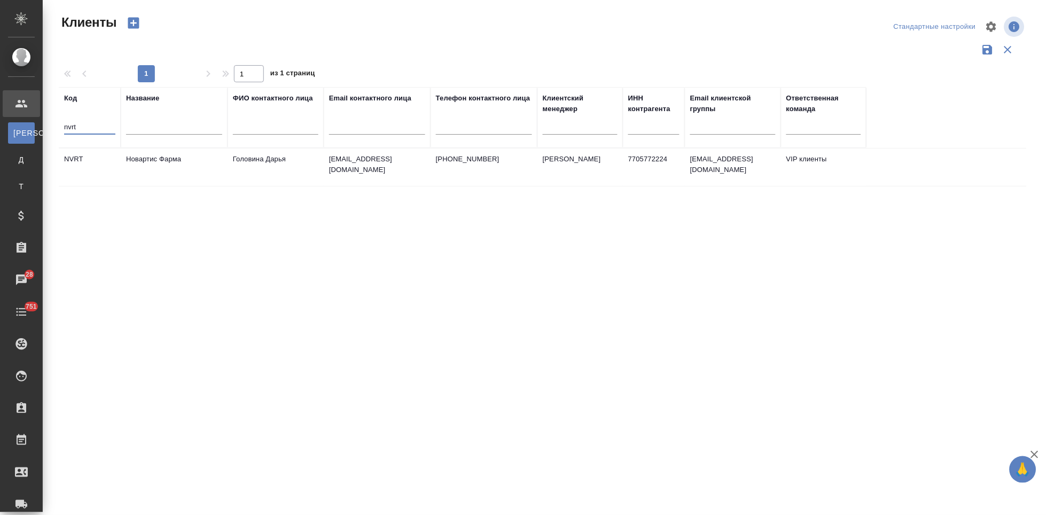
click at [138, 168] on td "Новартис Фарма" at bounding box center [174, 167] width 107 height 37
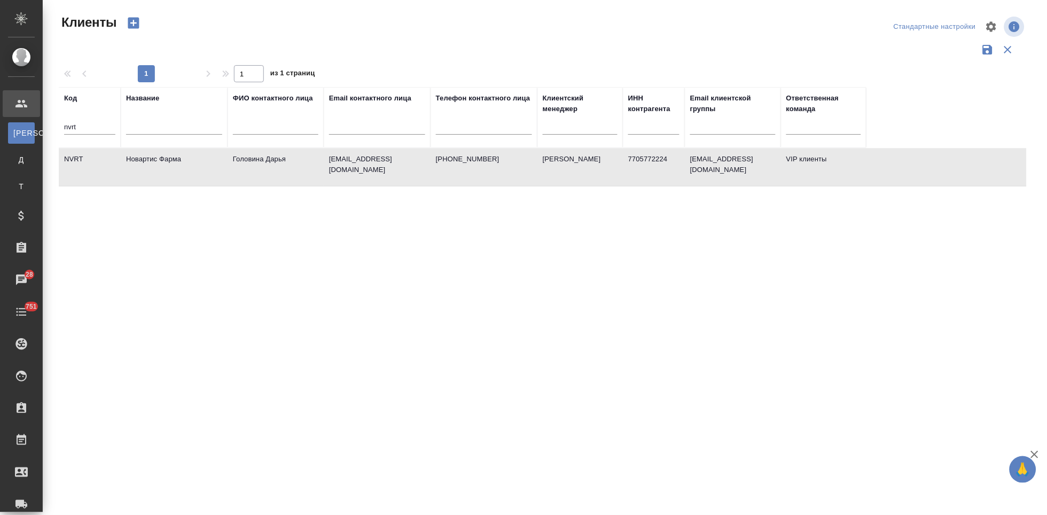
click at [138, 168] on td "Новартис Фарма" at bounding box center [174, 167] width 107 height 37
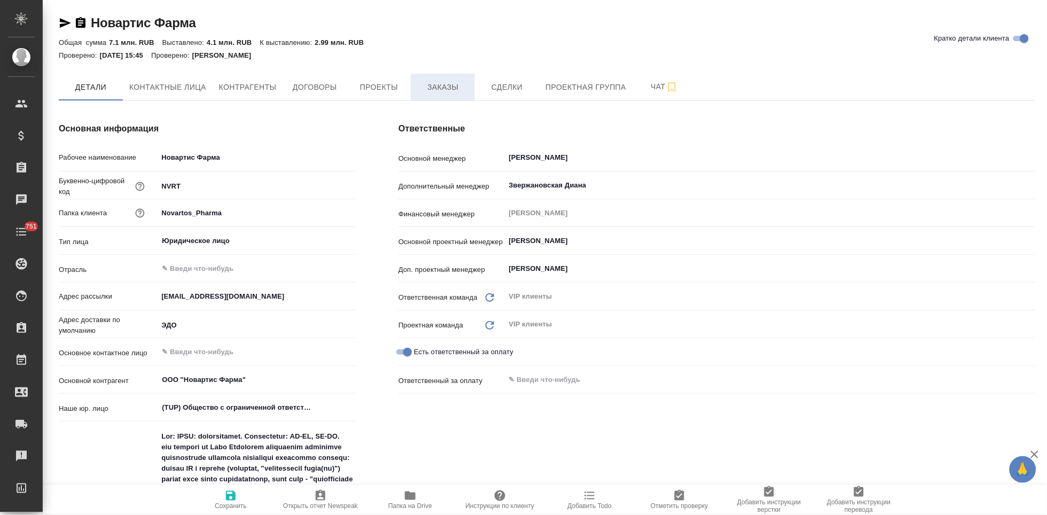
click at [442, 81] on span "Заказы" at bounding box center [442, 87] width 51 height 13
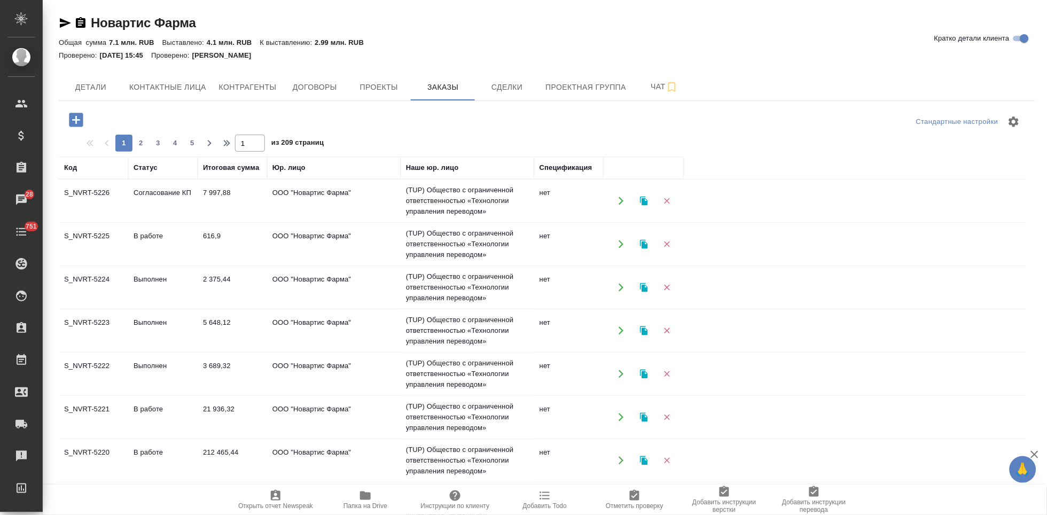
click at [193, 203] on td "Согласование КП" at bounding box center [162, 200] width 69 height 37
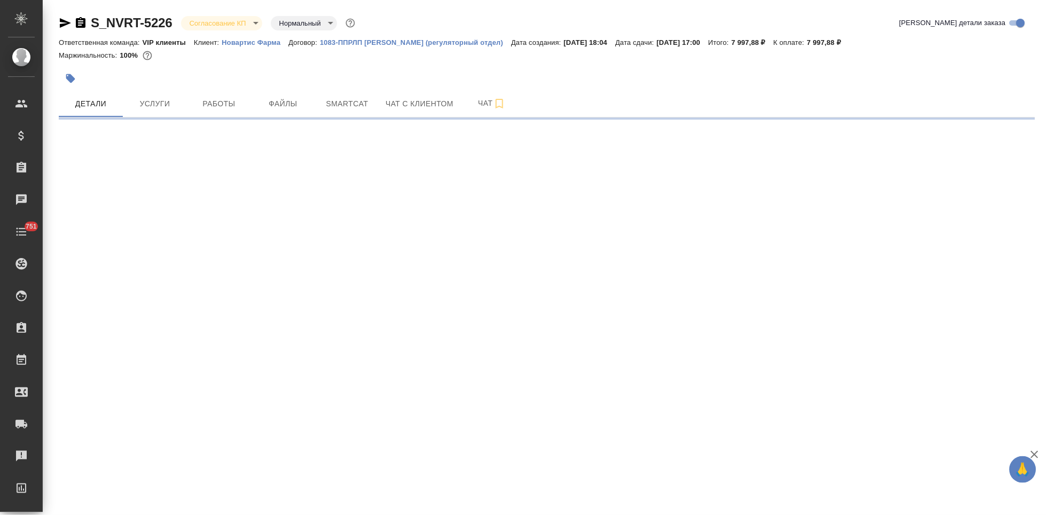
select select "RU"
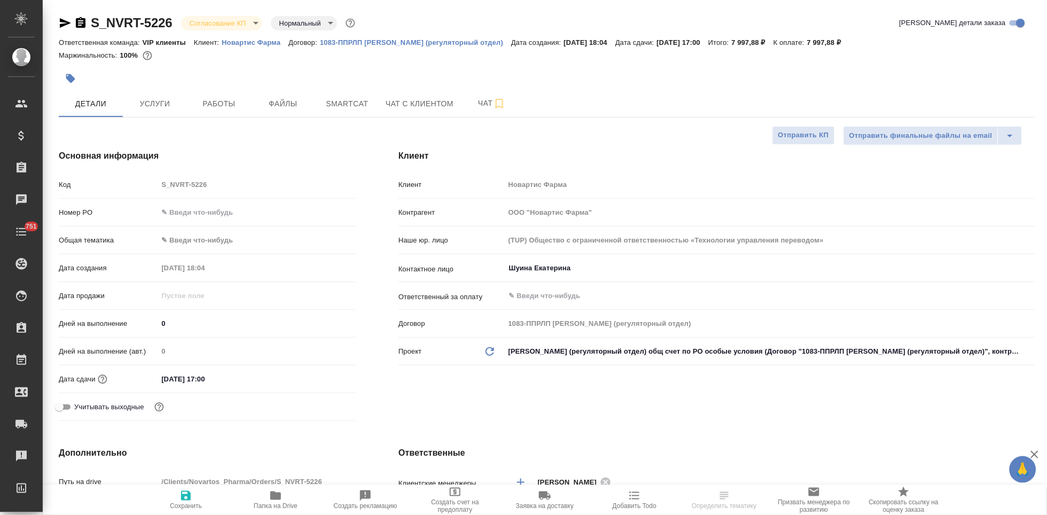
type textarea "x"
click at [259, 28] on body "🙏 .cls-1 fill:#fff; AWATERA Kabargina [PERSON_NAME] Спецификации Заказы Чаты 75…" at bounding box center [523, 257] width 1047 height 515
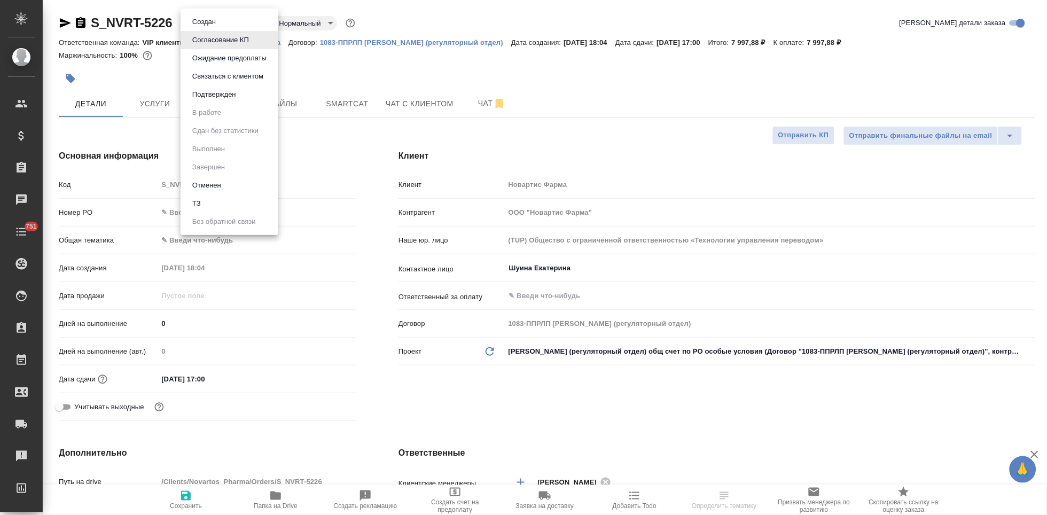
click at [240, 97] on li "Подтвержден" at bounding box center [230, 95] width 98 height 18
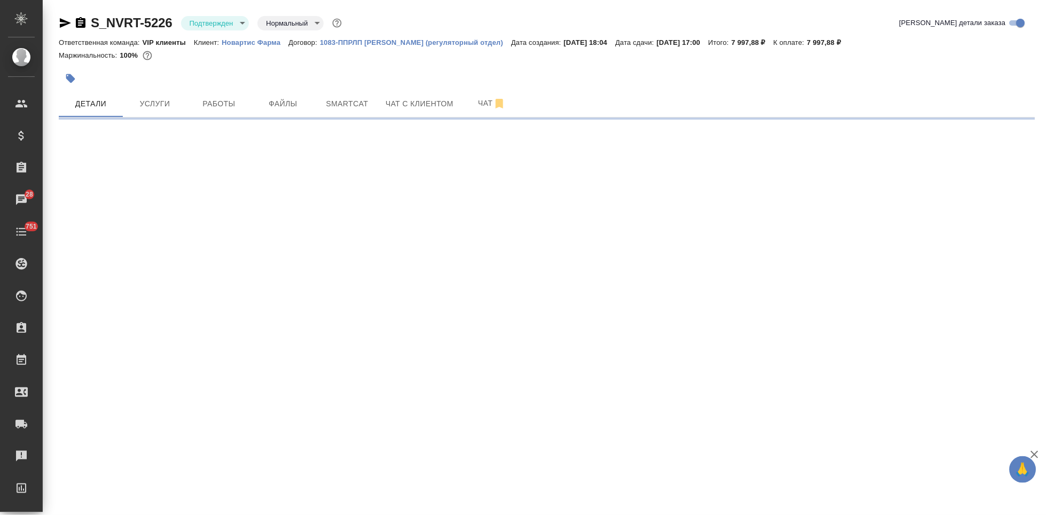
select select "RU"
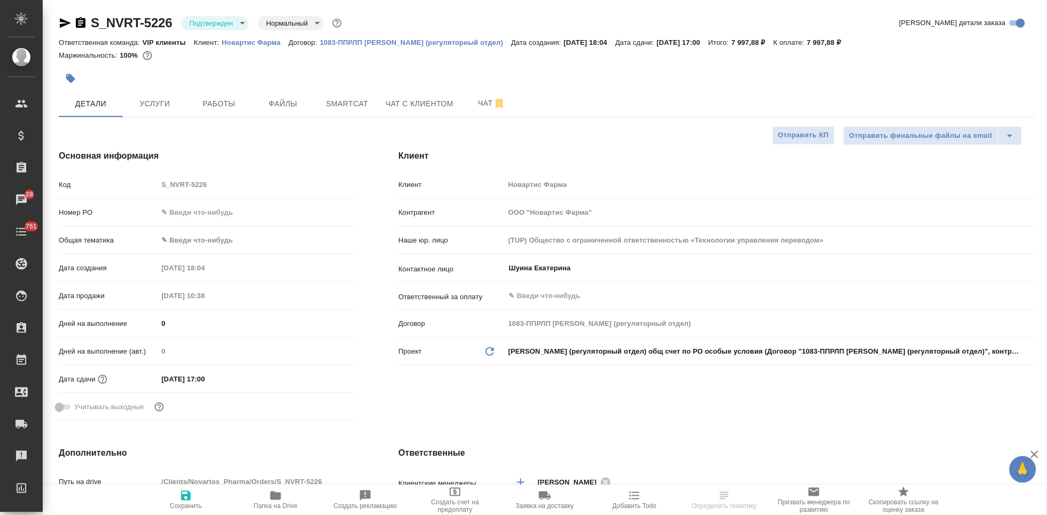
type textarea "x"
click at [484, 103] on span "Чат" at bounding box center [492, 103] width 51 height 13
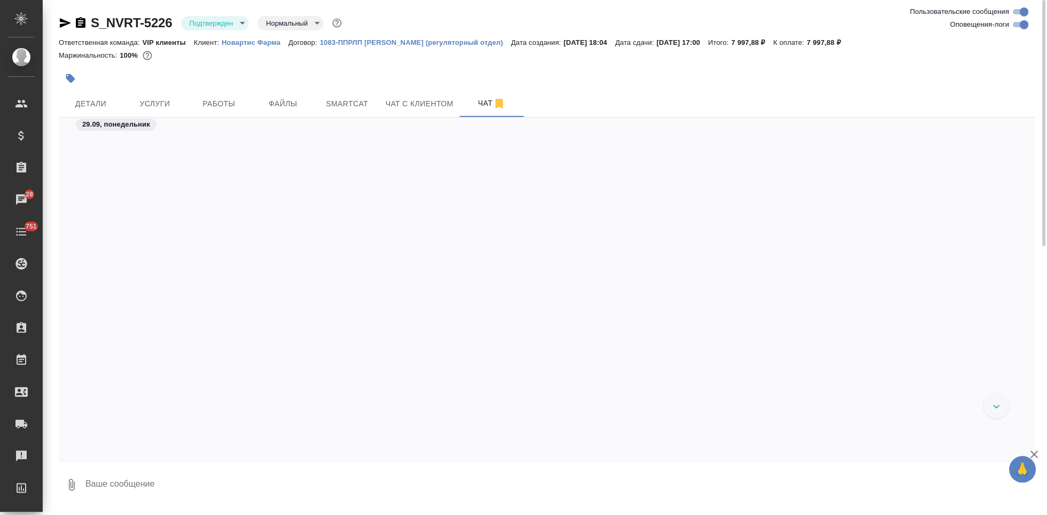
scroll to position [7751, 0]
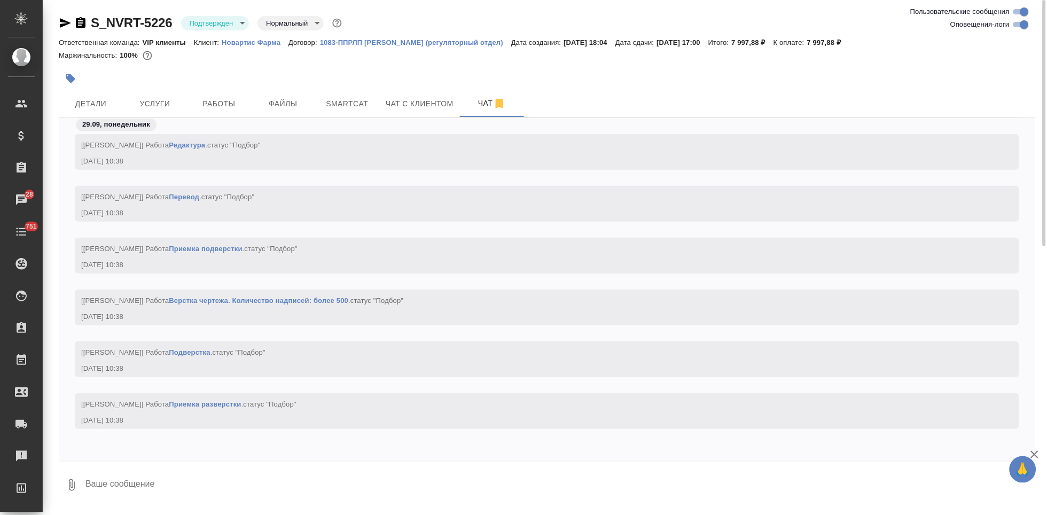
click at [206, 491] on textarea at bounding box center [559, 485] width 951 height 36
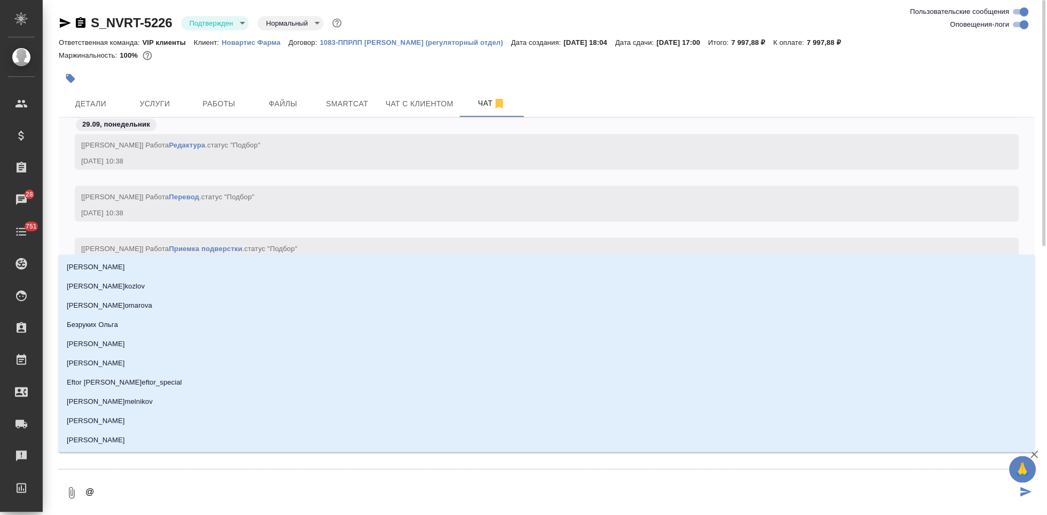
type textarea "@г"
type input "г"
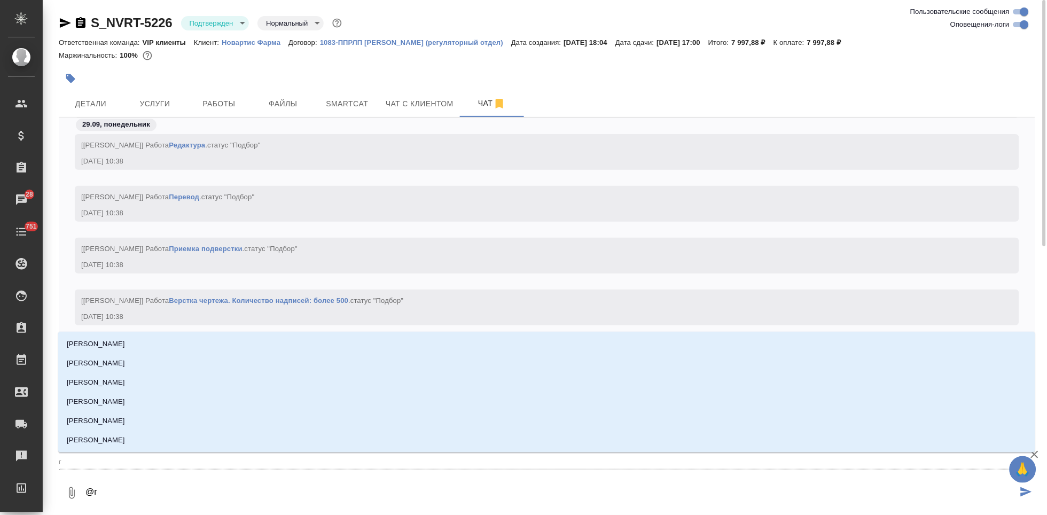
type textarea "@гр"
type input "гр"
type textarea "@гра"
type input "гра"
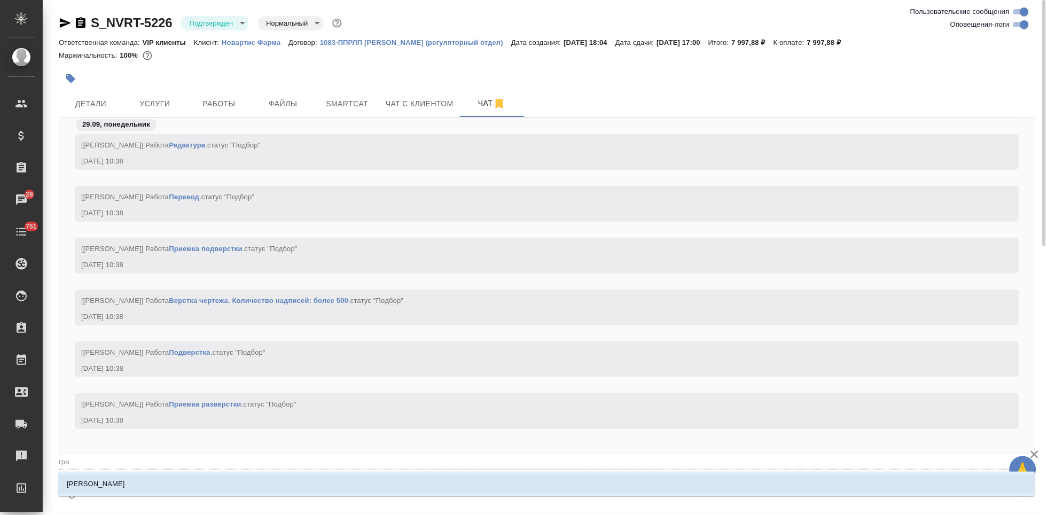
click at [206, 491] on li "[PERSON_NAME]" at bounding box center [546, 484] width 977 height 19
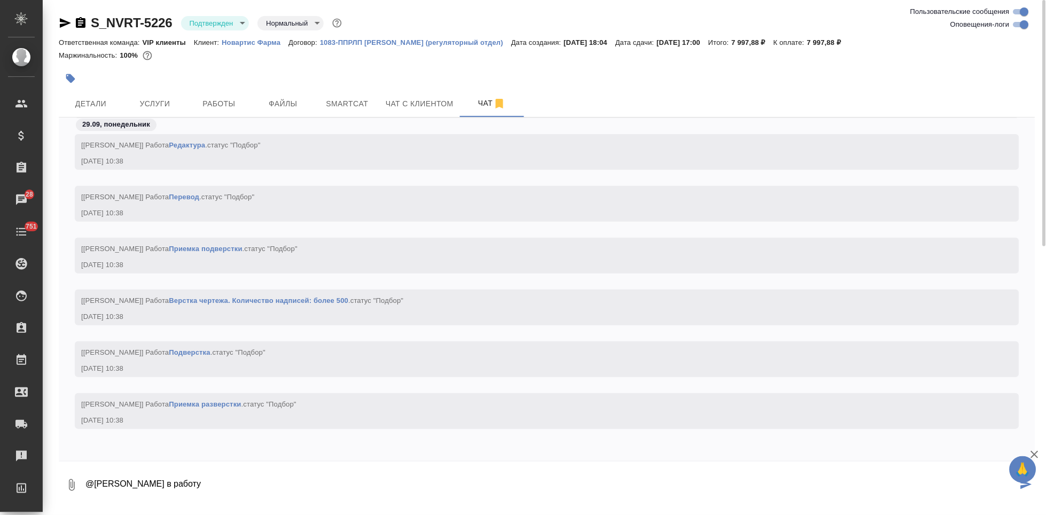
type textarea "@[PERSON_NAME] в работу"
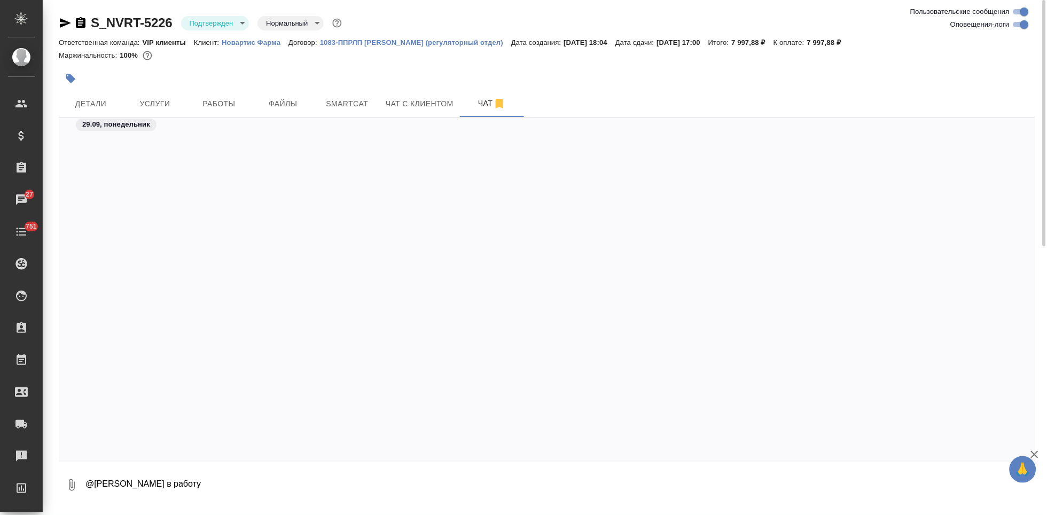
scroll to position [15213, 0]
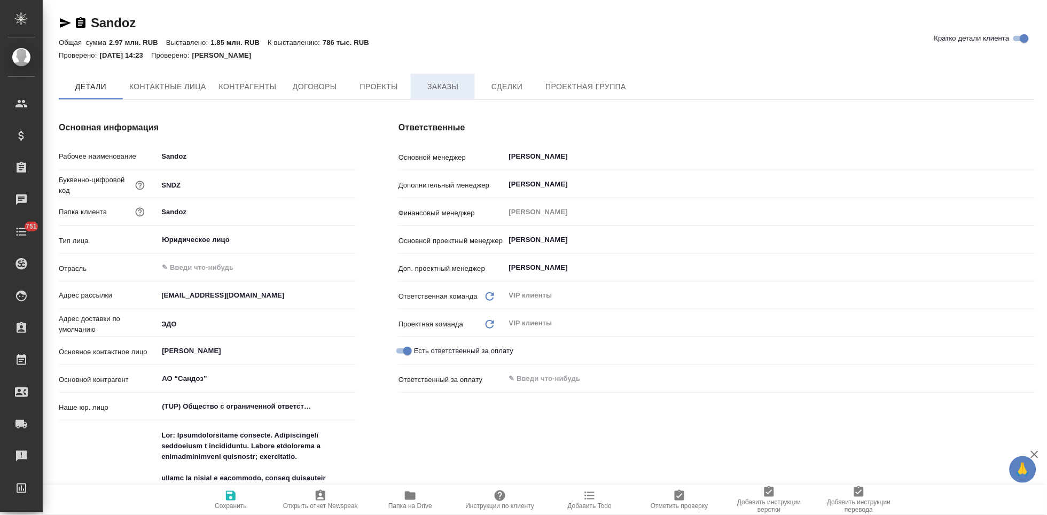
click at [443, 92] on span "Заказы" at bounding box center [442, 86] width 51 height 13
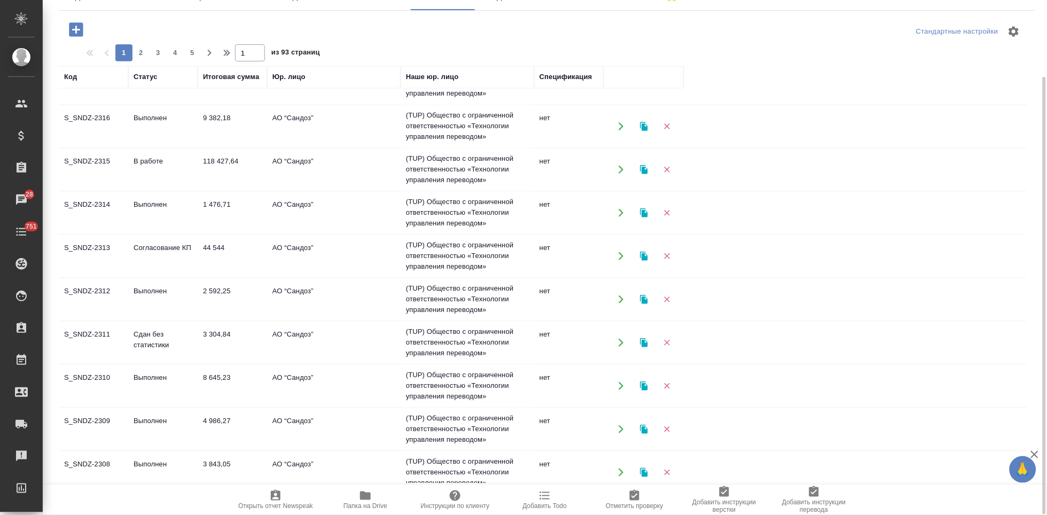
scroll to position [689, 0]
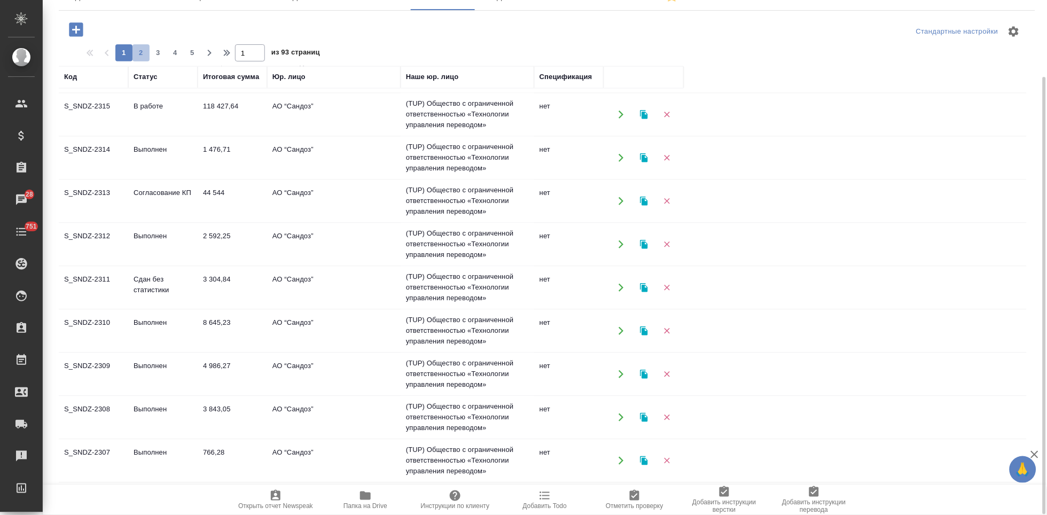
click at [142, 44] on button "2" at bounding box center [141, 52] width 17 height 17
click at [158, 53] on span "3" at bounding box center [158, 53] width 17 height 11
click at [176, 55] on span "4" at bounding box center [175, 53] width 17 height 11
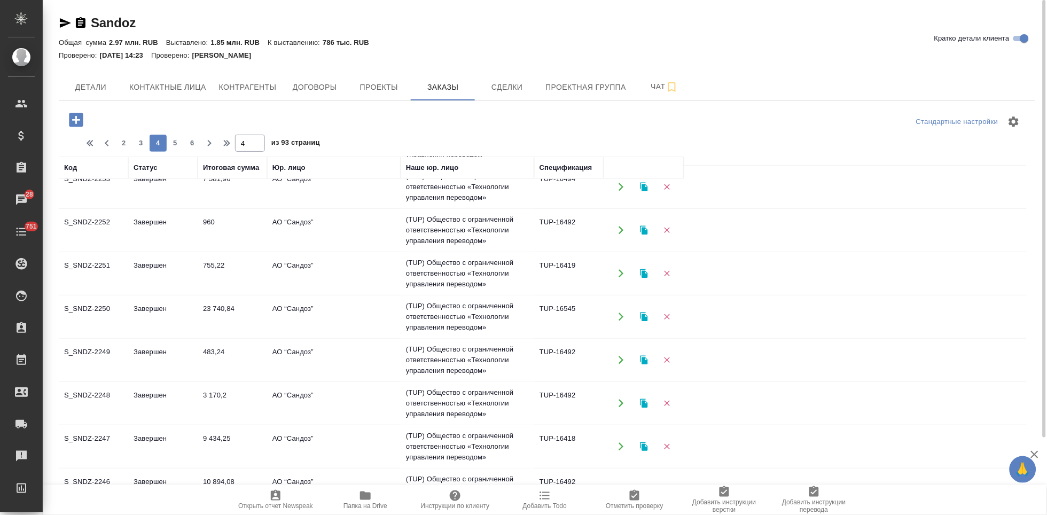
scroll to position [95, 0]
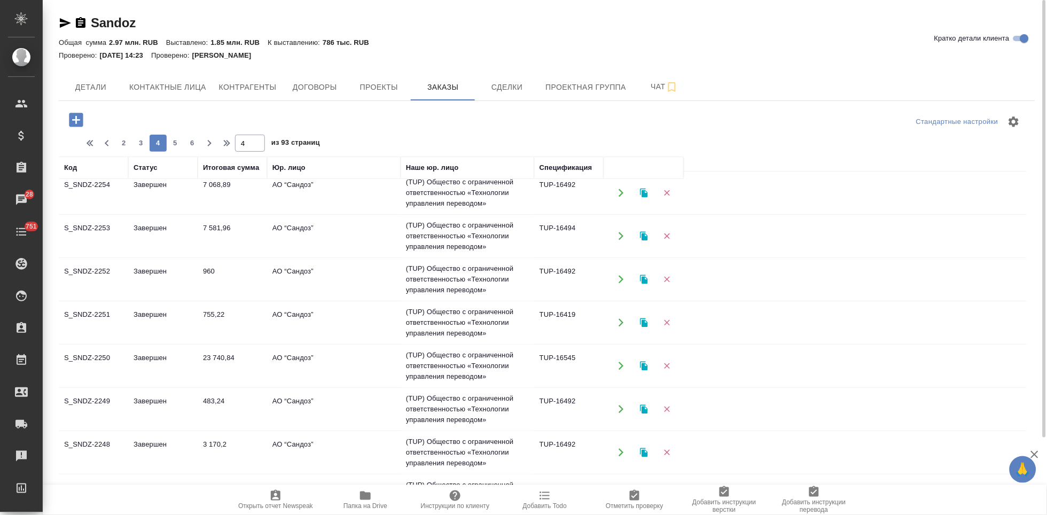
click at [145, 367] on td "Завершен" at bounding box center [162, 365] width 69 height 37
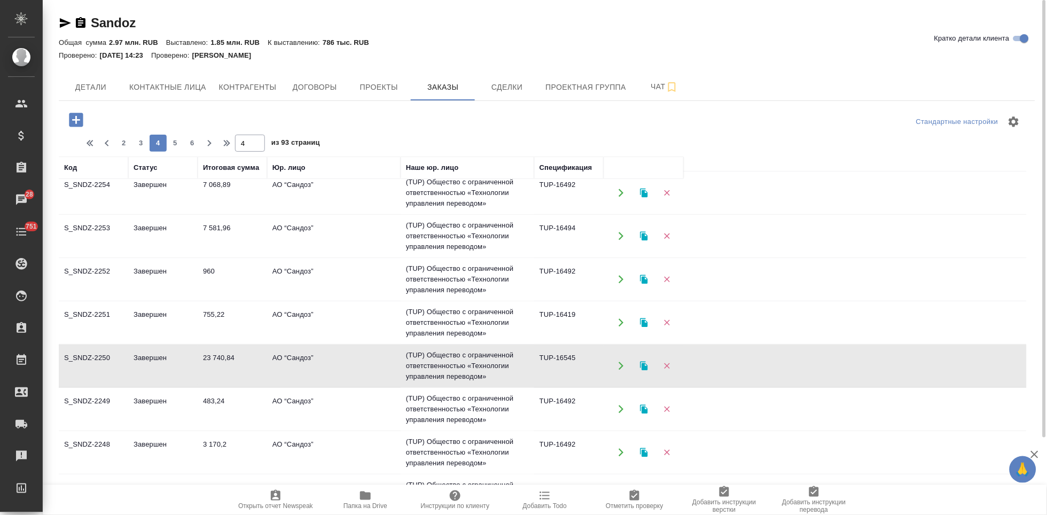
click at [145, 367] on td "Завершен" at bounding box center [162, 365] width 69 height 37
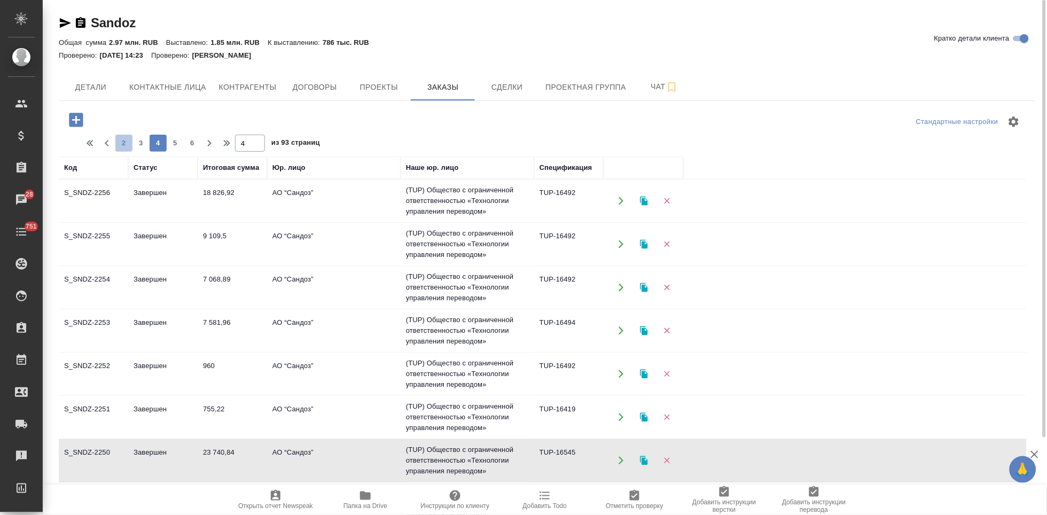
click at [120, 141] on span "2" at bounding box center [123, 143] width 17 height 11
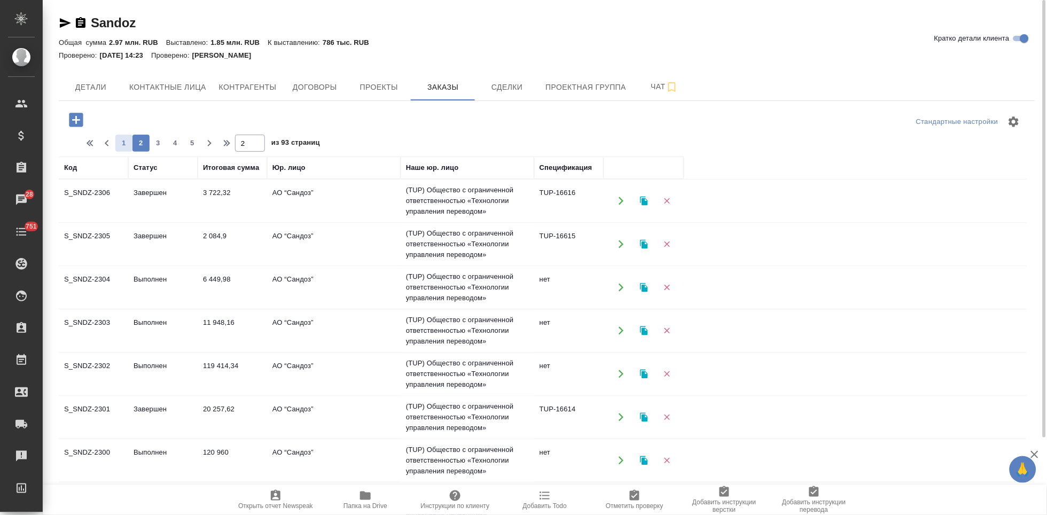
click at [124, 146] on span "1" at bounding box center [123, 143] width 17 height 11
type input "1"
click at [149, 405] on td "В работе" at bounding box center [162, 417] width 69 height 37
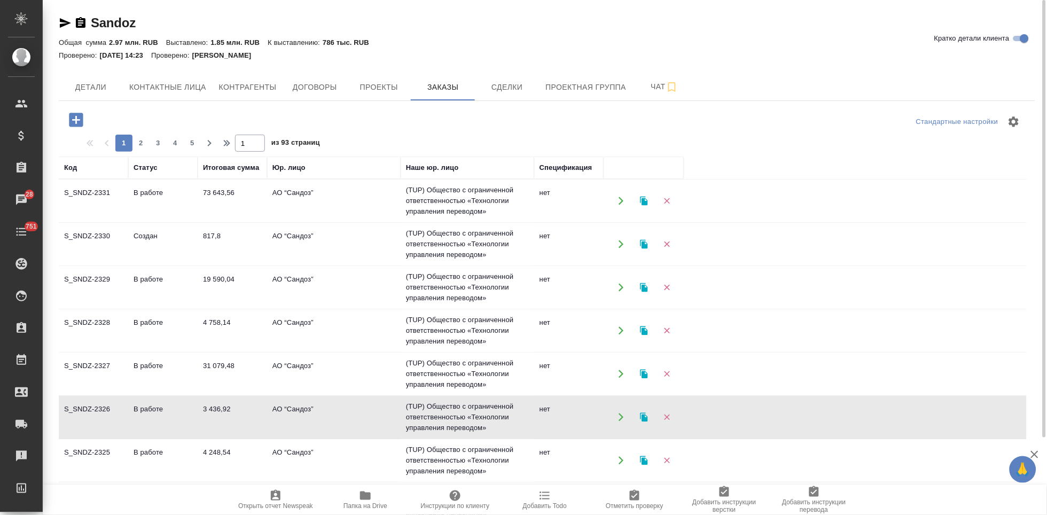
click at [149, 405] on td "В работе" at bounding box center [162, 417] width 69 height 37
click at [187, 246] on td "Создан" at bounding box center [162, 244] width 69 height 37
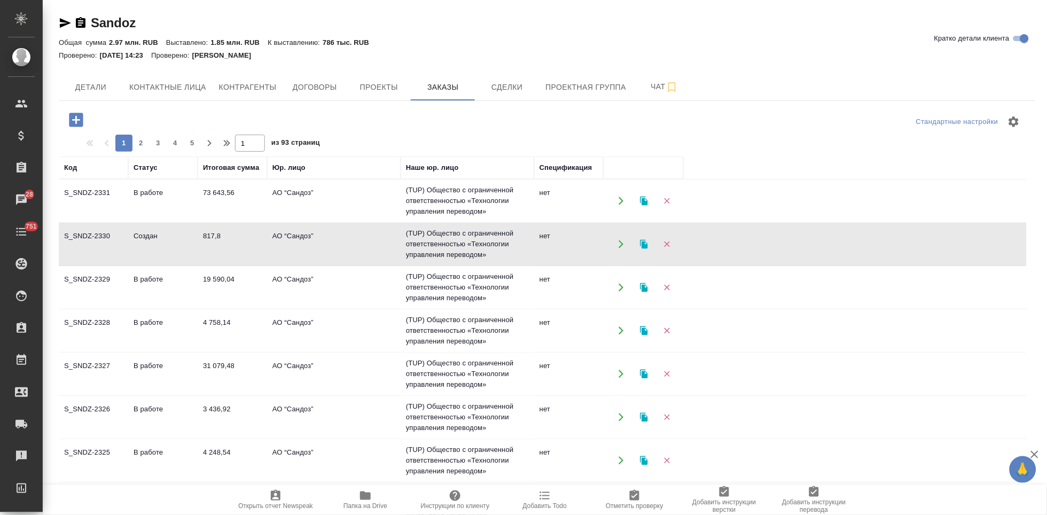
click at [187, 246] on td "Создан" at bounding box center [162, 244] width 69 height 37
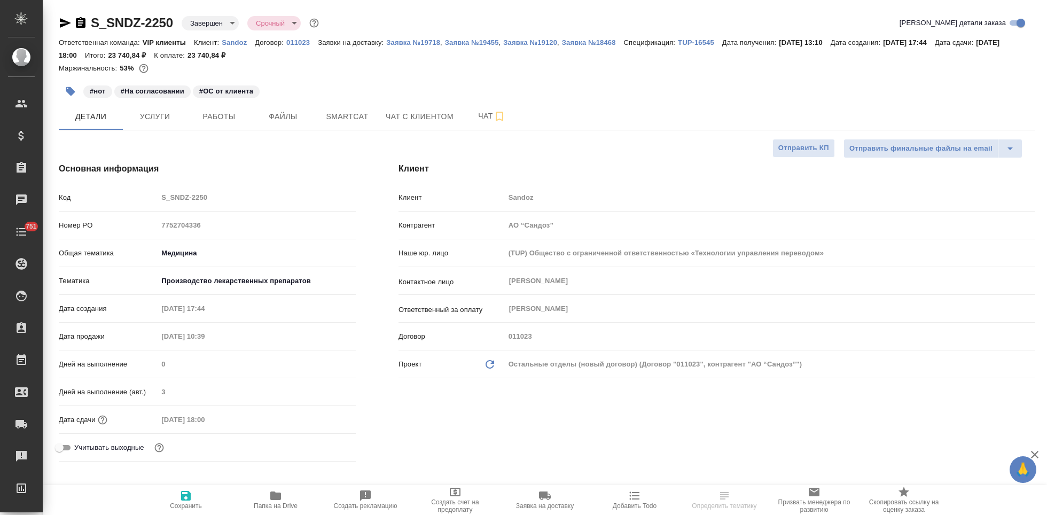
select select "RU"
click at [61, 25] on icon "button" at bounding box center [65, 23] width 11 height 10
select select "RU"
type textarea "x"
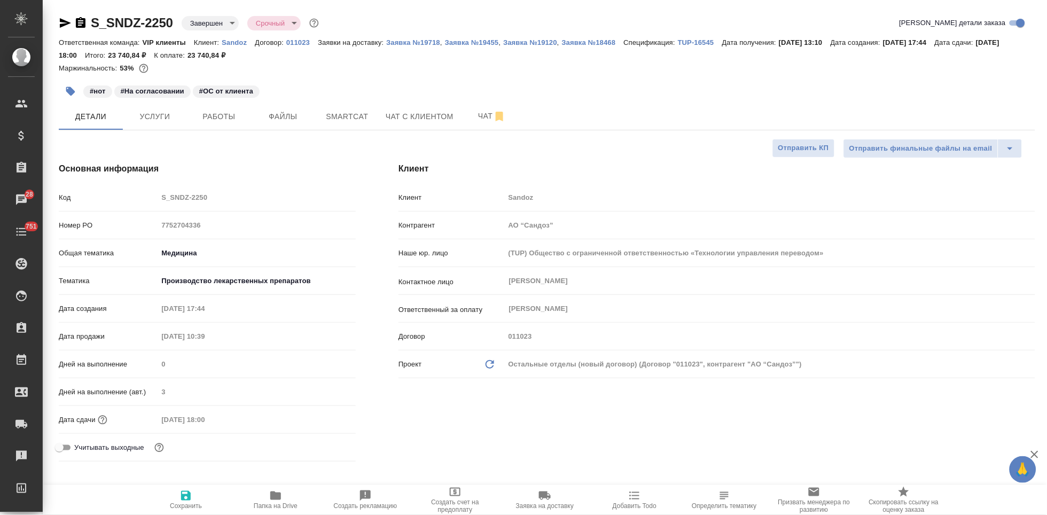
type textarea "x"
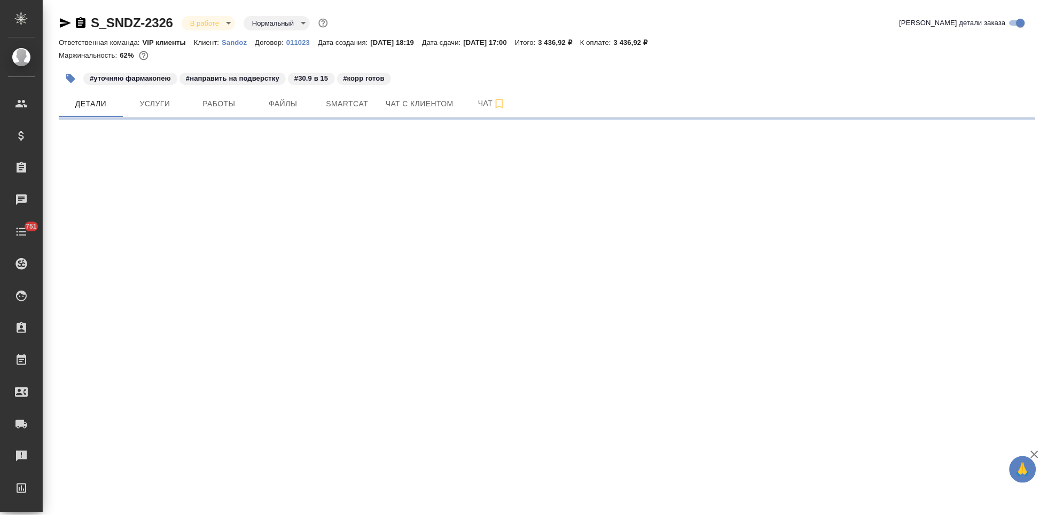
select select "RU"
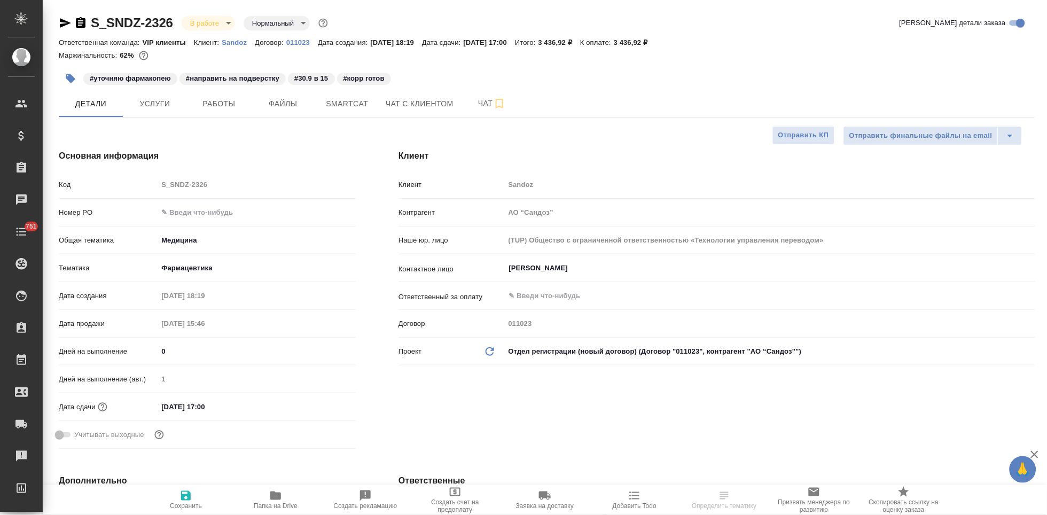
type textarea "x"
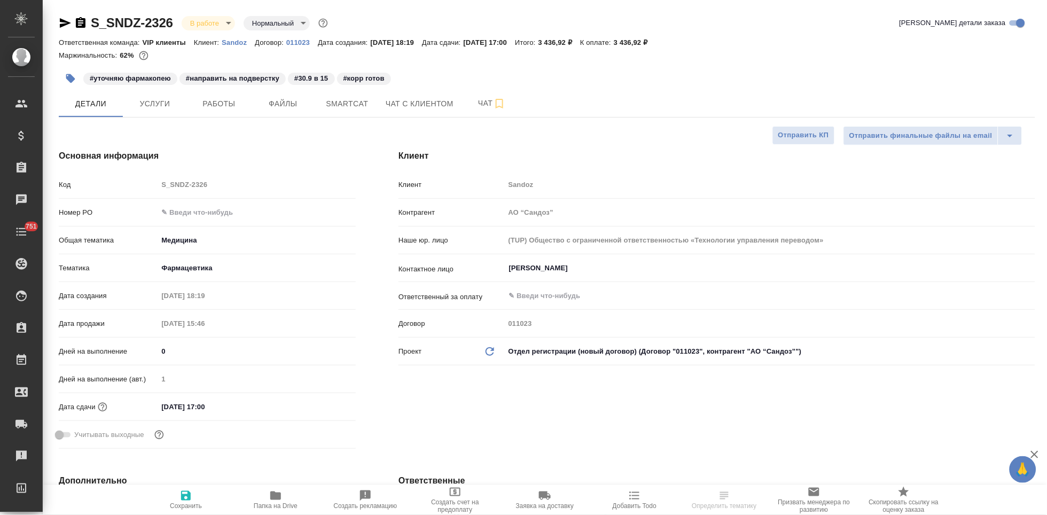
type textarea "x"
click at [485, 104] on span "Чат" at bounding box center [492, 103] width 51 height 13
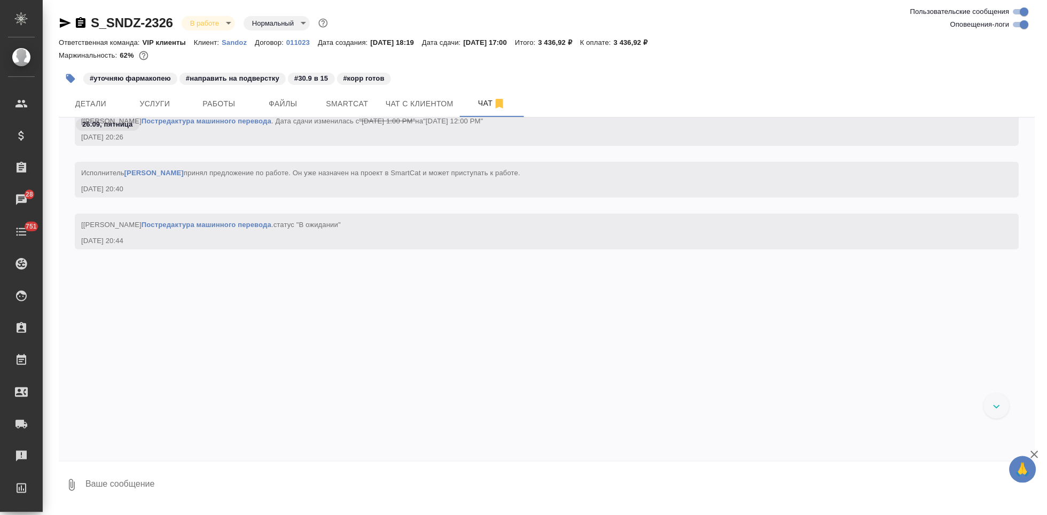
scroll to position [9400, 0]
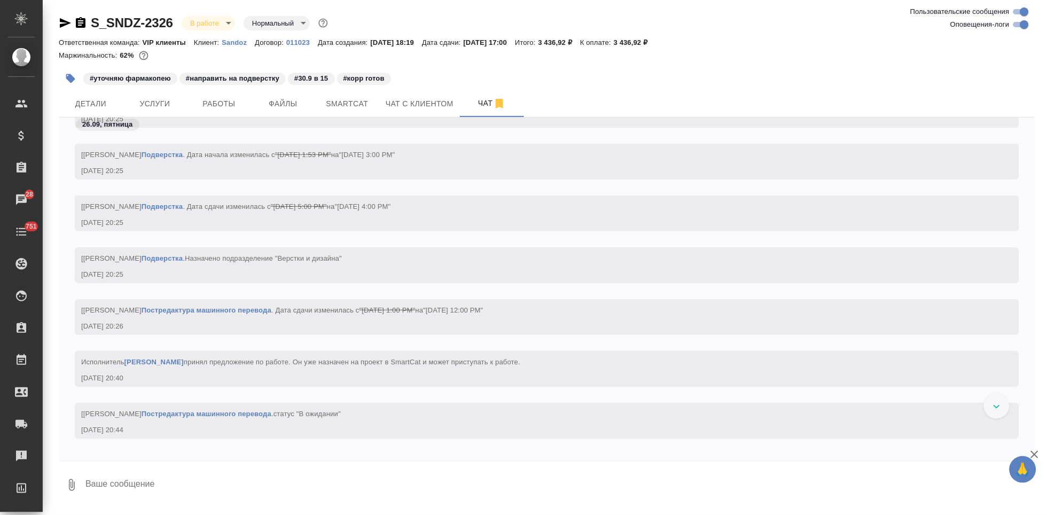
click at [122, 483] on textarea at bounding box center [559, 485] width 951 height 36
type textarea """
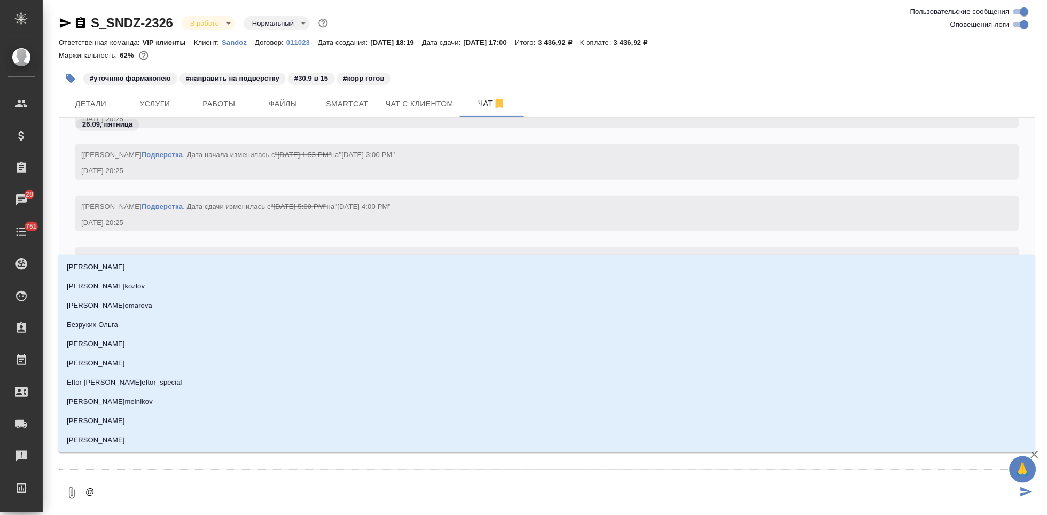
type textarea "@г"
type input "г"
type textarea "@го"
type input "го"
type textarea "@гор"
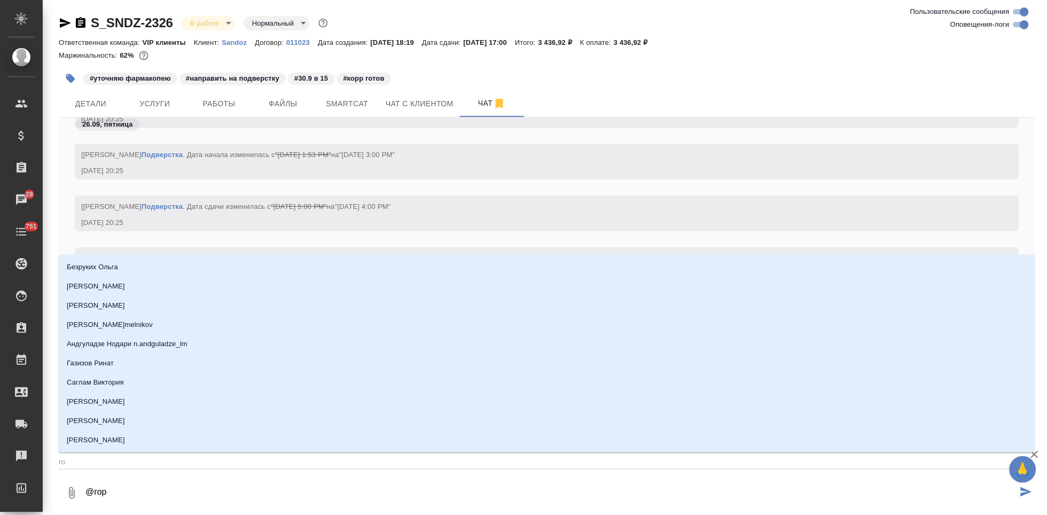
type input "гор"
type textarea "@горш"
type input "горш"
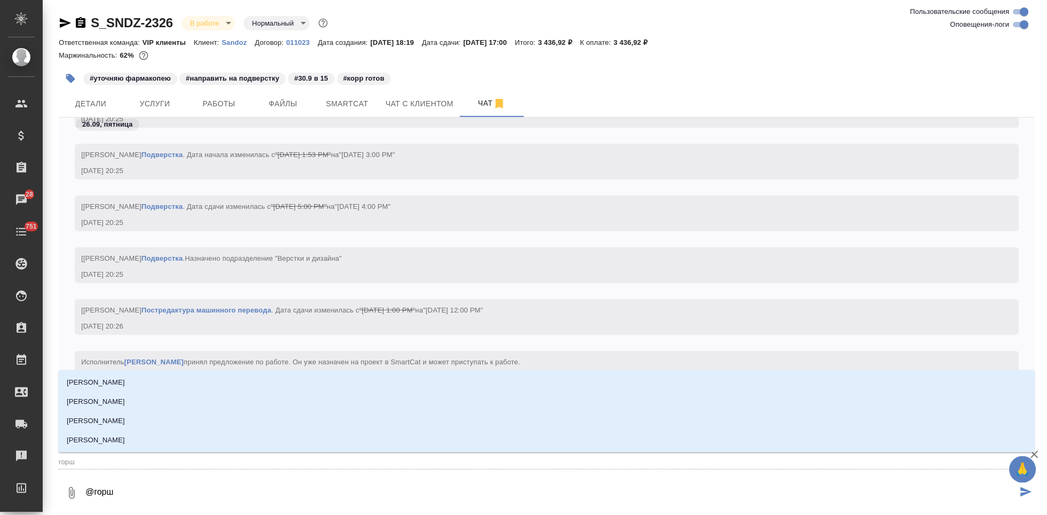
type textarea "@горшк"
type input "горшк"
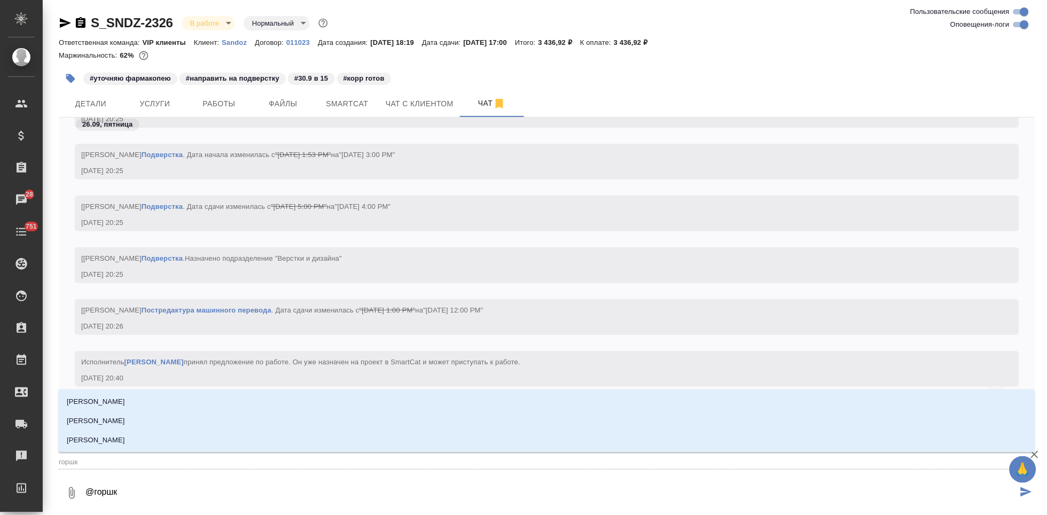
type textarea "@горшко"
type input "горшко"
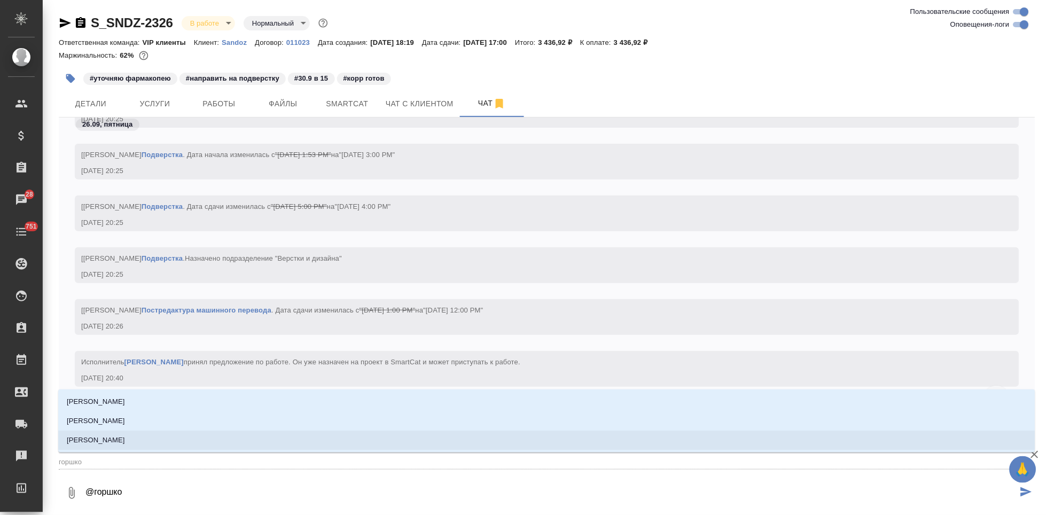
click at [121, 445] on p "[PERSON_NAME]" at bounding box center [96, 440] width 58 height 11
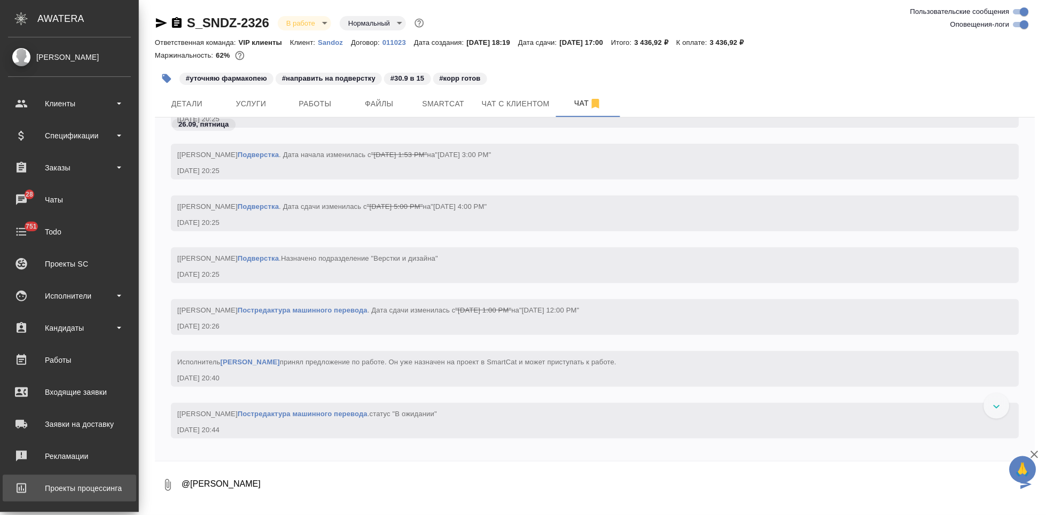
paste textarea "По ЕАЭС."
type textarea "@[PERSON_NAME]."
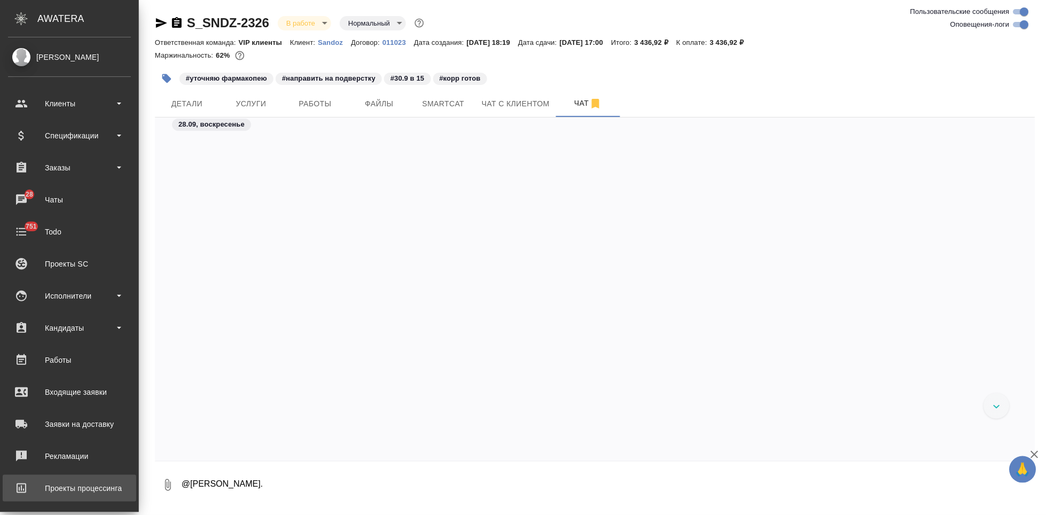
scroll to position [10406, 0]
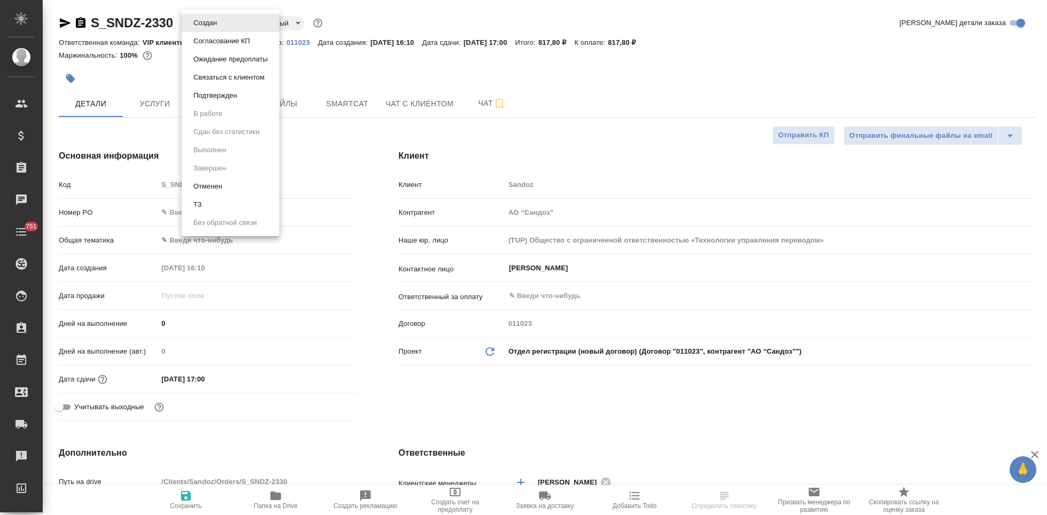
select select "RU"
click at [225, 24] on body "🙏 .cls-1 fill:#fff; AWATERA Kabargina [PERSON_NAME] Спецификации Заказы Чаты 75…" at bounding box center [523, 257] width 1047 height 515
click at [227, 99] on button "Подтвержден" at bounding box center [215, 96] width 50 height 12
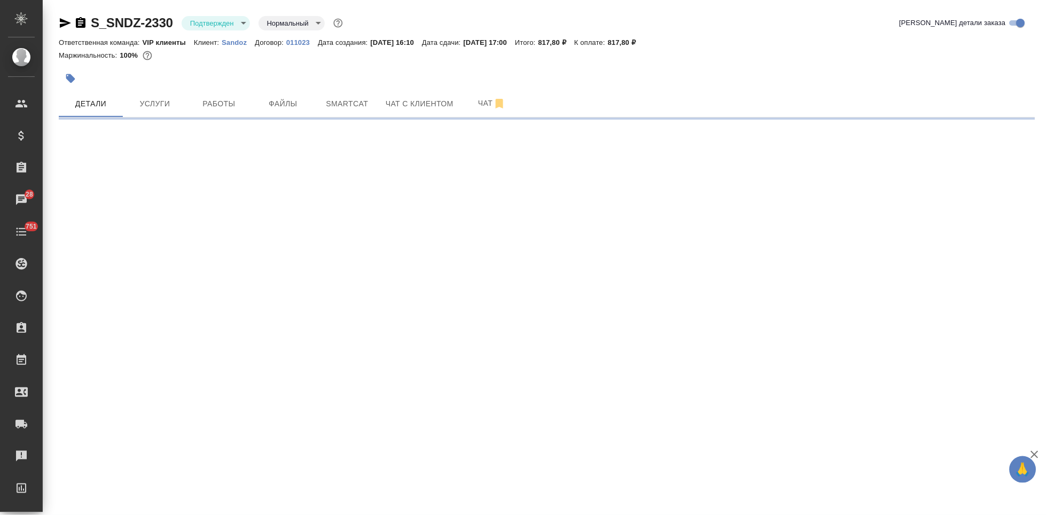
select select "RU"
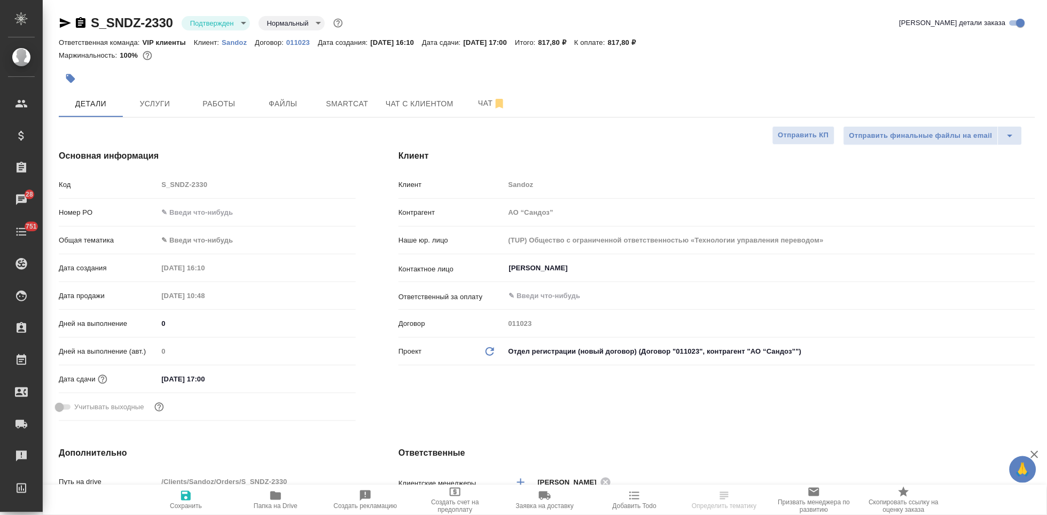
type textarea "x"
click at [474, 102] on span "Чат" at bounding box center [492, 103] width 51 height 13
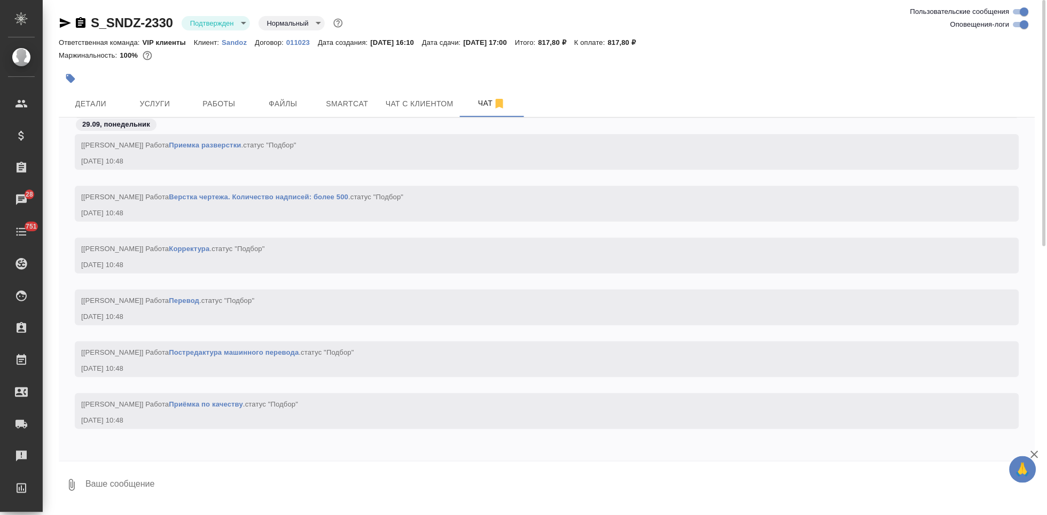
scroll to position [2409, 0]
click at [163, 478] on textarea at bounding box center [559, 485] width 951 height 36
type textarea """
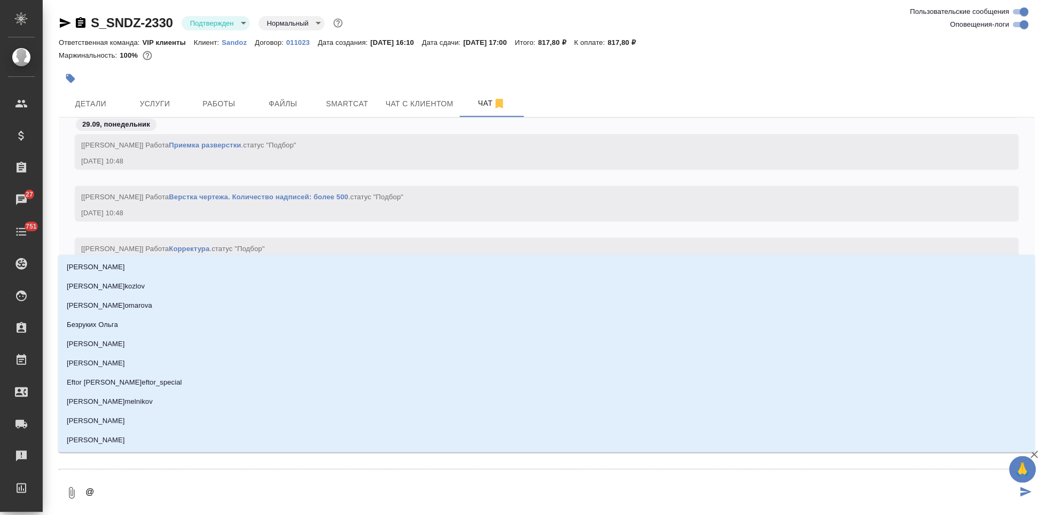
type textarea "@г"
type input "г"
type textarea "@го"
type input "го"
type textarea "@гор"
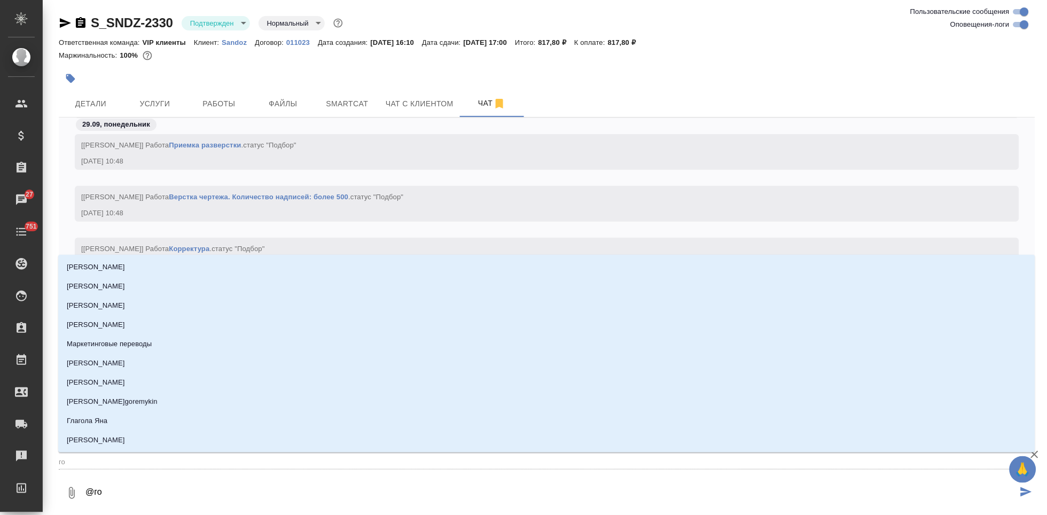
type input "гор"
type textarea "@горш"
type input "горш"
type textarea "@горшк"
type input "горшк"
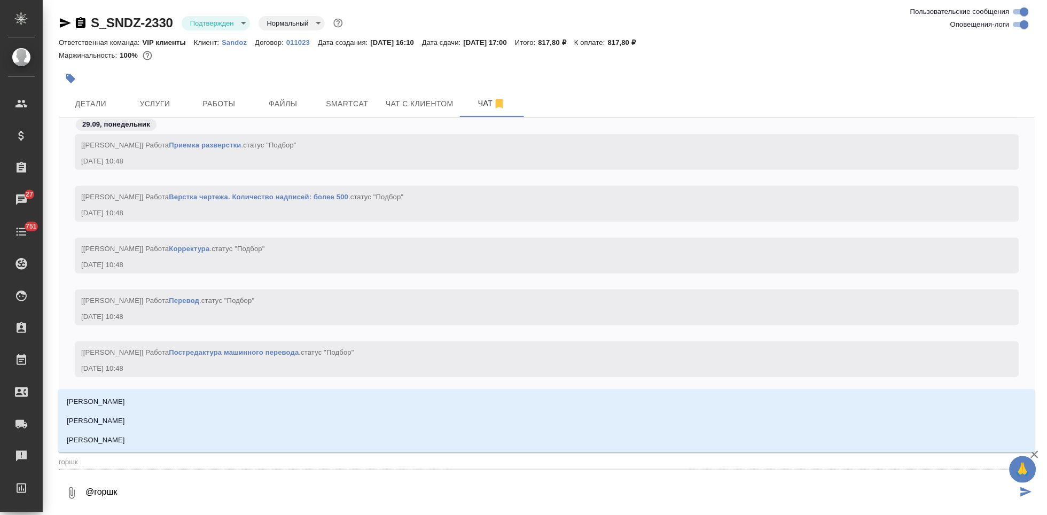
type textarea "@горшко"
type input "горшко"
type textarea "@горшков"
type input "горшков"
type textarea "@[PERSON_NAME]"
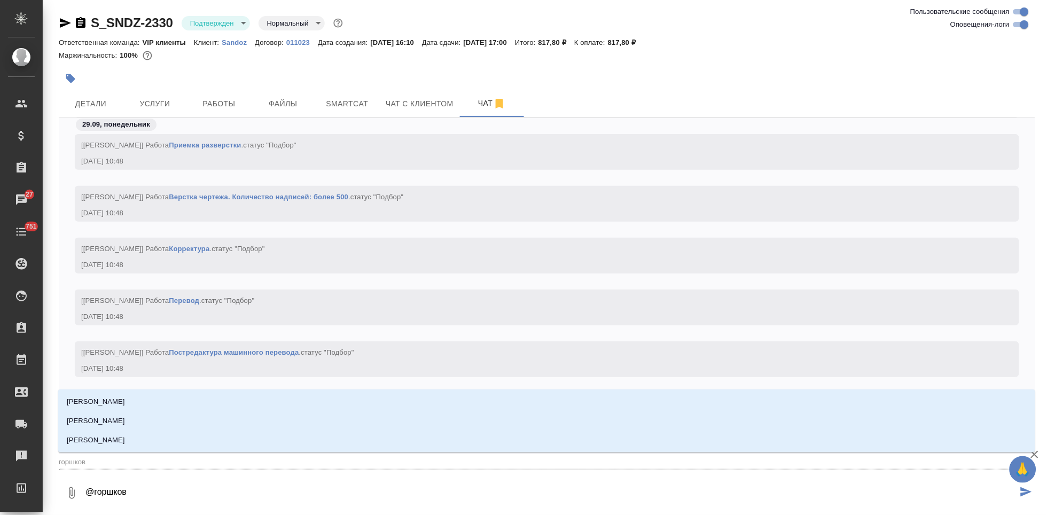
type input "[PERSON_NAME]"
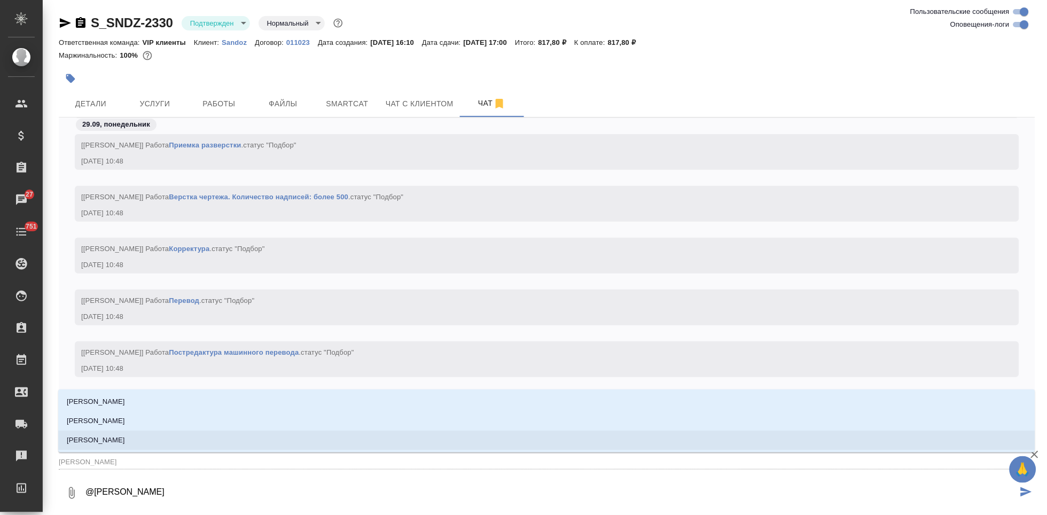
click at [143, 436] on li "[PERSON_NAME]" at bounding box center [546, 440] width 977 height 19
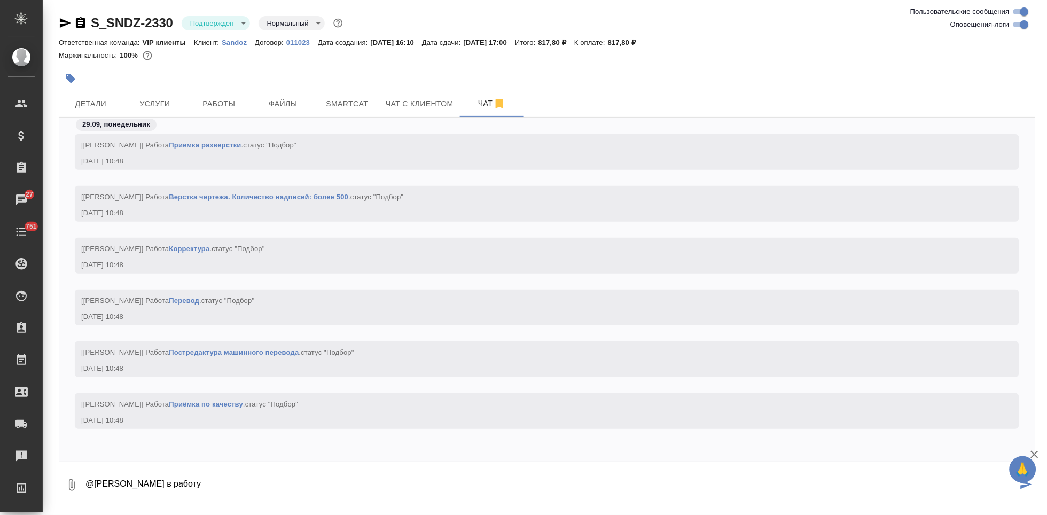
type textarea "@[PERSON_NAME] в работу"
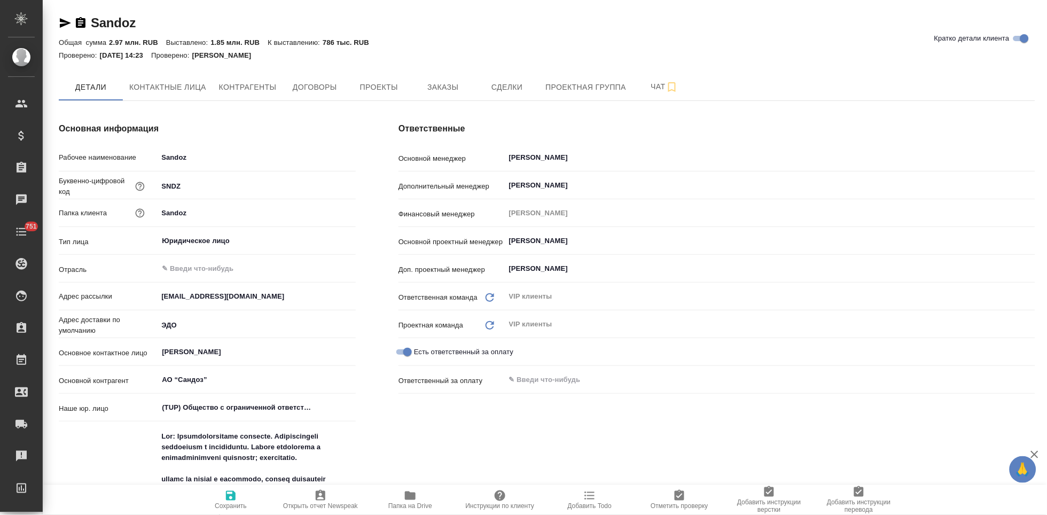
type textarea "x"
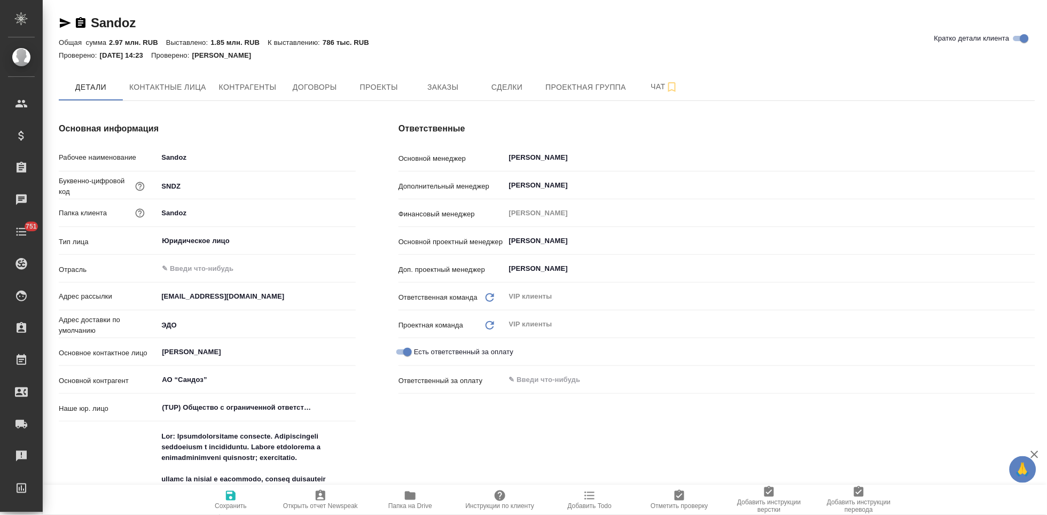
type textarea "x"
click at [445, 83] on span "Заказы" at bounding box center [442, 87] width 51 height 13
